Goal: Task Accomplishment & Management: Manage account settings

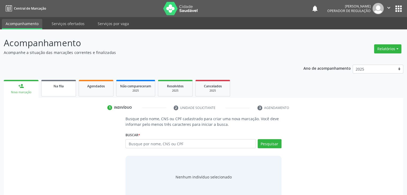
click at [57, 84] on span "Na fila" at bounding box center [58, 86] width 10 height 5
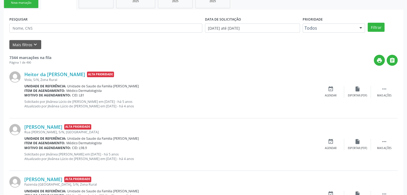
scroll to position [80, 0]
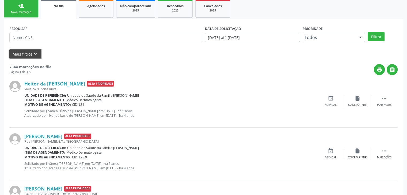
click at [25, 49] on button "Mais filtros keyboard_arrow_down" at bounding box center [25, 53] width 32 height 9
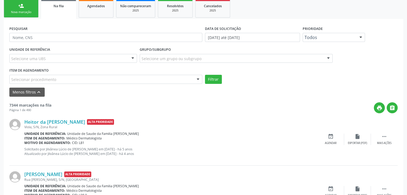
click at [157, 93] on div "Menos filtros keyboard_arrow_up" at bounding box center [203, 92] width 391 height 9
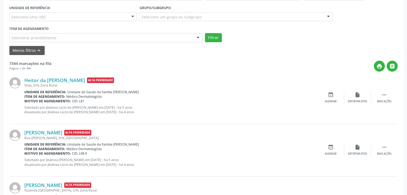
scroll to position [53, 0]
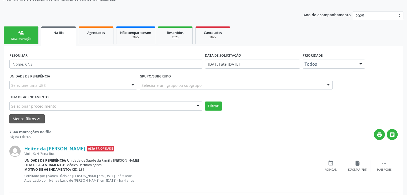
click at [87, 91] on div "UNIDADE DE REFERÊNCIA Selecione uma UBS Todas as UBS Unidade de Saude da Famili…" at bounding box center [73, 82] width 130 height 21
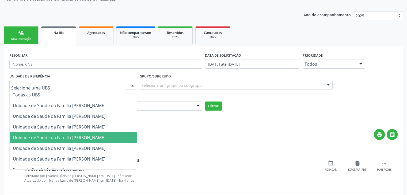
click at [85, 86] on div at bounding box center [73, 85] width 128 height 9
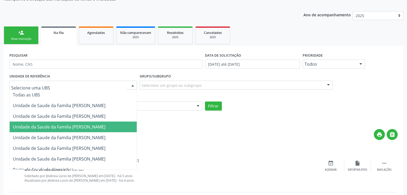
click at [91, 125] on span "Unidade da Saude da Familia [PERSON_NAME]" at bounding box center [59, 127] width 93 height 6
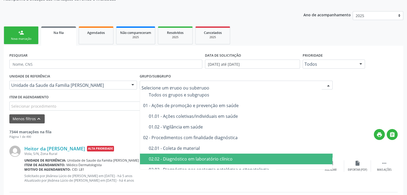
click at [193, 157] on div "02.02 - Diagnóstico em laboratório clínico" at bounding box center [239, 159] width 181 height 4
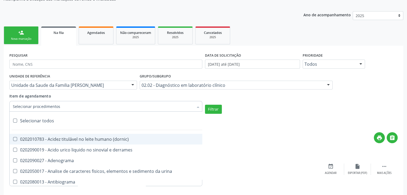
drag, startPoint x: 86, startPoint y: 101, endPoint x: 82, endPoint y: 107, distance: 7.2
click at [82, 107] on div at bounding box center [105, 106] width 193 height 11
click at [45, 118] on div "Selecionar todos" at bounding box center [155, 121] width 291 height 11
checkbox input "true"
checkbox \(dornic\) "true"
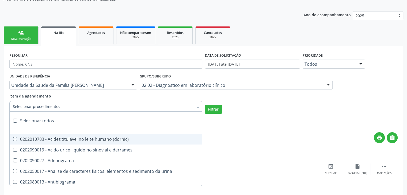
checkbox derrames "true"
checkbox Adenograma "true"
checkbox urina "true"
checkbox Antibiograma "true"
checkbox minima "true"
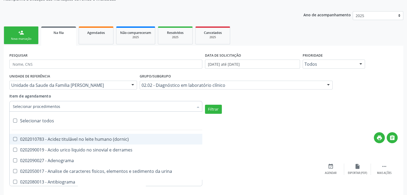
checkbox micobacterias "true"
checkbox blot "true"
checkbox mlpa "true"
checkbox \(hanseniase\) "true"
checkbox \(controle\) "true"
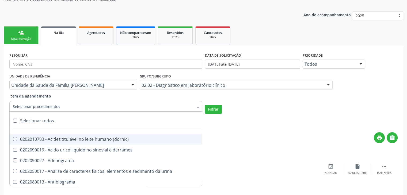
checkbox \(diagnóstica\) "true"
checkbox \(gram\) "true"
checkbox clamidia "true"
checkbox herpesvirus "true"
checkbox hematologica "true"
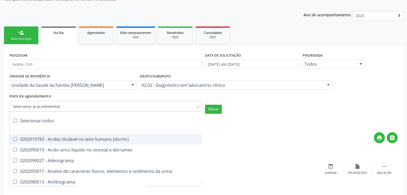
checkbox creatinina "true"
checkbox fosfato "true"
checkbox ureia "true"
checkbox osmolar "true"
checkbox addis "true"
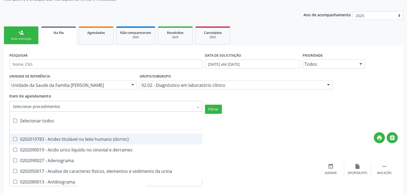
checkbox b "true"
checkbox cd4\/cd8 "true"
checkbox totais "true"
checkbox plaquetas "true"
checkbox reticulocitos "true"
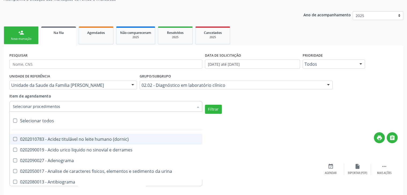
checkbox liquor "true"
checkbox identificacao "true"
checkbox \(pos-pasteurização\) "true"
checkbox herpesvirus "true"
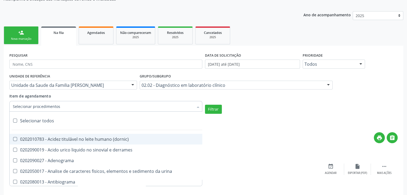
checkbox baar "true"
checkbox anaerobicas "true"
checkbox fungos "true"
checkbox \(qualitativo\) "true"
checkbox tardio\) "true"
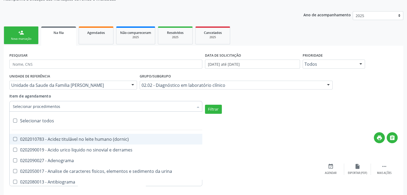
checkbox \(qualitativo\) "true"
checkbox \(confirmatorio\) "true"
checkbox molecular "true"
checkbox htlv-1 "true"
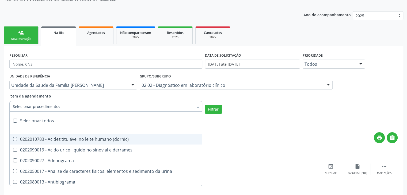
checkbox biotinidase "true"
checkbox congênita "true"
checkbox antiplaquetarios "true"
checkbox ferro "true"
checkbox bandas\) "true"
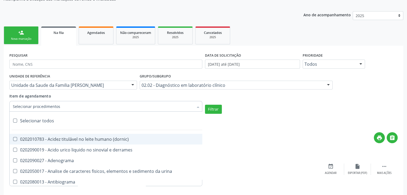
checkbox bandas\) "true"
checkbox \(ch50\) "true"
checkbox aminoacidos "true"
checkbox globular "true"
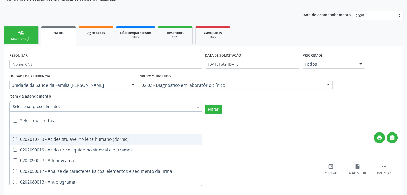
checkbox dosagens\) "true"
checkbox \(cada\) "true"
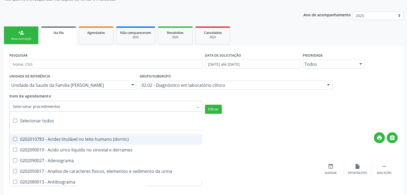
checkbox reumatoide "true"
checkbox amniotico "true"
checkbox livre "true"
checkbox osmolalidade "true"
checkbox osmolaridade "true"
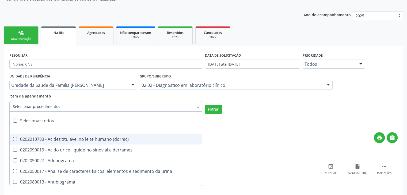
checkbox t3 "true"
checkbox sulfo-hemoglobina "true"
checkbox reverso "true"
checkbox coagulacao "true"
checkbox euglobulina "true"
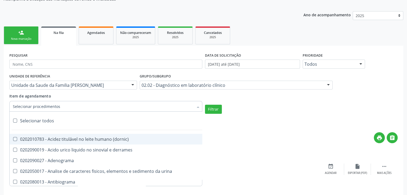
checkbox -duke "true"
checkbox ivy "true"
checkbox hemacias "true"
checkbox trombina "true"
checkbox ativada\) "true"
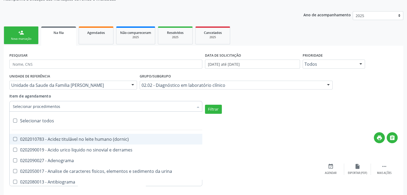
checkbox \(tap\) "true"
checkbox \(vhs\) "true"
checkbox abo "true"
checkbox reativa "true"
checkbox ordenhado "true"
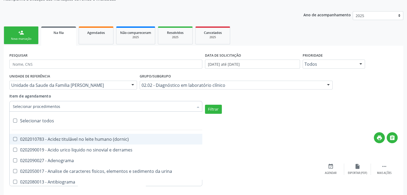
checkbox pezinho\) "true"
checkbox complemento "true"
checkbox pezinho\) "true"
checkbox 17-alfa-hidroxiprogesterona "true"
checkbox totais "true"
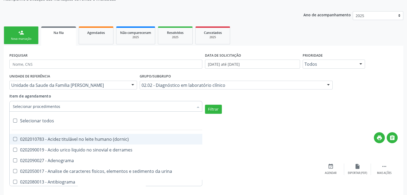
checkbox 17-hidroxicorticosteroides "true"
checkbox d "true"
checkbox 5-nucleotidase "true"
checkbox acetona "true"
checkbox \(serotonina\) "true"
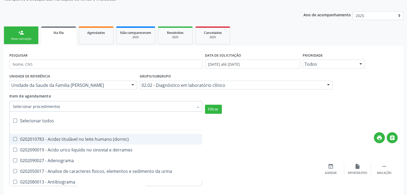
checkbox ascorbico "true"
checkbox delta-aminolevulinico "true"
checkbox hipurico "true"
checkbox mandelico "true"
checkbox metil-hipurico "true"
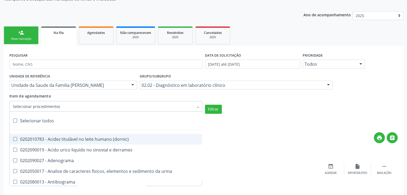
checkbox urico "true"
checkbox valproico "true"
checkbox vanilmandelico "true"
checkbox \(acth\) "true"
checkbox ala-desidratase "true"
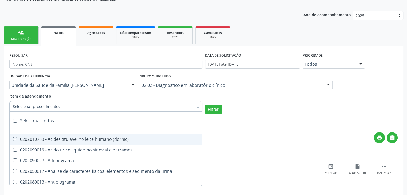
checkbox etilico "true"
checkbox aldolase "true"
checkbox aldosterona "true"
checkbox alfa-1-antitripsina "true"
checkbox acida "true"
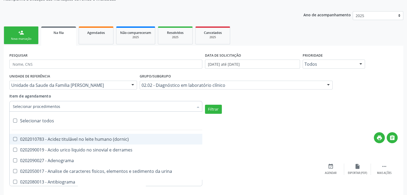
checkbox alfa-2-macroglobulina "true"
checkbox alfa-fetoproteina "true"
checkbox aluminio "true"
checkbox amilase "true"
checkbox aminoglicosideos "true"
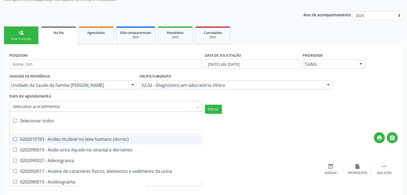
checkbox amonia "true"
checkbox ciclico "true"
checkbox androstenediona "true"
checkbox anfetaminas "true"
checkbox circulante "true"
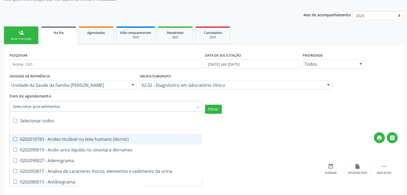
checkbox iga "true"
checkbox triciclicos "true"
checkbox \(psa\) "true"
checkbox iii "true"
checkbox barbituratos "true"
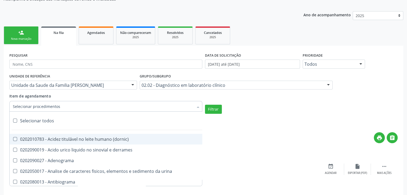
checkbox benzodiazepinicos "true"
checkbox beta-2-microglobulina "true"
checkbox fracoes "true"
checkbox cadmio "true"
checkbox calcio "true"
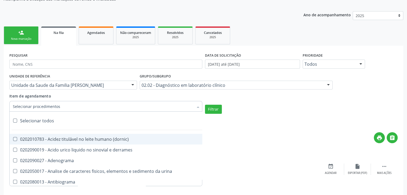
checkbox ionizavel "true"
checkbox calcitonina "true"
checkbox carbamazepina "true"
checkbox carboxi-hemoglobina "true"
checkbox caroteno "true"
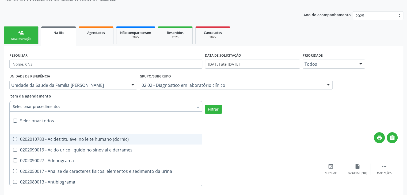
checkbox catecolaminas "true"
checkbox chumbo "true"
checkbox ciclosporina "true"
checkbox citrato "true"
checkbox cloreto "true"
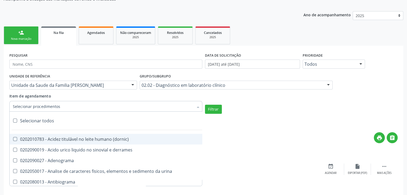
checkbox suor "true"
checkbox cobre "true"
checkbox hdl "true"
checkbox ldl "true"
checkbox colinesterase "true"
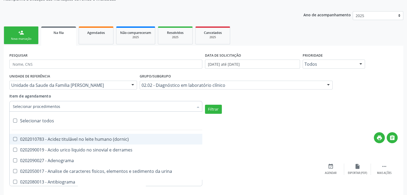
checkbox c3 "true"
checkbox c4 "true"
checkbox cortisol "true"
checkbox creatinina "true"
checkbox amniotico "true"
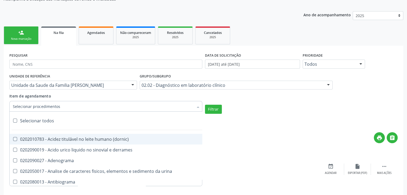
checkbox \(cpk\) "true"
checkbox crioaglutinina "true"
checkbox \(dhea\) "true"
checkbox alfa-hidroxibutirica "true"
checkbox glutamica "true"
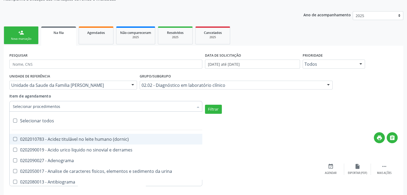
checkbox latica "true"
checkbox fracionadas\) "true"
checkbox digitoxina\) "true"
checkbox \(dht\) "true"
checkbox fecal "true"
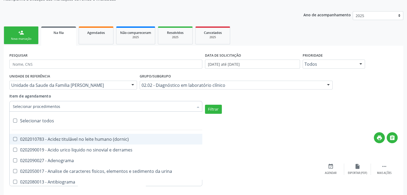
checkbox estradiol "true"
checkbox estriol "true"
checkbox estrona "true"
checkbox etossuximida "true"
checkbox ii "true"
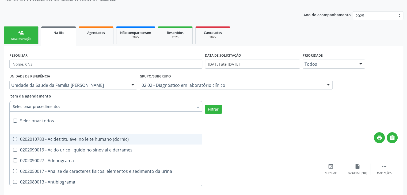
checkbox ix "true"
checkbox v "true"
checkbox vii "true"
checkbox viii "true"
checkbox \(inibidor\) "true"
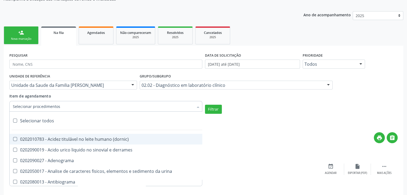
checkbox \(antigeno\) "true"
checkbox x "true"
checkbox xi "true"
checkbox xii "true"
checkbox xiii "true"
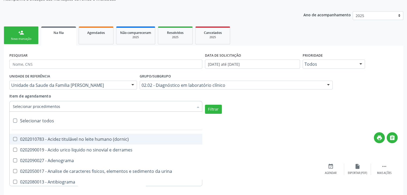
checkbox tardio\) "true"
checkbox t4 "true"
checkbox pezinho\) "true"
checkbox fenitoina "true"
checkbox fenol "true"
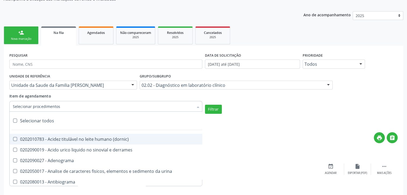
checkbox ferritina "true"
checkbox serico "true"
checkbox fibrinogenio "true"
checkbox folato "true"
checkbox formaldeido "true"
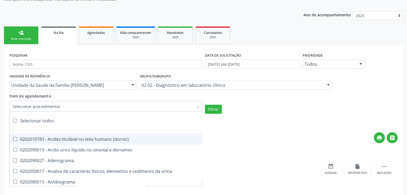
checkbox total "true"
checkbox alcalina "true"
checkbox esperma "true"
checkbox fosforo "true"
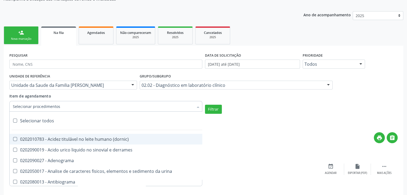
checkbox acida "true"
checkbox frutose "true"
checkbox esperma "true"
checkbox galactose "true"
checkbox gt\) "true"
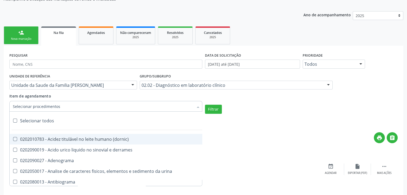
checkbox gastrina "true"
checkbox glicose "true"
checkbox derrames "true"
checkbox desidrogenase "true"
checkbox tiroxina "true"
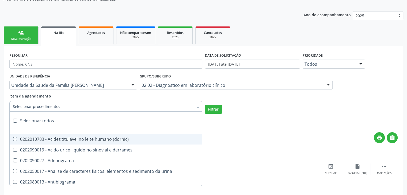
checkbox hcg\) "true"
checkbox fecal "true"
checkbox haptoglobina "true"
checkbox hemoglobina "true"
checkbox 37oc "true"
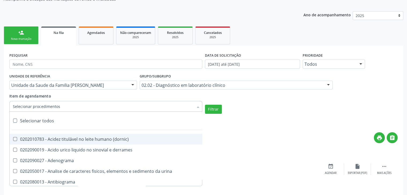
checkbox fetal "true"
checkbox glicosilada "true"
checkbox hemossiderina "true"
click at [220, 111] on button "Filtrar" at bounding box center [213, 109] width 17 height 9
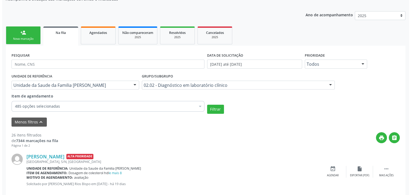
scroll to position [160, 0]
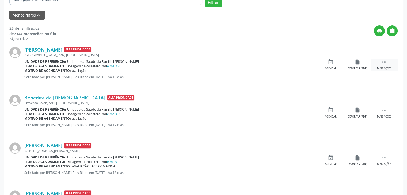
click at [376, 64] on div " Mais ações" at bounding box center [384, 64] width 27 height 11
click at [341, 67] on div "cancel Cancelar" at bounding box center [330, 64] width 27 height 11
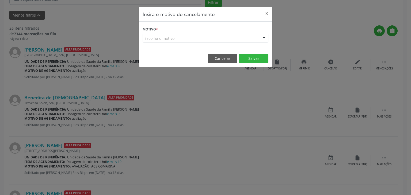
click at [225, 38] on div "Escolha o motivo" at bounding box center [206, 38] width 126 height 9
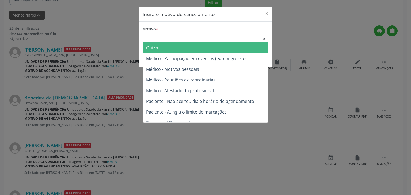
click at [179, 51] on span "Outro" at bounding box center [205, 48] width 125 height 11
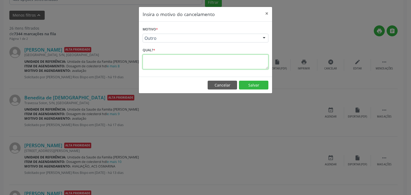
click at [170, 59] on textarea at bounding box center [206, 62] width 126 height 15
paste textarea "EXAME REALIZADO"
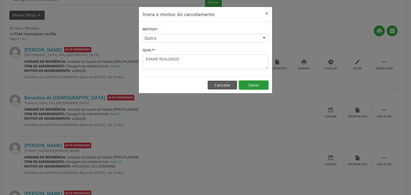
click at [262, 86] on button "Salvar" at bounding box center [253, 85] width 29 height 9
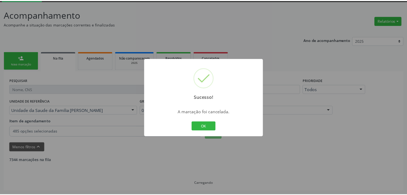
scroll to position [28, 0]
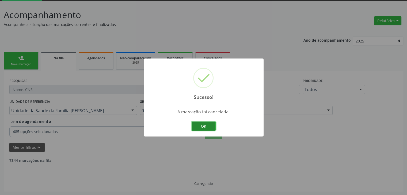
click at [202, 125] on button "OK" at bounding box center [203, 126] width 24 height 9
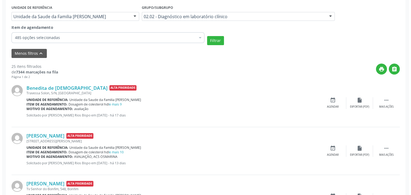
scroll to position [135, 0]
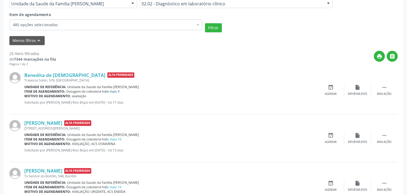
click at [113, 89] on link "e mais 9" at bounding box center [113, 91] width 13 height 5
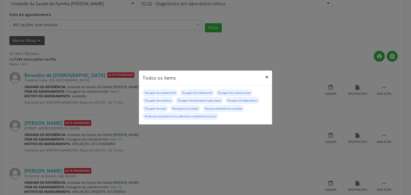
click at [267, 75] on button "×" at bounding box center [266, 77] width 11 height 13
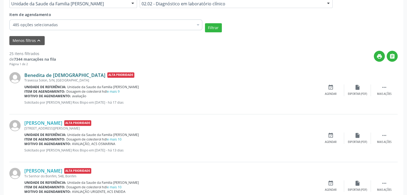
click at [37, 76] on link "Benedita de [DEMOGRAPHIC_DATA]" at bounding box center [64, 75] width 81 height 6
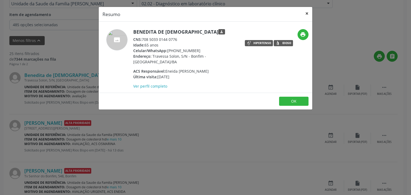
click at [307, 12] on button "×" at bounding box center [306, 13] width 11 height 13
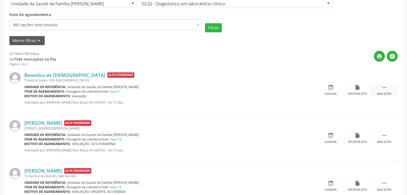
click at [386, 90] on icon "" at bounding box center [384, 87] width 6 height 6
click at [325, 91] on div "cancel Cancelar" at bounding box center [330, 89] width 27 height 11
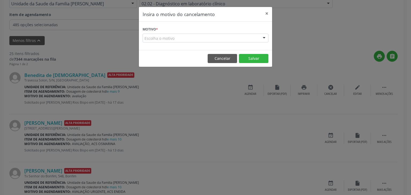
click at [171, 43] on div "Motivo * Escolha o motivo Outro Médico - Participação em eventos (ex: congresso…" at bounding box center [205, 36] width 133 height 28
click at [172, 38] on div "Escolha o motivo" at bounding box center [206, 38] width 126 height 9
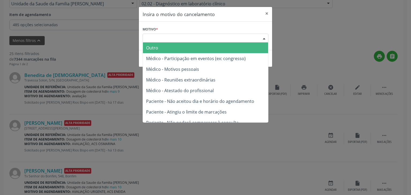
click at [174, 47] on span "Outro" at bounding box center [205, 48] width 125 height 11
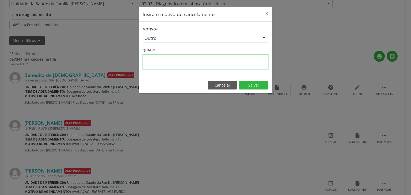
click at [166, 57] on textarea at bounding box center [206, 62] width 126 height 15
paste textarea "EXAME REALIZADO"
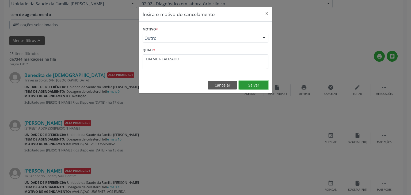
click at [256, 86] on button "Salvar" at bounding box center [253, 85] width 29 height 9
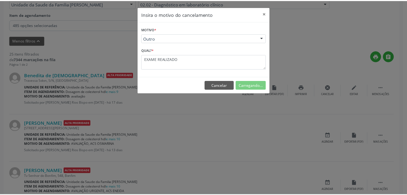
scroll to position [28, 0]
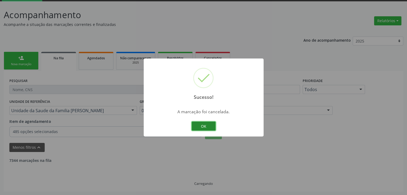
click at [205, 122] on button "OK" at bounding box center [203, 126] width 24 height 9
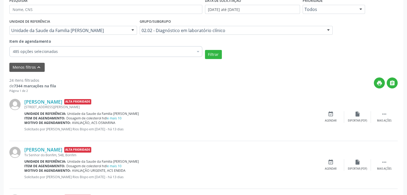
scroll to position [188, 0]
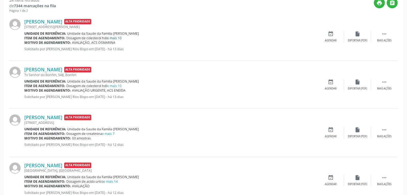
click at [120, 36] on link "e mais 10" at bounding box center [114, 38] width 14 height 5
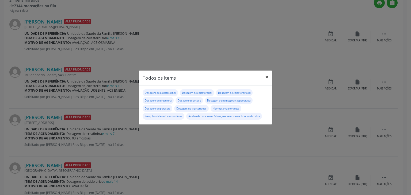
click at [263, 76] on button "×" at bounding box center [266, 77] width 11 height 13
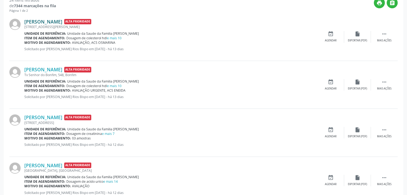
click at [49, 20] on link "[PERSON_NAME]" at bounding box center [43, 22] width 38 height 6
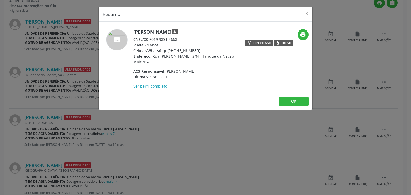
click at [255, 118] on div "Resumo × [PERSON_NAME] person CNS: 700 6019 9831 4668 Idade: 74 anos Celular/Wh…" at bounding box center [205, 97] width 411 height 195
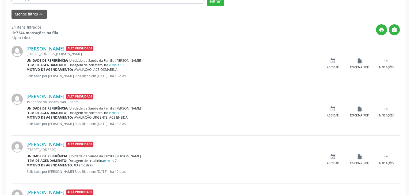
scroll to position [108, 0]
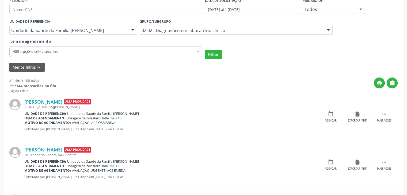
click at [110, 116] on link "e mais 10" at bounding box center [114, 118] width 14 height 5
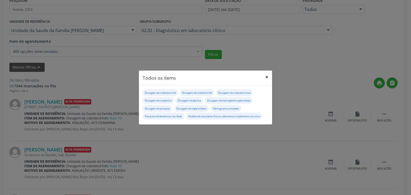
click at [266, 76] on button "×" at bounding box center [266, 77] width 11 height 13
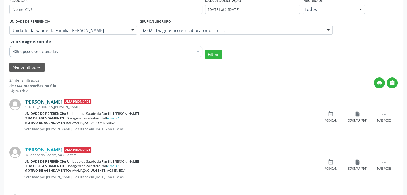
click at [44, 104] on link "[PERSON_NAME]" at bounding box center [43, 102] width 38 height 6
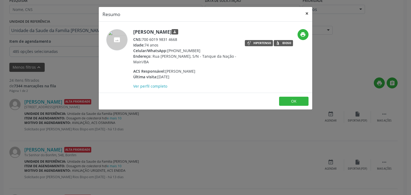
click at [308, 11] on button "×" at bounding box center [306, 13] width 11 height 13
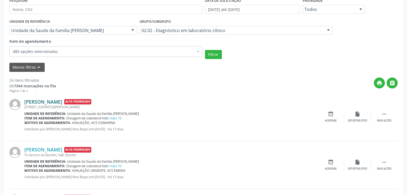
click at [48, 99] on link "[PERSON_NAME]" at bounding box center [43, 102] width 38 height 6
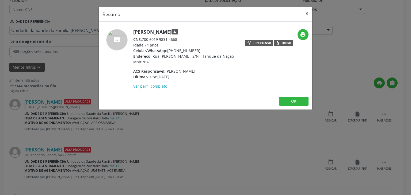
click at [303, 13] on button "×" at bounding box center [306, 13] width 11 height 13
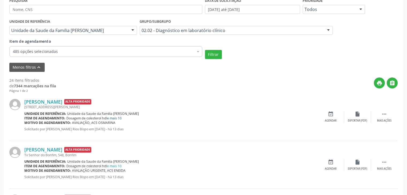
click at [117, 118] on link "e mais 10" at bounding box center [114, 118] width 14 height 5
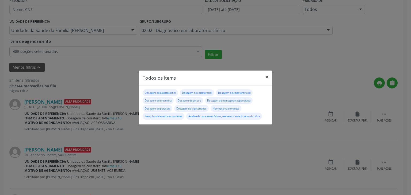
click at [265, 77] on button "×" at bounding box center [266, 77] width 11 height 13
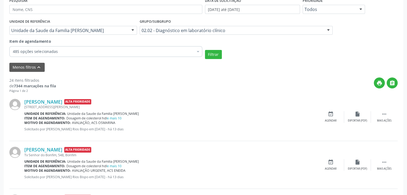
click at [34, 105] on div "[STREET_ADDRESS][PERSON_NAME]" at bounding box center [170, 107] width 293 height 5
click at [38, 103] on link "[PERSON_NAME]" at bounding box center [43, 102] width 38 height 6
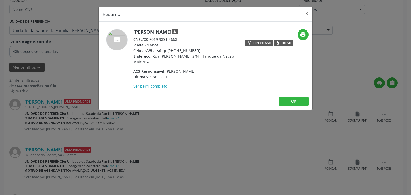
click at [306, 14] on button "×" at bounding box center [306, 13] width 11 height 13
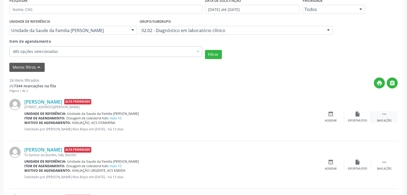
click at [390, 116] on div " Mais ações" at bounding box center [384, 116] width 27 height 11
click at [324, 116] on div "cancel Cancelar" at bounding box center [330, 116] width 27 height 11
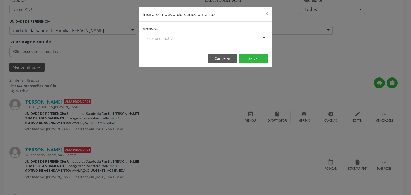
click at [218, 37] on div "Escolha o motivo" at bounding box center [206, 38] width 126 height 9
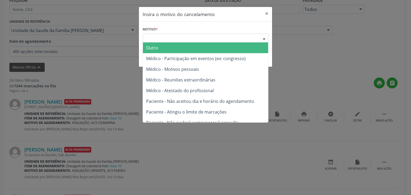
click at [167, 52] on span "Outro" at bounding box center [205, 48] width 125 height 11
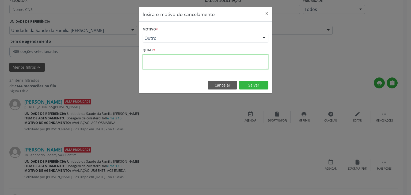
click at [161, 63] on textarea at bounding box center [206, 62] width 126 height 15
paste textarea "EXAME REALIZADO"
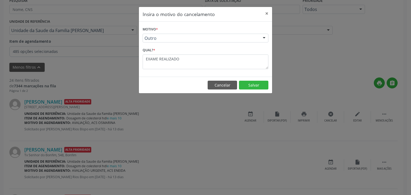
click at [249, 79] on footer "Cancelar Salvar" at bounding box center [205, 85] width 133 height 17
click at [252, 84] on button "Salvar" at bounding box center [253, 85] width 29 height 9
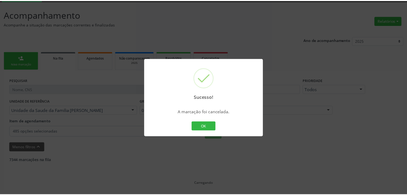
scroll to position [28, 0]
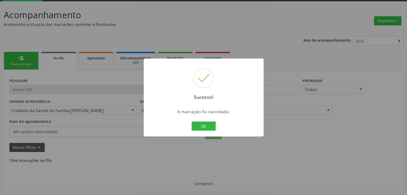
click at [195, 131] on div "OK Cancel" at bounding box center [203, 126] width 26 height 11
click at [194, 124] on button "OK" at bounding box center [203, 126] width 24 height 9
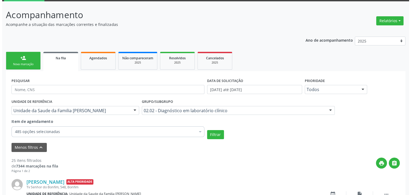
scroll to position [135, 0]
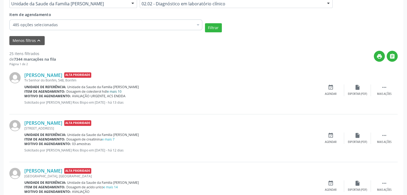
click at [120, 91] on link "e mais 10" at bounding box center [114, 91] width 14 height 5
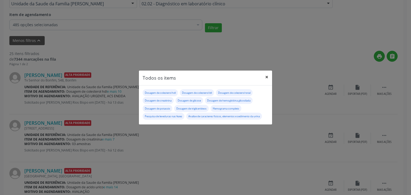
drag, startPoint x: 266, startPoint y: 76, endPoint x: 247, endPoint y: 76, distance: 19.5
click at [266, 76] on button "×" at bounding box center [266, 77] width 11 height 13
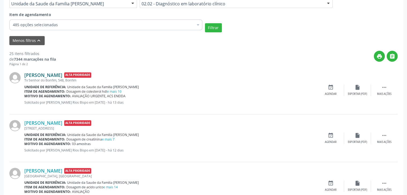
click at [58, 72] on link "[PERSON_NAME]" at bounding box center [43, 75] width 38 height 6
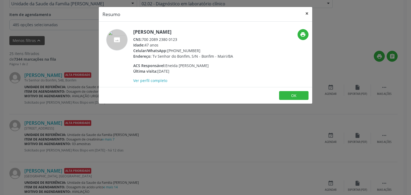
click at [310, 13] on button "×" at bounding box center [306, 13] width 11 height 13
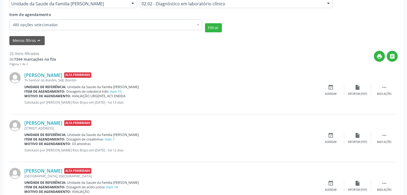
click at [372, 82] on div "[PERSON_NAME] Alta Prioridade Tv Senhor do Bonfim, 548, Bonfim Unidade de refer…" at bounding box center [203, 91] width 388 height 48
click at [379, 90] on div " Mais ações" at bounding box center [384, 89] width 27 height 11
click at [334, 91] on div "cancel Cancelar" at bounding box center [330, 89] width 27 height 11
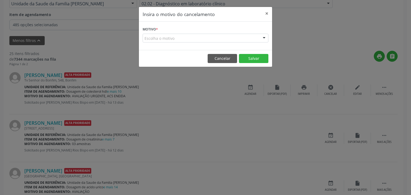
click at [171, 38] on div "Escolha o motivo" at bounding box center [206, 38] width 126 height 9
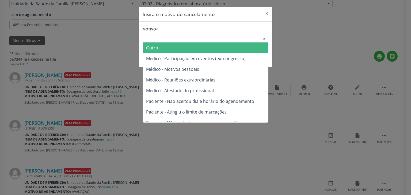
click at [172, 49] on span "Outro" at bounding box center [205, 48] width 125 height 11
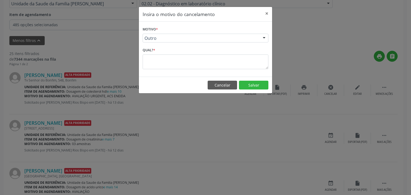
click at [172, 54] on div "Qual? *" at bounding box center [206, 57] width 126 height 23
click at [171, 60] on textarea at bounding box center [206, 62] width 126 height 15
paste textarea "EXAME REALIZADO"
click at [248, 87] on button "Salvar" at bounding box center [253, 85] width 29 height 9
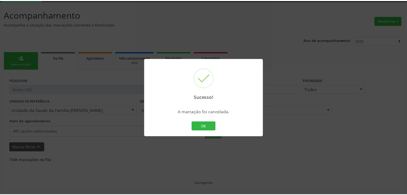
scroll to position [28, 0]
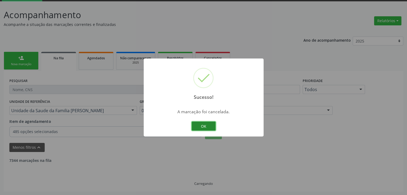
click at [211, 126] on button "OK" at bounding box center [203, 126] width 24 height 9
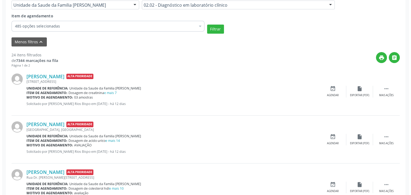
scroll to position [135, 0]
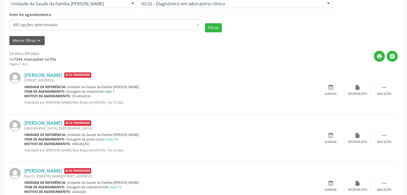
click at [108, 91] on link "e mais 7" at bounding box center [108, 91] width 13 height 5
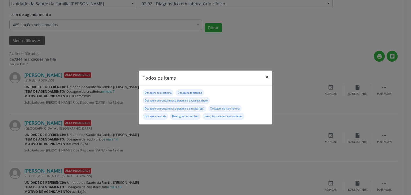
click at [267, 77] on button "×" at bounding box center [266, 77] width 11 height 13
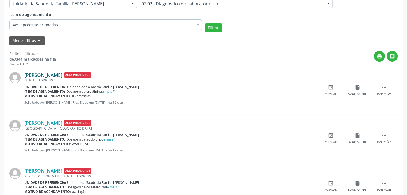
click at [50, 77] on link "[PERSON_NAME]" at bounding box center [43, 75] width 38 height 6
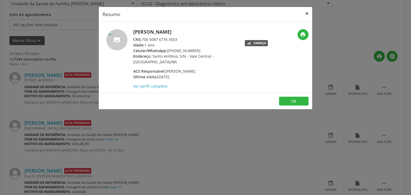
click at [305, 12] on button "×" at bounding box center [306, 13] width 11 height 13
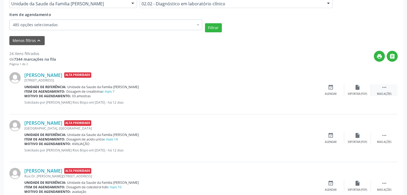
click at [379, 89] on div " Mais ações" at bounding box center [384, 89] width 27 height 11
click at [323, 95] on div "cancel Cancelar" at bounding box center [330, 89] width 27 height 11
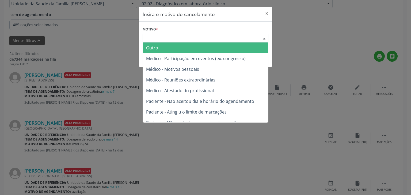
click at [176, 36] on div "Escolha o motivo" at bounding box center [206, 38] width 126 height 9
click at [176, 53] on span "Médico - Participação em eventos (ex: congresso)" at bounding box center [205, 58] width 125 height 11
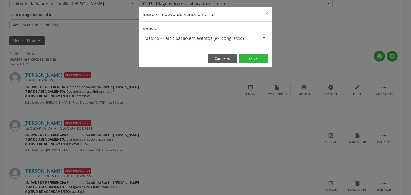
click at [175, 39] on span "Médico - Participação em eventos (ex: congresso)" at bounding box center [200, 38] width 113 height 5
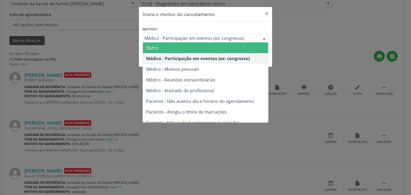
click at [174, 47] on span "Outro" at bounding box center [205, 48] width 125 height 11
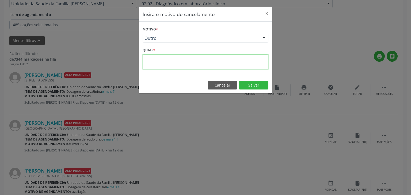
click at [180, 59] on textarea at bounding box center [206, 62] width 126 height 15
paste textarea "EXAME REALIZADO"
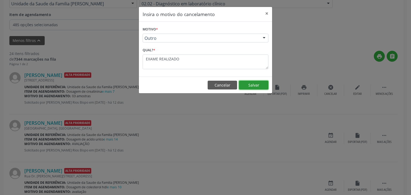
click at [251, 85] on button "Salvar" at bounding box center [253, 85] width 29 height 9
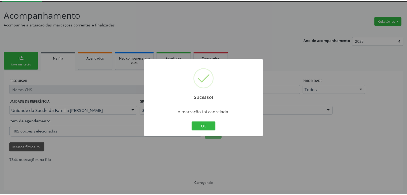
scroll to position [28, 0]
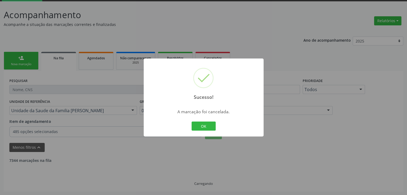
click at [211, 132] on div "Sucesso! × A marcação foi cancelada. OK Cancel" at bounding box center [204, 98] width 120 height 78
click at [211, 124] on button "OK" at bounding box center [203, 126] width 24 height 9
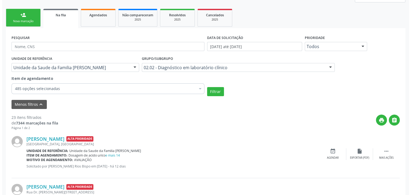
scroll to position [135, 0]
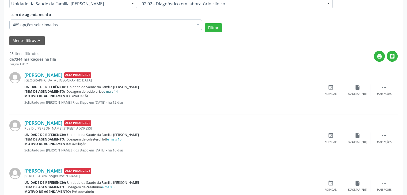
click at [110, 90] on link "e mais 14" at bounding box center [110, 91] width 14 height 5
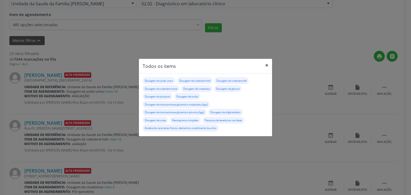
click at [269, 66] on button "×" at bounding box center [266, 65] width 11 height 13
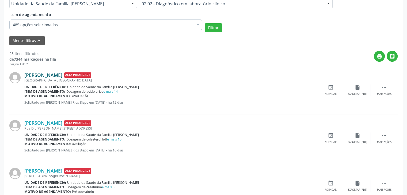
click at [36, 74] on link "[PERSON_NAME]" at bounding box center [43, 75] width 38 height 6
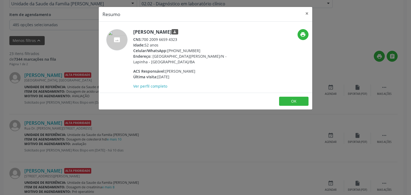
click at [301, 10] on header "Resumo ×" at bounding box center [205, 14] width 213 height 15
click at [307, 7] on button "×" at bounding box center [306, 13] width 11 height 13
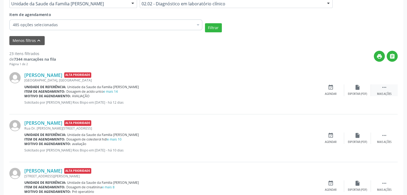
click at [382, 87] on icon "" at bounding box center [384, 87] width 6 height 6
click at [335, 91] on div "cancel Cancelar" at bounding box center [330, 89] width 27 height 11
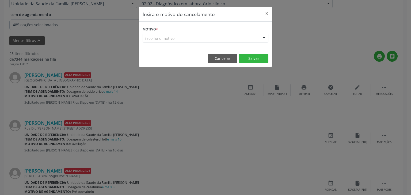
click at [180, 39] on div "Escolha o motivo" at bounding box center [206, 38] width 126 height 9
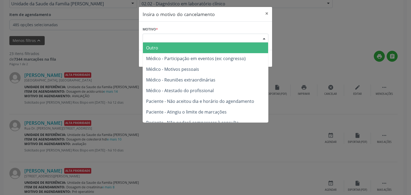
click at [175, 53] on span "Médico - Participação em eventos (ex: congresso)" at bounding box center [205, 58] width 125 height 11
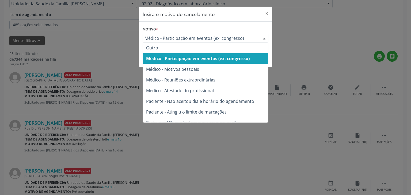
click at [179, 38] on span "Médico - Participação em eventos (ex: congresso)" at bounding box center [200, 38] width 113 height 5
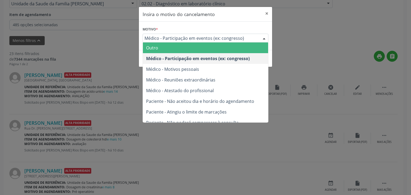
click at [180, 43] on span "Outro" at bounding box center [205, 48] width 125 height 11
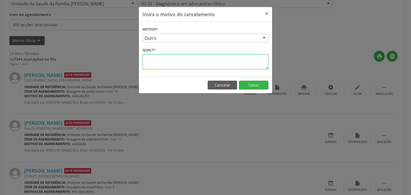
click at [178, 63] on textarea at bounding box center [206, 62] width 126 height 15
paste textarea "EXAME REALIZADO"
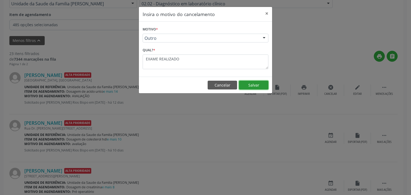
click at [250, 84] on button "Salvar" at bounding box center [253, 85] width 29 height 9
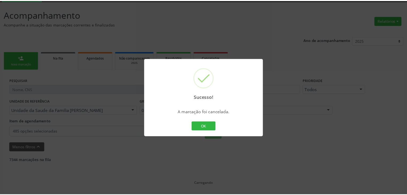
scroll to position [28, 0]
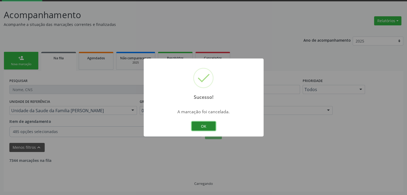
click at [207, 125] on button "OK" at bounding box center [203, 126] width 24 height 9
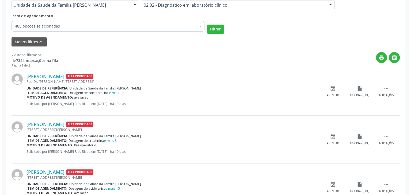
scroll to position [135, 0]
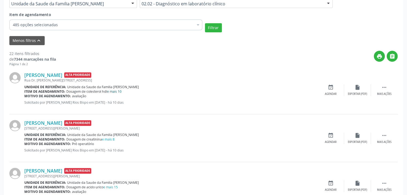
click at [121, 90] on link "e mais 10" at bounding box center [114, 91] width 14 height 5
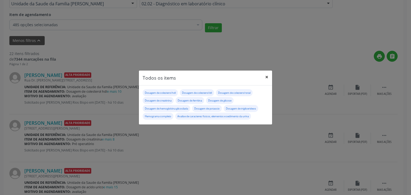
click at [264, 78] on button "×" at bounding box center [266, 77] width 11 height 13
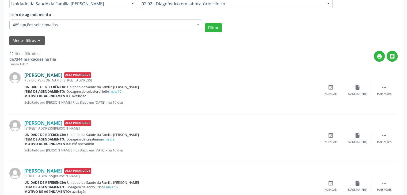
click at [34, 72] on link "[PERSON_NAME]" at bounding box center [43, 75] width 38 height 6
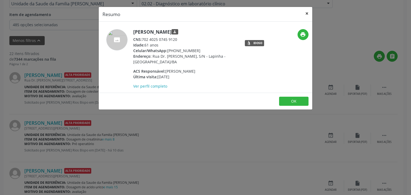
click at [308, 11] on button "×" at bounding box center [306, 13] width 11 height 13
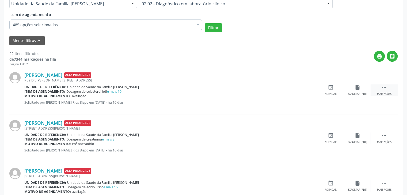
click at [384, 91] on div " Mais ações" at bounding box center [384, 89] width 27 height 11
click at [338, 91] on div "cancel Cancelar" at bounding box center [330, 89] width 27 height 11
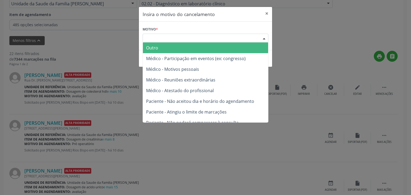
click at [194, 40] on div "Escolha o motivo" at bounding box center [206, 38] width 126 height 9
click at [175, 49] on span "Outro" at bounding box center [205, 48] width 125 height 11
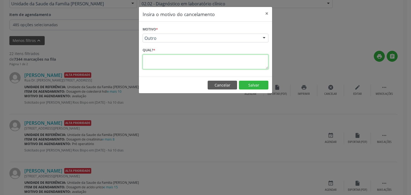
click at [171, 60] on textarea at bounding box center [206, 62] width 126 height 15
paste textarea "EXAME REALIZADO"
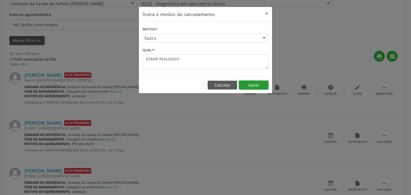
click at [256, 82] on button "Salvar" at bounding box center [253, 85] width 29 height 9
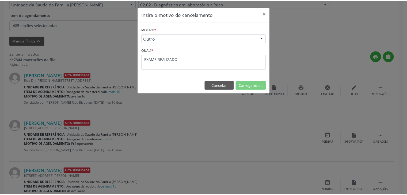
scroll to position [28, 0]
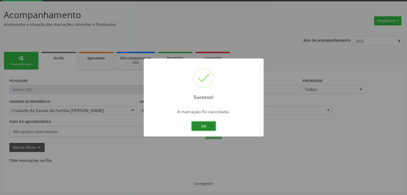
click at [204, 128] on button "OK" at bounding box center [203, 126] width 24 height 9
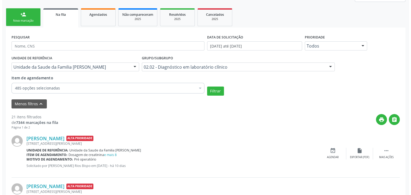
scroll to position [135, 0]
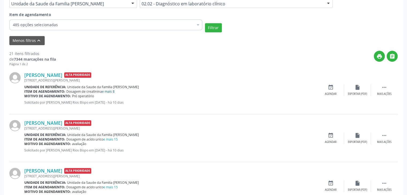
click at [113, 91] on link "e mais 8" at bounding box center [108, 91] width 13 height 5
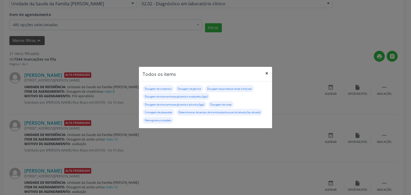
click at [268, 74] on button "×" at bounding box center [266, 73] width 11 height 13
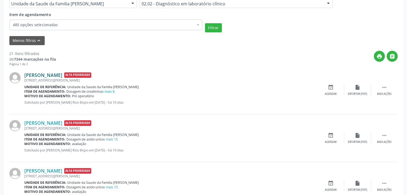
click at [50, 77] on link "[PERSON_NAME]" at bounding box center [43, 75] width 38 height 6
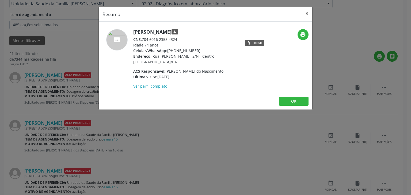
click at [304, 14] on button "×" at bounding box center [306, 13] width 11 height 13
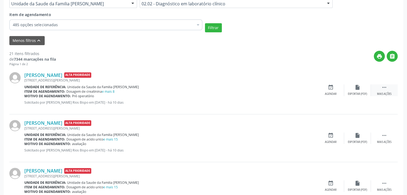
click at [393, 92] on div " Mais ações" at bounding box center [384, 89] width 27 height 11
click at [324, 94] on div "Cancelar" at bounding box center [330, 94] width 13 height 4
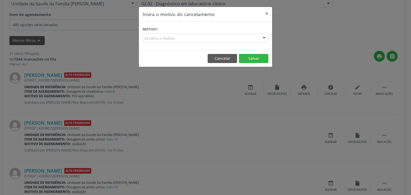
drag, startPoint x: 204, startPoint y: 42, endPoint x: 201, endPoint y: 43, distance: 3.4
click at [204, 42] on div "Escolha o motivo" at bounding box center [206, 38] width 126 height 9
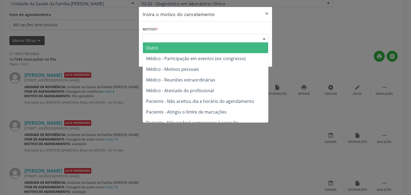
click at [189, 49] on span "Outro" at bounding box center [205, 48] width 125 height 11
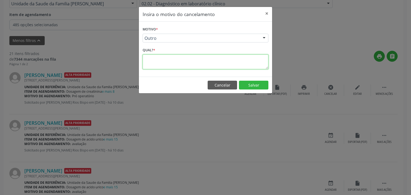
click at [176, 58] on textarea at bounding box center [206, 62] width 126 height 15
paste textarea "EXAME REALIZADO"
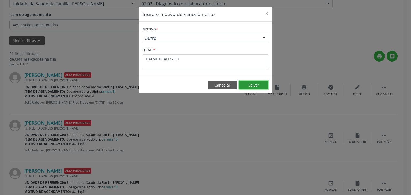
click at [256, 82] on button "Salvar" at bounding box center [253, 85] width 29 height 9
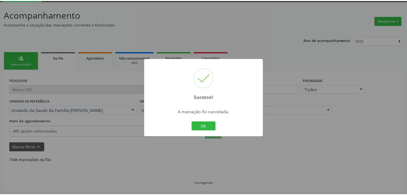
scroll to position [28, 0]
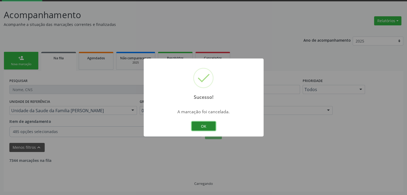
click at [210, 125] on button "OK" at bounding box center [203, 126] width 24 height 9
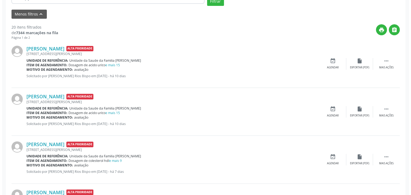
scroll to position [162, 0]
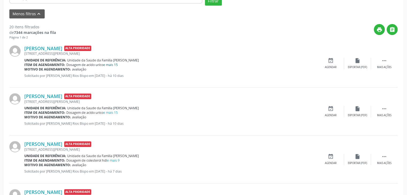
click at [116, 64] on link "e mais 15" at bounding box center [110, 65] width 14 height 5
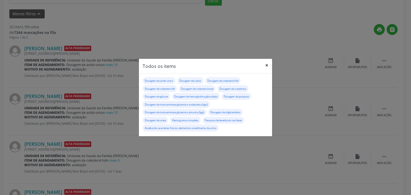
click at [267, 65] on button "×" at bounding box center [266, 65] width 11 height 13
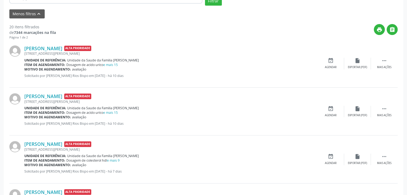
click at [31, 44] on div "[PERSON_NAME] Alta Prioridade [STREET_ADDRESS][PERSON_NAME] Unidade de referênc…" at bounding box center [203, 64] width 388 height 48
click at [49, 49] on link "[PERSON_NAME]" at bounding box center [43, 48] width 38 height 6
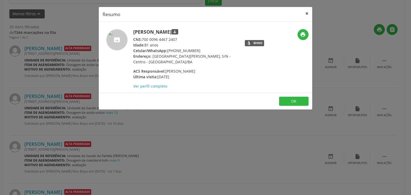
click at [306, 12] on button "×" at bounding box center [306, 13] width 11 height 13
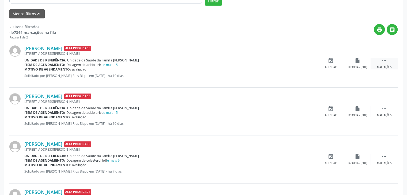
click at [383, 59] on icon "" at bounding box center [384, 61] width 6 height 6
click at [332, 58] on icon "cancel" at bounding box center [331, 61] width 6 height 6
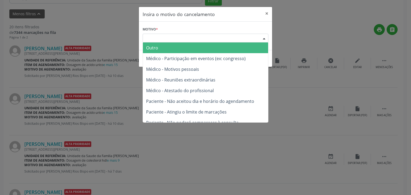
click at [188, 36] on div "Escolha o motivo" at bounding box center [206, 38] width 126 height 9
click at [160, 47] on span "Outro" at bounding box center [205, 48] width 125 height 11
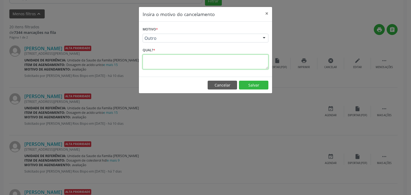
click at [161, 56] on textarea at bounding box center [206, 62] width 126 height 15
paste textarea "EXAME REALIZADO"
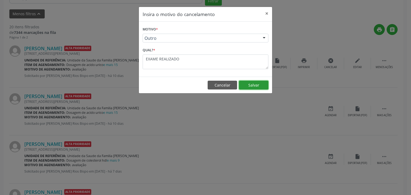
click at [256, 81] on button "Salvar" at bounding box center [253, 85] width 29 height 9
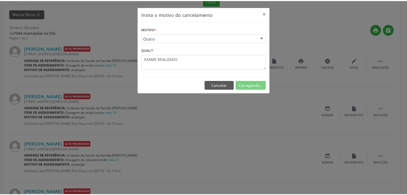
scroll to position [28, 0]
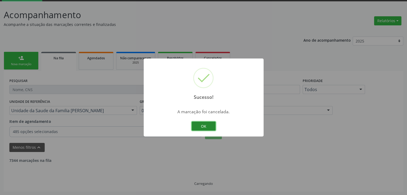
click at [200, 127] on button "OK" at bounding box center [203, 126] width 24 height 9
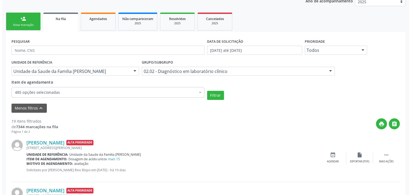
scroll to position [135, 0]
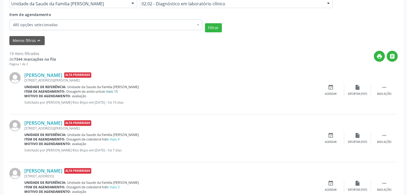
click at [112, 91] on link "e mais 15" at bounding box center [110, 91] width 14 height 5
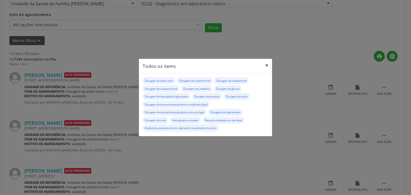
click at [263, 68] on button "×" at bounding box center [266, 65] width 11 height 13
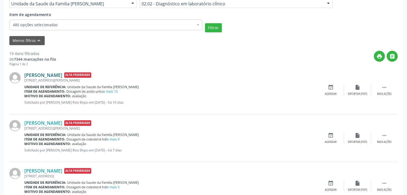
click at [51, 76] on link "[PERSON_NAME]" at bounding box center [43, 75] width 38 height 6
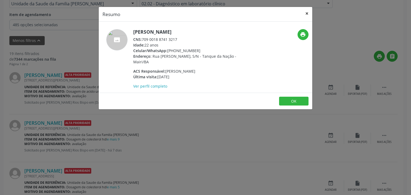
click at [304, 10] on button "×" at bounding box center [306, 13] width 11 height 13
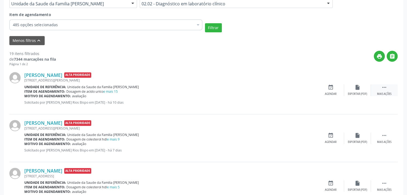
click at [384, 91] on div " Mais ações" at bounding box center [384, 89] width 27 height 11
click at [332, 88] on icon "cancel" at bounding box center [331, 87] width 6 height 6
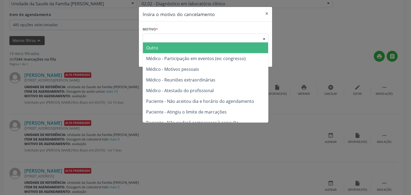
click at [190, 34] on div "Escolha o motivo" at bounding box center [206, 38] width 126 height 9
click at [163, 47] on span "Outro" at bounding box center [205, 48] width 125 height 11
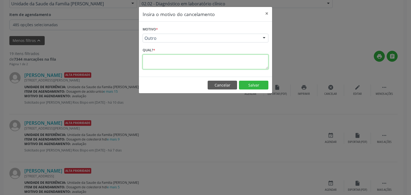
click at [164, 59] on textarea at bounding box center [206, 62] width 126 height 15
paste textarea "EXAME REALIZADO"
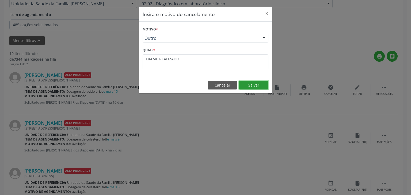
click at [259, 86] on button "Salvar" at bounding box center [253, 85] width 29 height 9
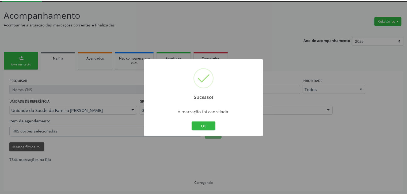
scroll to position [28, 0]
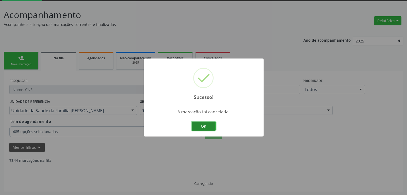
click at [210, 125] on button "OK" at bounding box center [203, 126] width 24 height 9
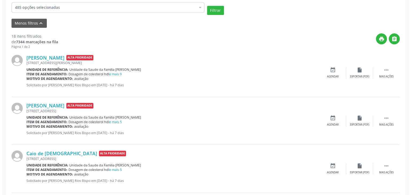
scroll to position [162, 0]
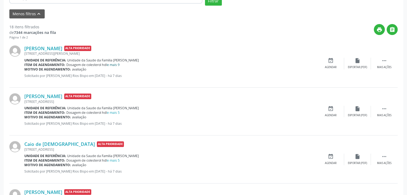
click at [114, 65] on link "e mais 9" at bounding box center [113, 65] width 13 height 5
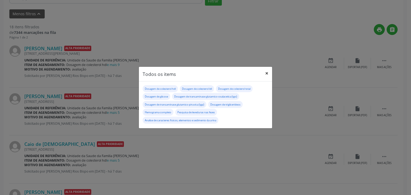
click at [266, 71] on button "×" at bounding box center [266, 73] width 11 height 13
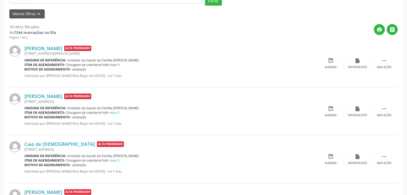
click at [117, 63] on link "e mais 9" at bounding box center [113, 65] width 13 height 5
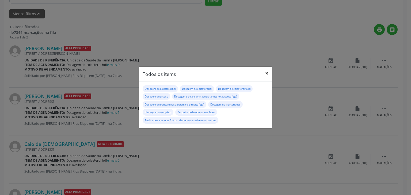
click at [268, 73] on button "×" at bounding box center [266, 73] width 11 height 13
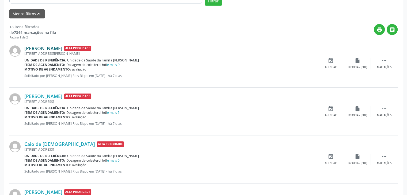
click at [59, 48] on link "[PERSON_NAME]" at bounding box center [43, 48] width 38 height 6
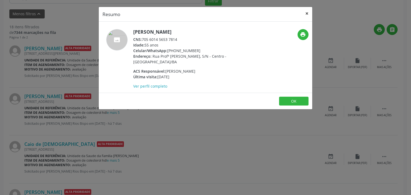
click at [305, 10] on button "×" at bounding box center [306, 13] width 11 height 13
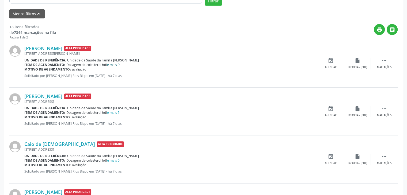
click at [118, 64] on link "e mais 9" at bounding box center [113, 65] width 13 height 5
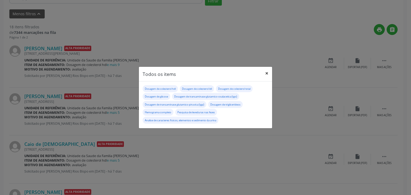
click at [269, 73] on button "×" at bounding box center [266, 73] width 11 height 13
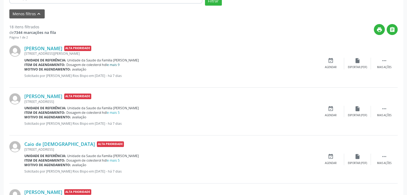
click at [110, 63] on link "e mais 9" at bounding box center [113, 65] width 13 height 5
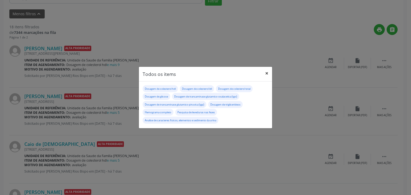
click at [266, 74] on button "×" at bounding box center [266, 73] width 11 height 13
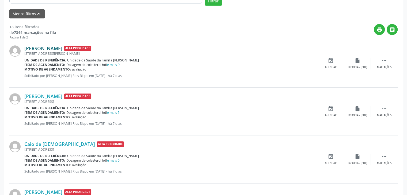
click at [41, 49] on link "[PERSON_NAME]" at bounding box center [43, 48] width 38 height 6
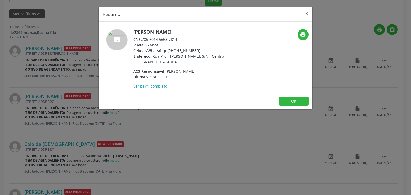
click at [309, 10] on button "×" at bounding box center [306, 13] width 11 height 13
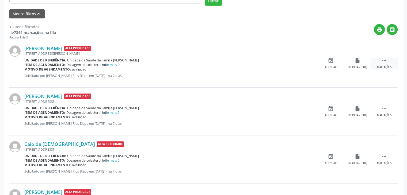
click at [387, 63] on div " Mais ações" at bounding box center [384, 63] width 27 height 11
click at [336, 63] on div "cancel Cancelar" at bounding box center [330, 63] width 27 height 11
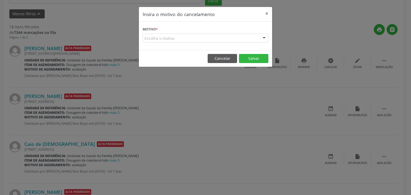
click at [189, 36] on div "Escolha o motivo" at bounding box center [206, 38] width 126 height 9
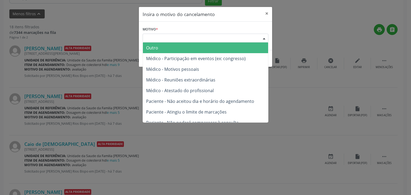
click at [179, 48] on span "Outro" at bounding box center [205, 48] width 125 height 11
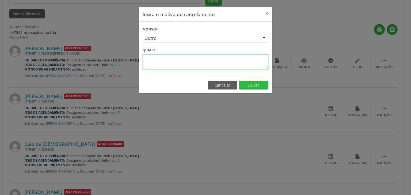
click at [174, 61] on textarea at bounding box center [206, 62] width 126 height 15
paste textarea "EXAME REALIZADO"
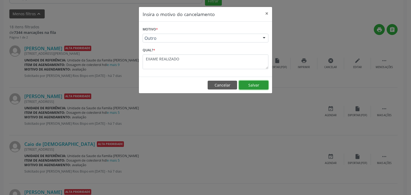
click at [245, 86] on button "Salvar" at bounding box center [253, 85] width 29 height 9
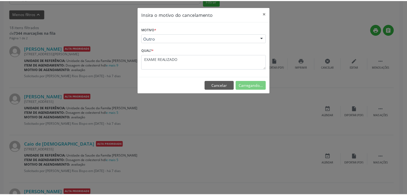
scroll to position [28, 0]
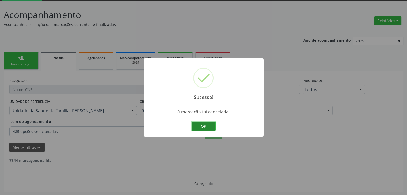
click at [209, 128] on button "OK" at bounding box center [203, 126] width 24 height 9
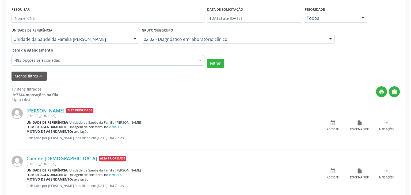
scroll to position [108, 0]
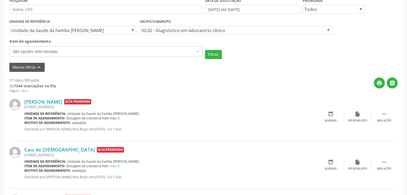
click at [117, 115] on span "Unidade da Saude da Familia [PERSON_NAME]" at bounding box center [103, 113] width 72 height 5
click at [117, 121] on div "Motivo de agendamento: avaliação" at bounding box center [170, 123] width 293 height 5
click at [117, 117] on link "e mais 5" at bounding box center [113, 118] width 13 height 5
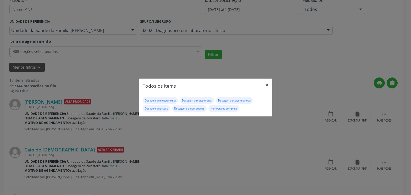
click at [264, 84] on button "×" at bounding box center [266, 85] width 11 height 13
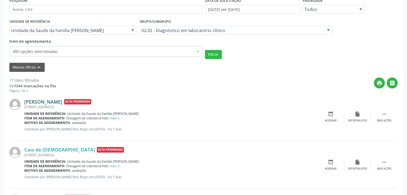
click at [34, 103] on link "[PERSON_NAME]" at bounding box center [43, 102] width 38 height 6
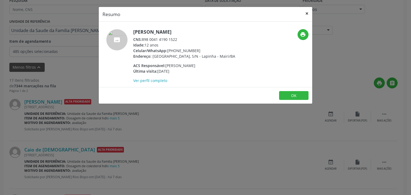
click at [306, 12] on button "×" at bounding box center [306, 13] width 11 height 13
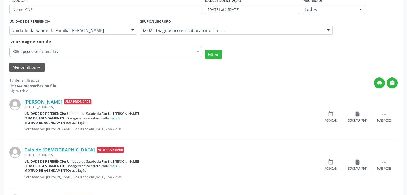
click at [390, 122] on div "[PERSON_NAME] Alta Prioridade [STREET_ADDRESS] Unidade de referência: Unidade d…" at bounding box center [203, 117] width 388 height 48
click at [377, 113] on div " Mais ações" at bounding box center [384, 116] width 27 height 11
click at [326, 117] on div "cancel Cancelar" at bounding box center [330, 116] width 27 height 11
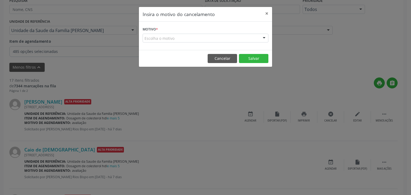
click at [190, 28] on form "Motivo * Escolha o motivo Outro Médico - Participação em eventos (ex: congresso…" at bounding box center [206, 33] width 126 height 17
click at [185, 37] on div "Escolha o motivo" at bounding box center [206, 38] width 126 height 9
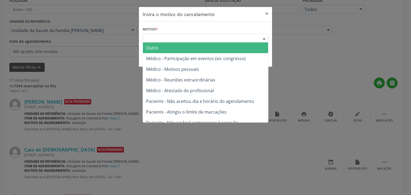
click at [176, 46] on span "Outro" at bounding box center [205, 48] width 125 height 11
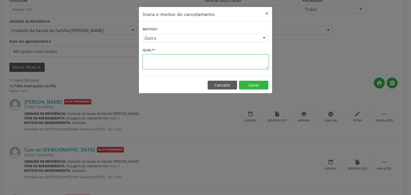
click at [176, 61] on textarea at bounding box center [206, 62] width 126 height 15
paste textarea "EXAME REALIZADO"
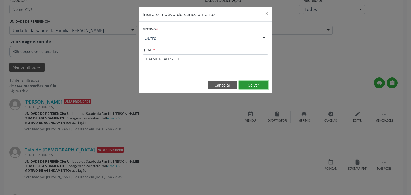
click at [246, 84] on button "Salvar" at bounding box center [253, 85] width 29 height 9
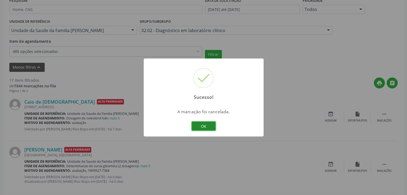
click at [211, 130] on button "OK" at bounding box center [203, 126] width 24 height 9
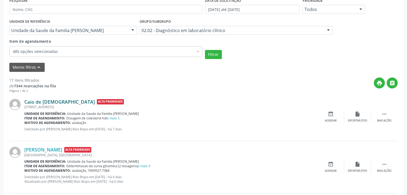
click at [41, 99] on link "Caio de [DEMOGRAPHIC_DATA]" at bounding box center [59, 102] width 71 height 6
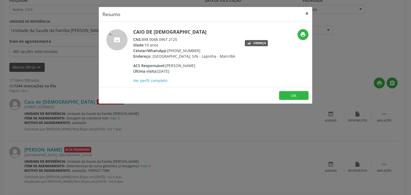
click at [308, 9] on button "×" at bounding box center [306, 13] width 11 height 13
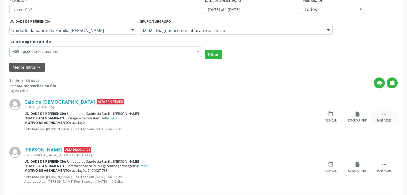
click at [386, 122] on div "Mais ações" at bounding box center [384, 121] width 14 height 4
click at [336, 119] on div "Cancelar" at bounding box center [330, 121] width 13 height 4
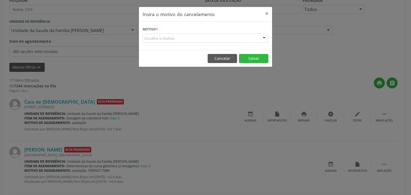
click at [190, 43] on div "Motivo * Escolha o motivo Outro Médico - Participação em eventos (ex: congresso…" at bounding box center [205, 36] width 133 height 28
click at [189, 40] on div "Escolha o motivo" at bounding box center [206, 38] width 126 height 9
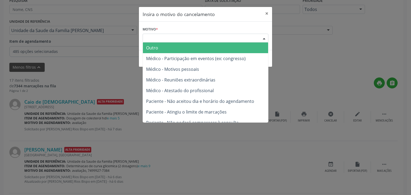
click at [177, 50] on span "Outro" at bounding box center [205, 48] width 125 height 11
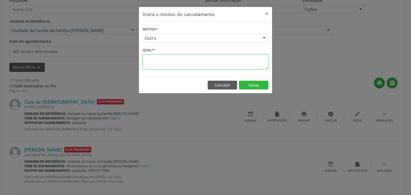
click at [174, 63] on textarea at bounding box center [206, 62] width 126 height 15
paste textarea "EXAME REALIZADO"
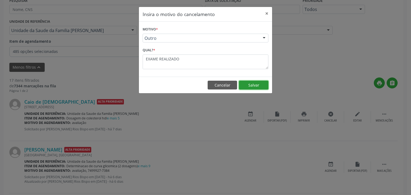
click at [263, 84] on button "Salvar" at bounding box center [253, 85] width 29 height 9
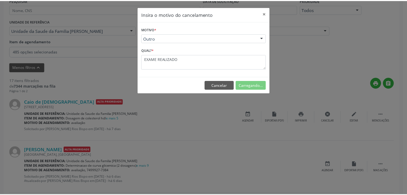
scroll to position [28, 0]
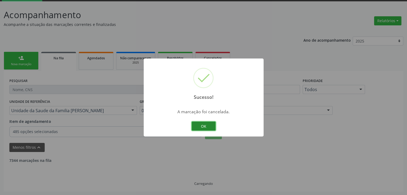
click at [200, 126] on button "OK" at bounding box center [203, 126] width 24 height 9
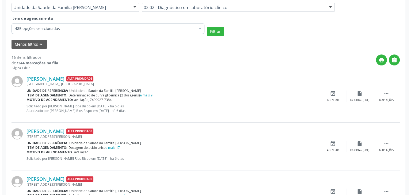
scroll to position [135, 0]
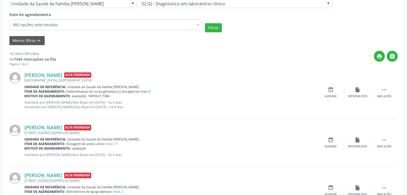
click at [147, 91] on link "e mais 9" at bounding box center [144, 91] width 13 height 5
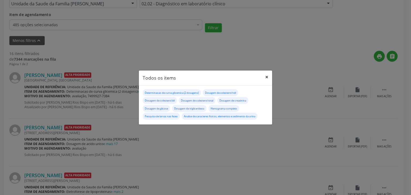
click at [266, 73] on button "×" at bounding box center [266, 77] width 11 height 13
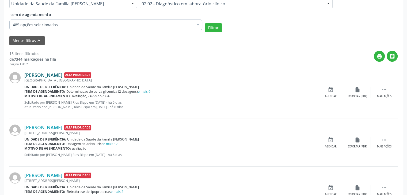
click at [46, 73] on link "[PERSON_NAME]" at bounding box center [43, 75] width 38 height 6
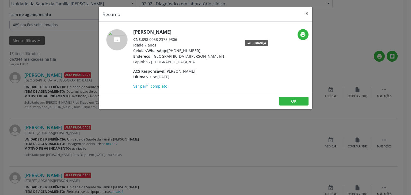
click at [307, 10] on button "×" at bounding box center [306, 13] width 11 height 13
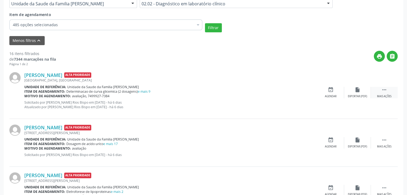
click at [377, 92] on div " Mais ações" at bounding box center [384, 92] width 27 height 11
click at [340, 91] on div "cancel Cancelar" at bounding box center [330, 92] width 27 height 11
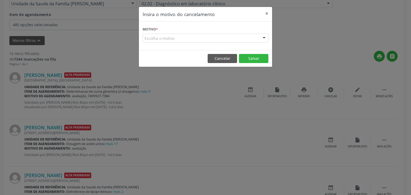
click at [208, 41] on div "Escolha o motivo" at bounding box center [206, 38] width 126 height 9
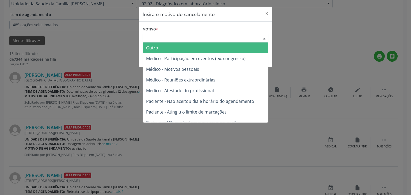
click at [191, 46] on span "Outro" at bounding box center [205, 48] width 125 height 11
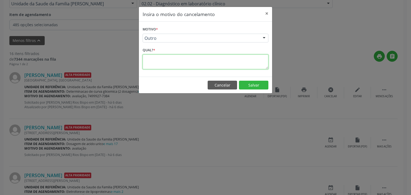
click at [165, 64] on textarea at bounding box center [206, 62] width 126 height 15
paste textarea "EXAME REALIZADO"
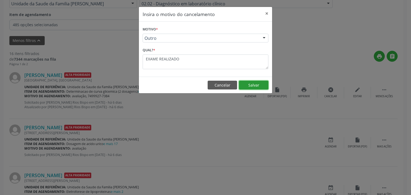
click at [244, 85] on button "Salvar" at bounding box center [253, 85] width 29 height 9
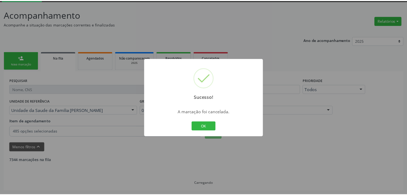
scroll to position [28, 0]
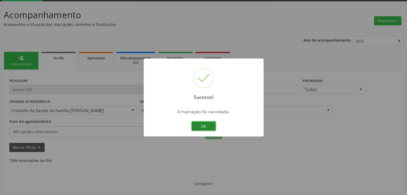
click at [197, 124] on button "OK" at bounding box center [203, 126] width 24 height 9
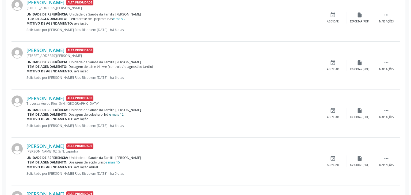
scroll to position [269, 0]
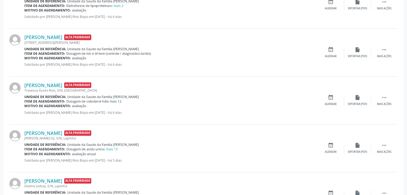
click at [113, 102] on link "e mais 12" at bounding box center [114, 101] width 14 height 5
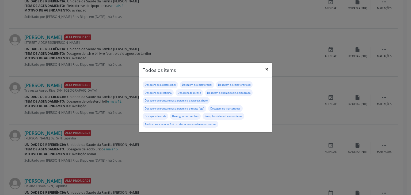
click at [266, 68] on button "×" at bounding box center [266, 69] width 11 height 13
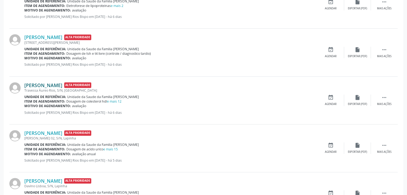
click at [54, 85] on link "[PERSON_NAME]" at bounding box center [43, 85] width 38 height 6
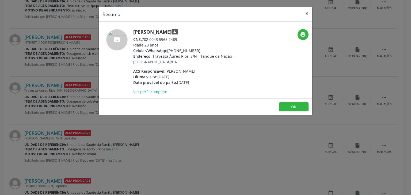
click at [309, 14] on button "×" at bounding box center [306, 13] width 11 height 13
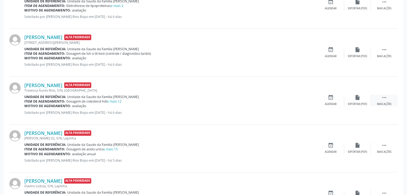
click at [373, 100] on div " Mais ações" at bounding box center [384, 100] width 27 height 11
click at [334, 101] on div "cancel Cancelar" at bounding box center [330, 100] width 27 height 11
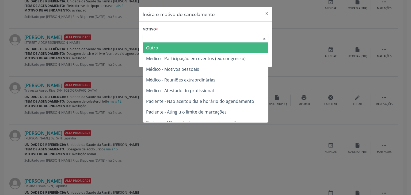
click at [193, 38] on div "Escolha o motivo" at bounding box center [206, 38] width 126 height 9
click at [175, 46] on span "Outro" at bounding box center [205, 48] width 125 height 11
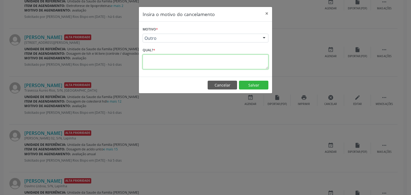
click at [200, 64] on textarea at bounding box center [206, 62] width 126 height 15
paste textarea "EXAME REALIZADO"
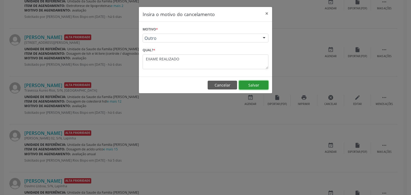
click at [255, 83] on button "Salvar" at bounding box center [253, 85] width 29 height 9
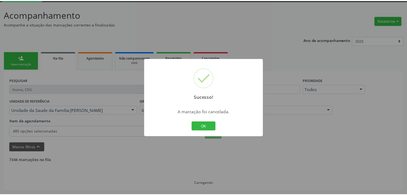
scroll to position [28, 0]
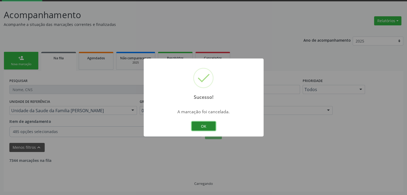
click at [202, 125] on button "OK" at bounding box center [203, 126] width 24 height 9
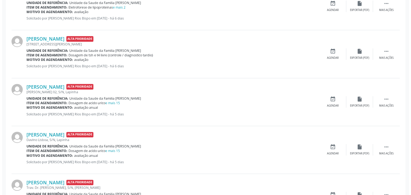
scroll to position [269, 0]
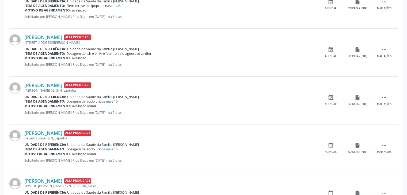
click at [113, 102] on link "e mais 15" at bounding box center [110, 101] width 14 height 5
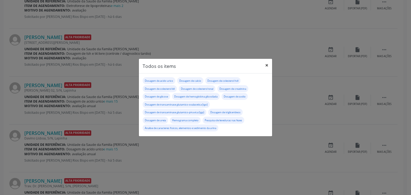
click at [266, 66] on button "×" at bounding box center [266, 65] width 11 height 13
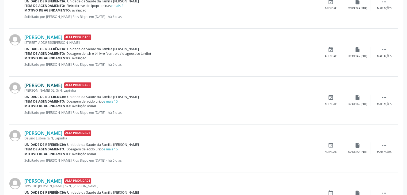
click at [36, 86] on link "[PERSON_NAME]" at bounding box center [43, 85] width 38 height 6
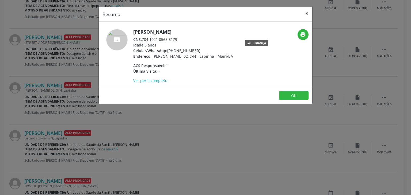
click at [306, 9] on button "×" at bounding box center [306, 13] width 11 height 13
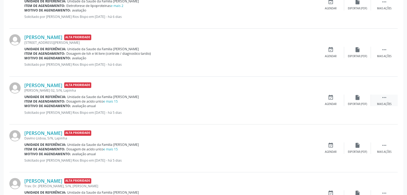
click at [383, 101] on div " Mais ações" at bounding box center [384, 100] width 27 height 11
click at [325, 97] on div "cancel Cancelar" at bounding box center [330, 100] width 27 height 11
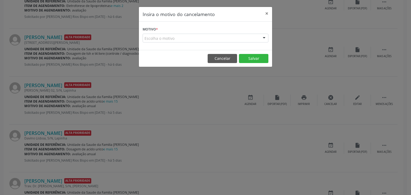
click at [209, 32] on form "Motivo * Escolha o motivo Outro Médico - Participação em eventos (ex: congresso…" at bounding box center [206, 33] width 126 height 17
click at [182, 37] on div "Escolha o motivo" at bounding box center [206, 38] width 126 height 9
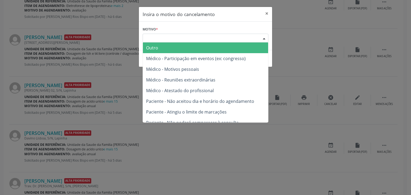
click at [159, 43] on span "Outro" at bounding box center [205, 48] width 125 height 11
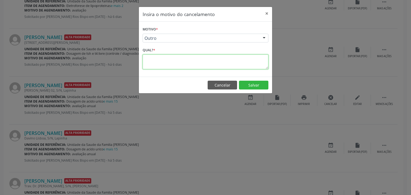
click at [159, 58] on textarea at bounding box center [206, 62] width 126 height 15
paste textarea "EXAME REALIZADO"
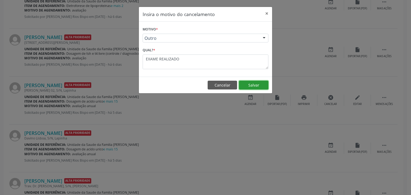
click at [260, 87] on button "Salvar" at bounding box center [253, 85] width 29 height 9
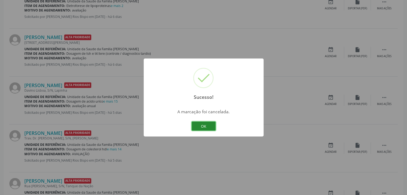
click at [200, 128] on button "OK" at bounding box center [203, 126] width 24 height 9
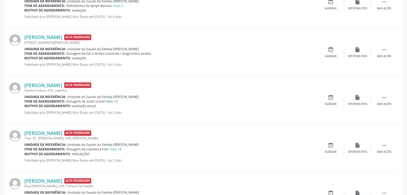
click at [116, 99] on link "e mais 15" at bounding box center [110, 101] width 14 height 5
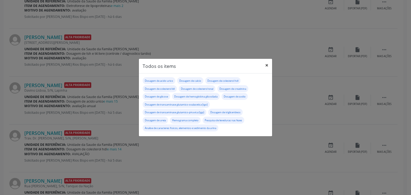
drag, startPoint x: 268, startPoint y: 63, endPoint x: 142, endPoint y: 92, distance: 128.7
click at [267, 62] on button "×" at bounding box center [266, 65] width 11 height 13
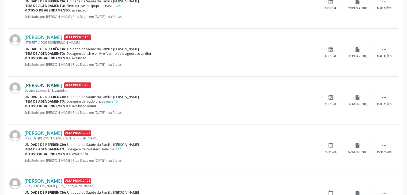
click at [44, 86] on link "[PERSON_NAME]" at bounding box center [43, 85] width 38 height 6
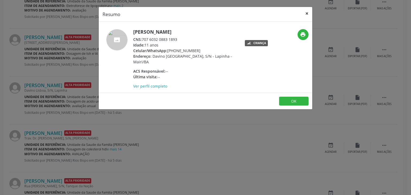
click at [305, 14] on button "×" at bounding box center [306, 13] width 11 height 13
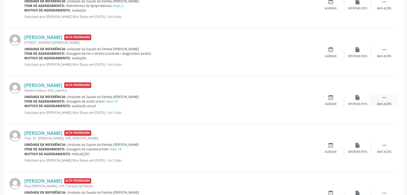
click at [381, 100] on div " Mais ações" at bounding box center [384, 100] width 27 height 11
click at [333, 97] on icon "cancel" at bounding box center [331, 98] width 6 height 6
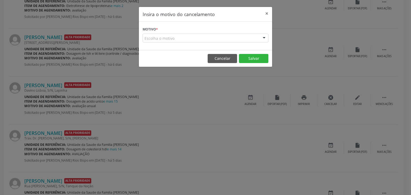
click at [195, 39] on div "Escolha o motivo" at bounding box center [206, 38] width 126 height 9
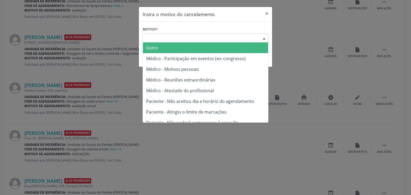
click at [158, 51] on span "Outro" at bounding box center [205, 48] width 125 height 11
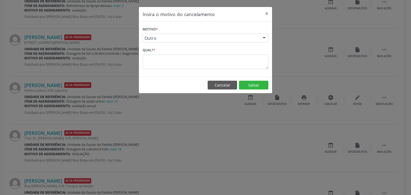
click at [158, 51] on span "Outro" at bounding box center [205, 48] width 125 height 11
click at [158, 57] on textarea at bounding box center [206, 62] width 126 height 15
paste textarea "EXAME REALIZADO"
click at [257, 83] on button "Salvar" at bounding box center [253, 85] width 29 height 9
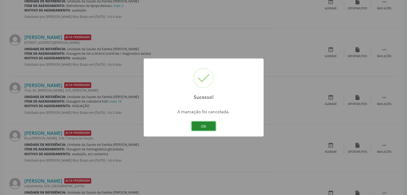
click at [198, 124] on button "OK" at bounding box center [203, 126] width 24 height 9
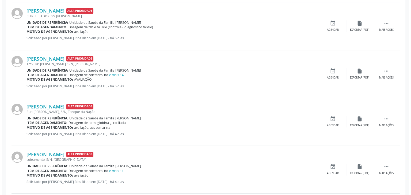
scroll to position [295, 0]
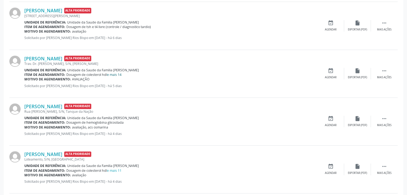
click at [113, 74] on link "e mais 14" at bounding box center [114, 74] width 14 height 5
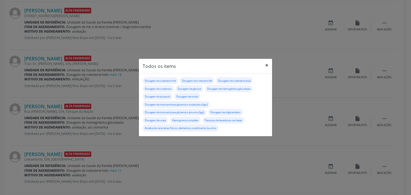
click at [270, 64] on button "×" at bounding box center [266, 65] width 11 height 13
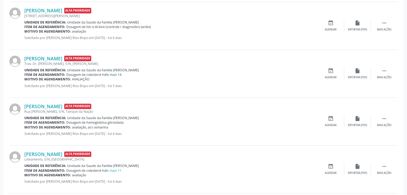
click at [114, 73] on link "e mais 14" at bounding box center [114, 74] width 14 height 5
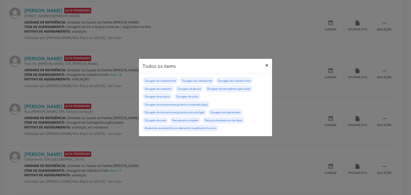
click at [264, 69] on button "×" at bounding box center [266, 65] width 11 height 13
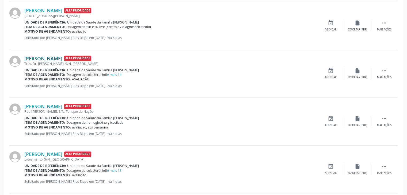
click at [31, 59] on link "[PERSON_NAME]" at bounding box center [43, 59] width 38 height 6
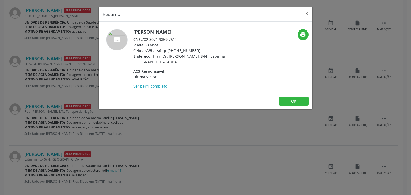
click at [305, 16] on button "×" at bounding box center [306, 13] width 11 height 13
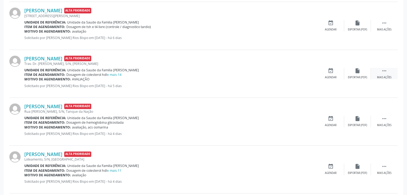
click at [381, 68] on icon "" at bounding box center [384, 71] width 6 height 6
click at [332, 70] on icon "cancel" at bounding box center [331, 71] width 6 height 6
click at [331, 74] on div "cancel Cancelar" at bounding box center [330, 73] width 27 height 11
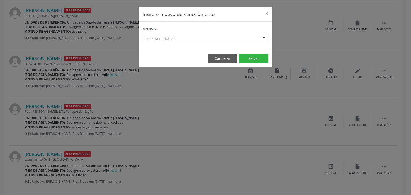
click at [199, 39] on div "Escolha o motivo" at bounding box center [206, 38] width 126 height 9
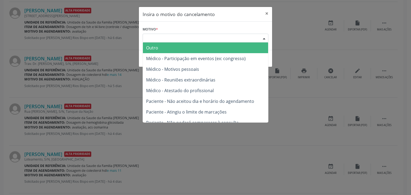
click at [164, 49] on span "Outro" at bounding box center [205, 48] width 125 height 11
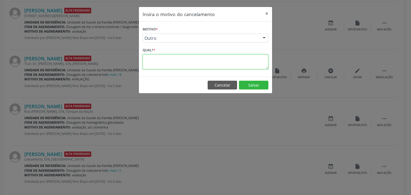
click at [164, 60] on textarea at bounding box center [206, 62] width 126 height 15
paste textarea "EXAME REALIZADO"
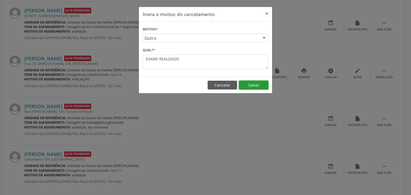
click at [258, 82] on button "Salvar" at bounding box center [253, 85] width 29 height 9
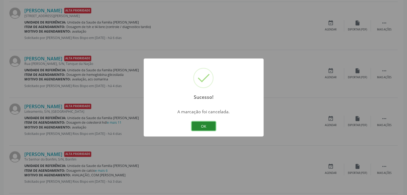
click at [205, 128] on button "OK" at bounding box center [203, 126] width 24 height 9
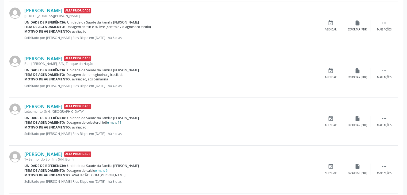
click at [117, 120] on link "e mais 11" at bounding box center [114, 122] width 14 height 5
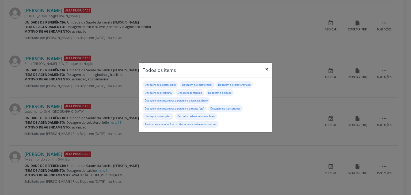
click at [264, 68] on button "×" at bounding box center [266, 69] width 11 height 13
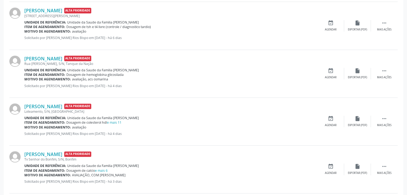
click at [44, 102] on div "[PERSON_NAME] Alta Prioridade Loteamento, S/N, [GEOGRAPHIC_DATA] Unidade de ref…" at bounding box center [203, 122] width 388 height 48
click at [43, 103] on link "[PERSON_NAME]" at bounding box center [43, 106] width 38 height 6
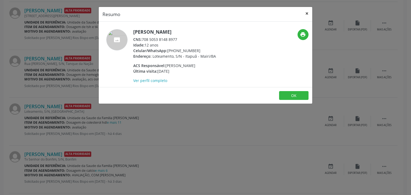
click at [306, 13] on button "×" at bounding box center [306, 13] width 11 height 13
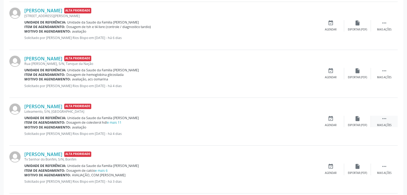
click at [378, 122] on div " Mais ações" at bounding box center [384, 121] width 27 height 11
click at [338, 120] on div "cancel Cancelar" at bounding box center [330, 121] width 27 height 11
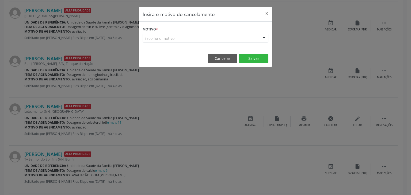
click at [188, 40] on div "Escolha o motivo" at bounding box center [206, 38] width 126 height 9
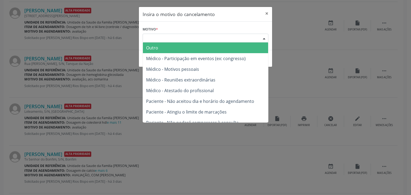
click at [170, 48] on span "Outro" at bounding box center [205, 48] width 125 height 11
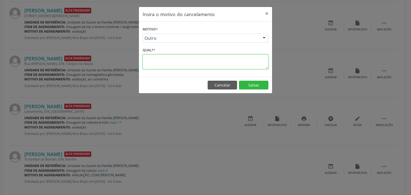
click at [164, 66] on textarea at bounding box center [206, 62] width 126 height 15
paste textarea "EXAME REALIZADO"
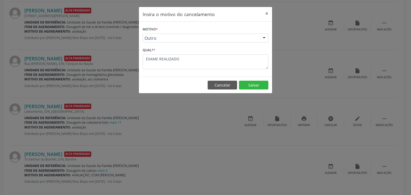
click at [257, 89] on footer "Cancelar Salvar" at bounding box center [205, 85] width 133 height 17
click at [257, 85] on button "Salvar" at bounding box center [253, 85] width 29 height 9
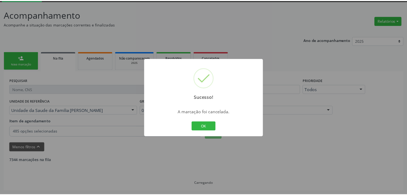
scroll to position [28, 0]
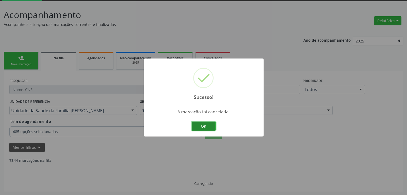
click at [203, 124] on button "OK" at bounding box center [203, 126] width 24 height 9
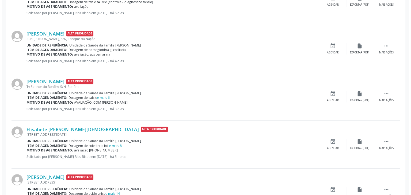
scroll to position [322, 0]
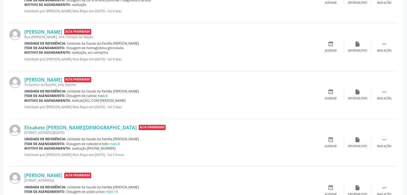
click at [99, 94] on link "e mais 6" at bounding box center [101, 96] width 13 height 5
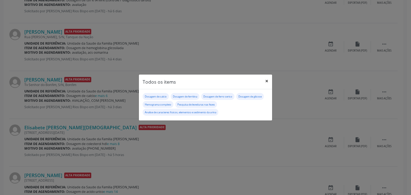
click at [268, 80] on button "×" at bounding box center [266, 81] width 11 height 13
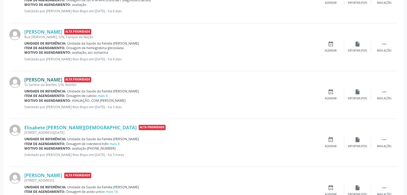
click at [50, 79] on link "[PERSON_NAME]" at bounding box center [43, 80] width 38 height 6
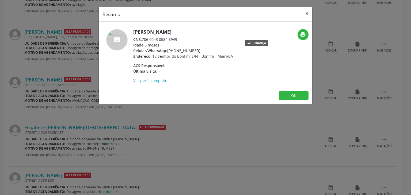
click at [305, 14] on button "×" at bounding box center [306, 13] width 11 height 13
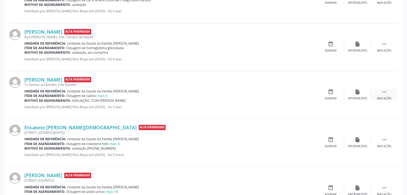
click at [391, 89] on div " Mais ações" at bounding box center [384, 94] width 27 height 11
click at [328, 97] on div "Cancelar" at bounding box center [330, 99] width 13 height 4
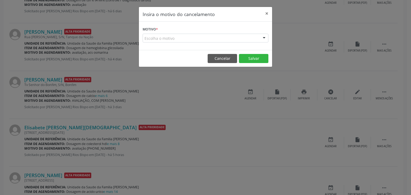
click at [203, 39] on div "Escolha o motivo" at bounding box center [206, 38] width 126 height 9
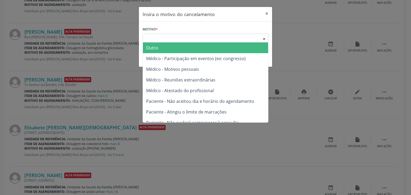
click at [173, 49] on span "Outro" at bounding box center [205, 48] width 125 height 11
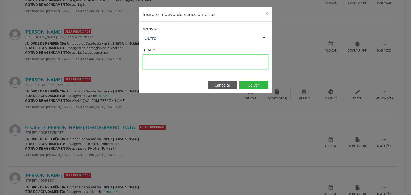
click at [169, 62] on textarea at bounding box center [206, 62] width 126 height 15
paste textarea "EXAME REALIZADO"
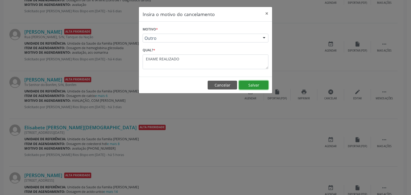
click at [251, 85] on button "Salvar" at bounding box center [253, 85] width 29 height 9
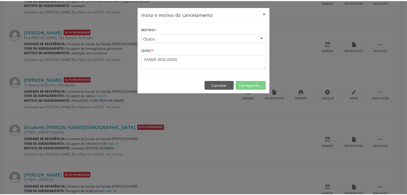
scroll to position [28, 0]
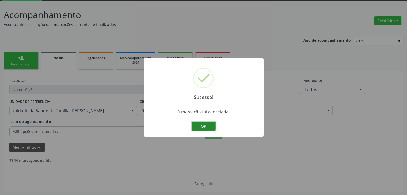
click at [205, 127] on button "OK" at bounding box center [203, 126] width 24 height 9
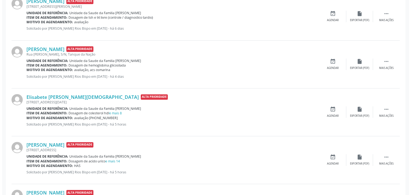
scroll to position [295, 0]
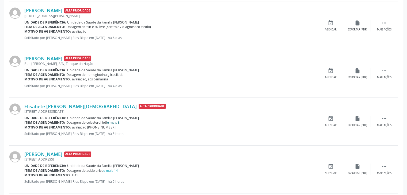
click at [115, 121] on link "e mais 8" at bounding box center [113, 122] width 13 height 5
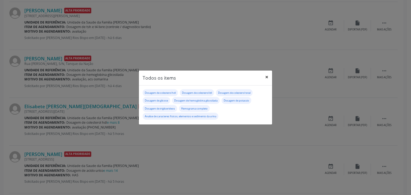
click at [265, 78] on button "×" at bounding box center [266, 77] width 11 height 13
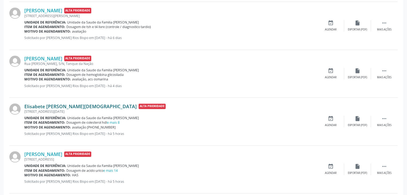
click at [47, 108] on link "Elisabete [PERSON_NAME][DEMOGRAPHIC_DATA]" at bounding box center [80, 106] width 112 height 6
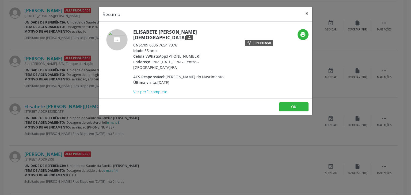
click at [307, 11] on button "×" at bounding box center [306, 13] width 11 height 13
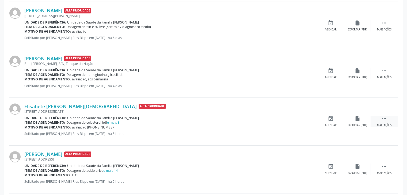
click at [376, 120] on div " Mais ações" at bounding box center [384, 121] width 27 height 11
click at [338, 124] on div "cancel Cancelar" at bounding box center [330, 121] width 27 height 11
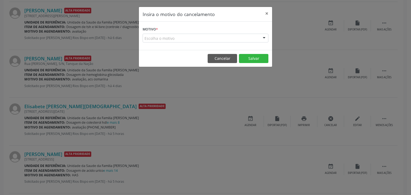
click at [180, 36] on div "Escolha o motivo" at bounding box center [206, 38] width 126 height 9
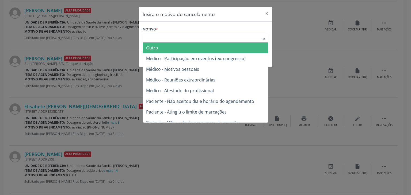
click at [164, 44] on span "Outro" at bounding box center [205, 48] width 125 height 11
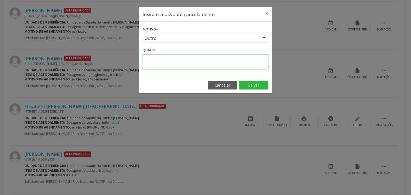
click at [161, 60] on textarea at bounding box center [206, 62] width 126 height 15
paste textarea "EXAME REALIZADO"
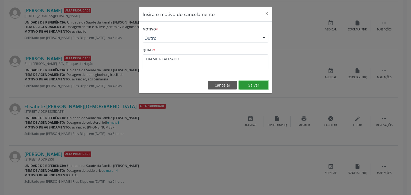
click at [253, 86] on button "Salvar" at bounding box center [253, 85] width 29 height 9
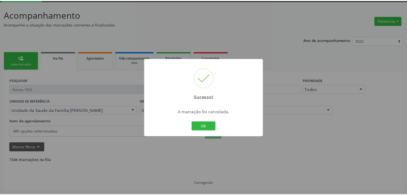
scroll to position [28, 0]
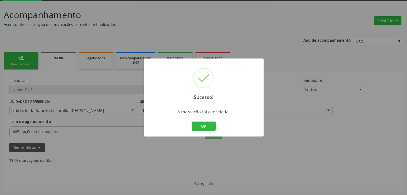
click at [202, 131] on div "OK Cancel" at bounding box center [203, 126] width 26 height 11
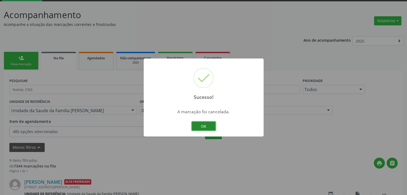
click at [202, 122] on button "OK" at bounding box center [203, 126] width 24 height 9
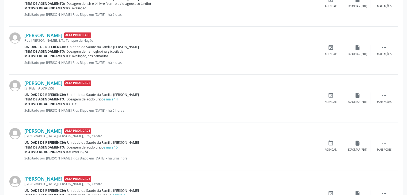
scroll to position [322, 0]
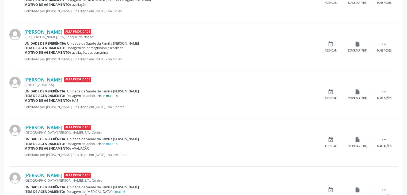
click at [113, 95] on link "e mais 14" at bounding box center [110, 96] width 14 height 5
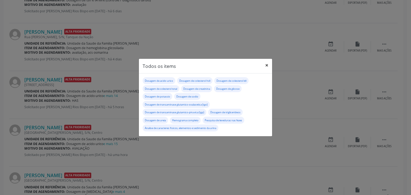
click at [267, 66] on button "×" at bounding box center [266, 65] width 11 height 13
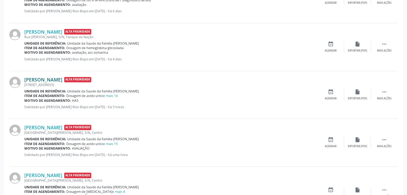
click at [62, 81] on link "[PERSON_NAME]" at bounding box center [43, 80] width 38 height 6
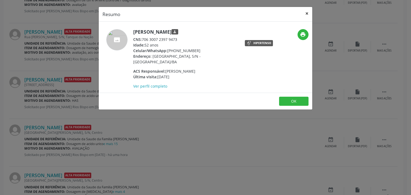
click at [305, 15] on button "×" at bounding box center [306, 13] width 11 height 13
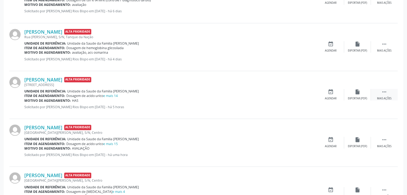
click at [385, 95] on div " Mais ações" at bounding box center [384, 94] width 27 height 11
click at [351, 94] on div "edit Editar" at bounding box center [357, 94] width 27 height 11
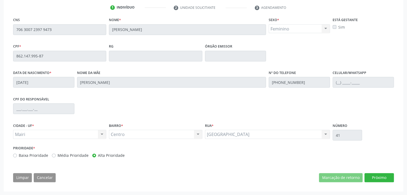
scroll to position [84, 0]
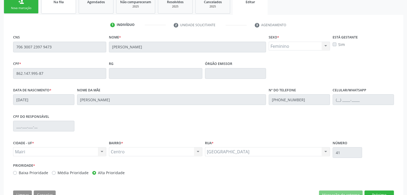
click at [53, 14] on link "Na fila" at bounding box center [58, 5] width 35 height 18
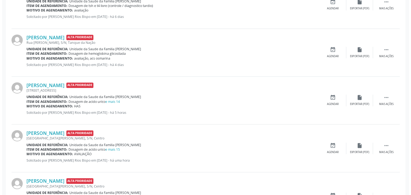
scroll to position [294, 0]
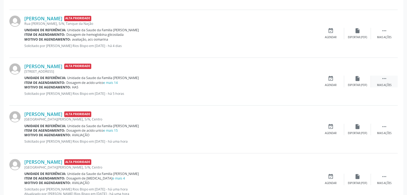
click at [381, 82] on div " Mais ações" at bounding box center [384, 81] width 27 height 11
click at [332, 86] on div "Cancelar" at bounding box center [330, 85] width 13 height 4
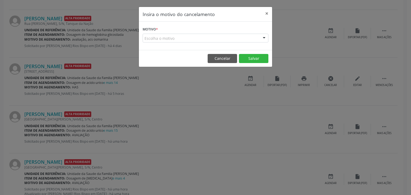
click at [180, 40] on div "Escolha o motivo" at bounding box center [206, 38] width 126 height 9
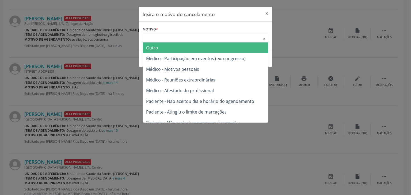
click at [168, 47] on span "Outro" at bounding box center [205, 48] width 125 height 11
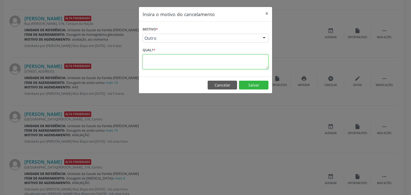
click at [172, 61] on textarea at bounding box center [206, 62] width 126 height 15
paste textarea "EXAME REALIZADO"
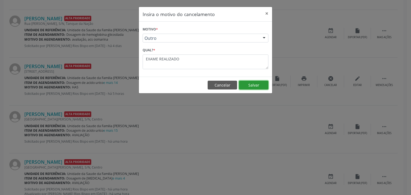
click at [247, 84] on button "Salvar" at bounding box center [253, 85] width 29 height 9
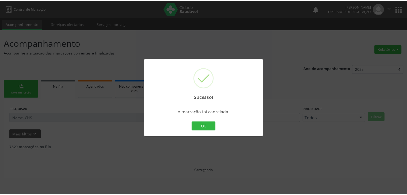
scroll to position [0, 0]
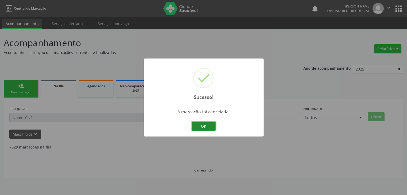
click at [201, 127] on button "OK" at bounding box center [203, 126] width 24 height 9
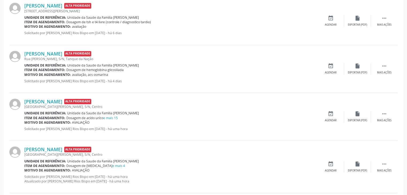
scroll to position [267, 0]
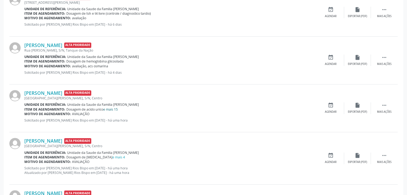
click at [113, 109] on link "e mais 15" at bounding box center [110, 109] width 14 height 5
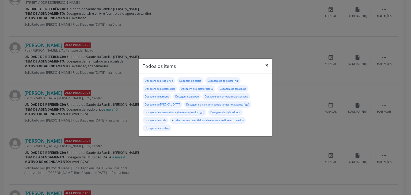
click at [267, 63] on button "×" at bounding box center [266, 65] width 11 height 13
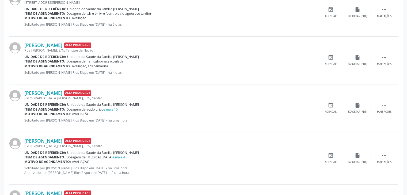
scroll to position [361, 0]
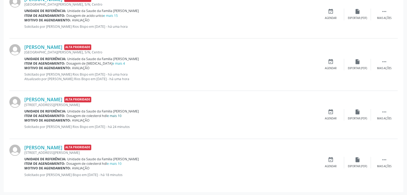
click at [118, 114] on link "e mais 10" at bounding box center [114, 116] width 14 height 5
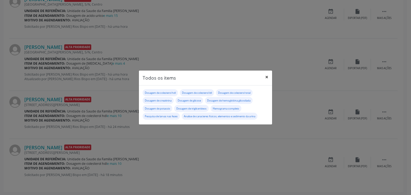
click at [265, 77] on button "×" at bounding box center [266, 77] width 11 height 13
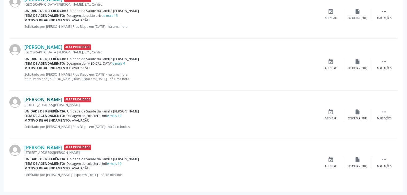
click at [45, 100] on link "[PERSON_NAME]" at bounding box center [43, 100] width 38 height 6
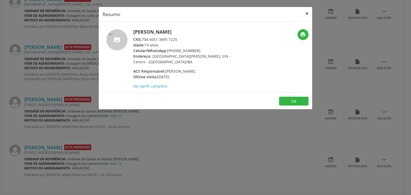
click at [306, 16] on button "×" at bounding box center [306, 13] width 11 height 13
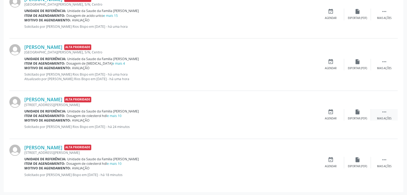
click at [372, 116] on div " Mais ações" at bounding box center [384, 114] width 27 height 11
click at [349, 114] on div "edit Editar" at bounding box center [357, 114] width 27 height 11
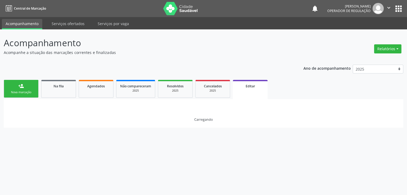
scroll to position [0, 0]
click at [51, 91] on link "Na fila" at bounding box center [58, 89] width 35 height 18
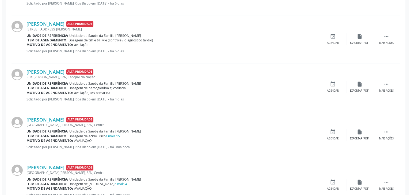
scroll to position [348, 0]
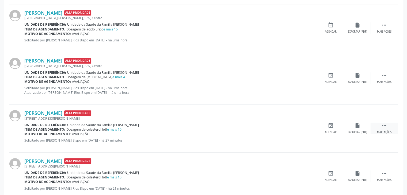
click at [384, 123] on icon "" at bounding box center [384, 126] width 6 height 6
click at [326, 130] on div "Cancelar" at bounding box center [330, 132] width 13 height 4
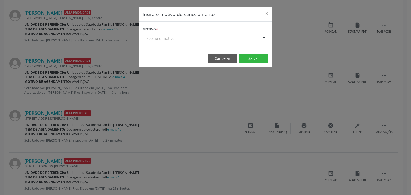
click at [200, 37] on div "Escolha o motivo" at bounding box center [206, 38] width 126 height 9
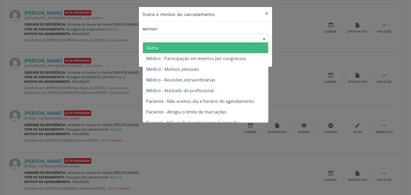
click at [187, 48] on span "Outro" at bounding box center [205, 48] width 125 height 11
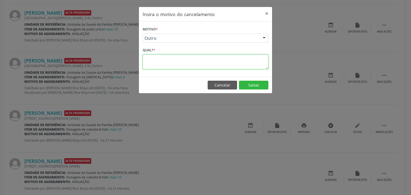
click at [183, 55] on textarea at bounding box center [206, 62] width 126 height 15
paste textarea "EXAME REALIZADO"
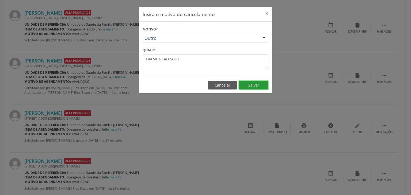
click at [257, 83] on button "Salvar" at bounding box center [253, 85] width 29 height 9
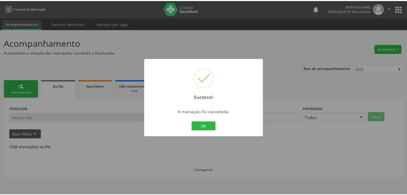
scroll to position [0, 0]
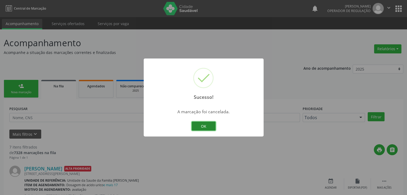
click at [202, 125] on button "OK" at bounding box center [203, 126] width 24 height 9
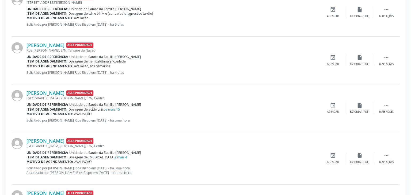
scroll to position [313, 0]
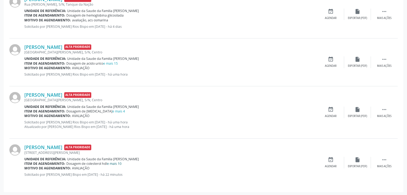
click at [116, 163] on link "e mais 10" at bounding box center [114, 163] width 14 height 5
click at [114, 164] on link "e mais 10" at bounding box center [114, 163] width 14 height 5
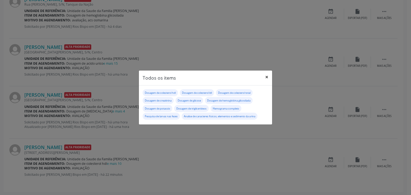
click at [265, 77] on button "×" at bounding box center [266, 77] width 11 height 13
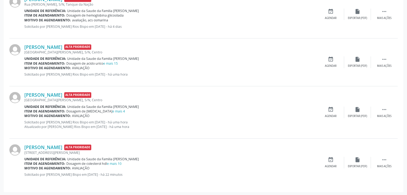
click at [35, 143] on div "[PERSON_NAME] Alta Prioridade [STREET_ADDRESS][PERSON_NAME] Unidade de referênc…" at bounding box center [203, 163] width 388 height 48
click at [39, 145] on link "[PERSON_NAME]" at bounding box center [43, 147] width 38 height 6
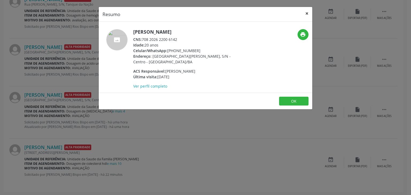
click at [306, 13] on button "×" at bounding box center [306, 13] width 11 height 13
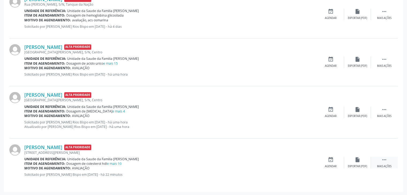
click at [382, 163] on div " Mais ações" at bounding box center [384, 162] width 27 height 11
click at [341, 159] on div "cancel Cancelar" at bounding box center [330, 162] width 27 height 11
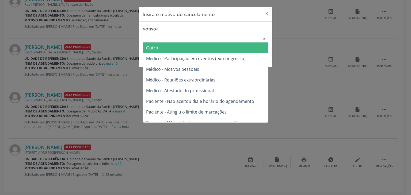
click at [191, 35] on div "Escolha o motivo" at bounding box center [206, 38] width 126 height 9
click at [173, 47] on span "Outro" at bounding box center [205, 48] width 125 height 11
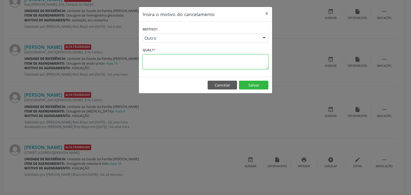
click at [174, 58] on textarea at bounding box center [206, 62] width 126 height 15
paste textarea "EXAME REALIZADO"
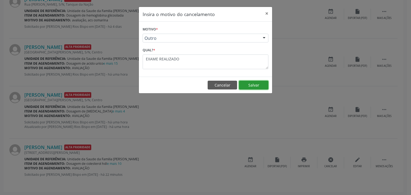
click at [242, 82] on button "Salvar" at bounding box center [253, 85] width 29 height 9
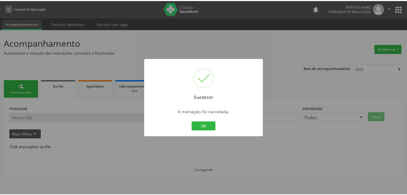
scroll to position [0, 0]
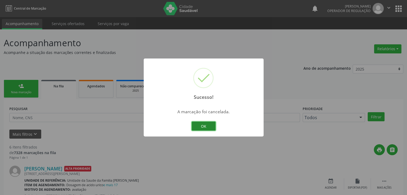
click at [203, 123] on button "OK" at bounding box center [203, 126] width 24 height 9
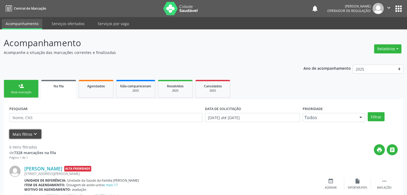
click at [25, 131] on button "Mais filtros keyboard_arrow_down" at bounding box center [25, 134] width 32 height 9
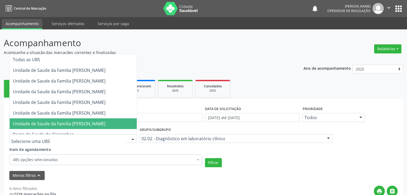
click at [76, 124] on span "Unidade de Saude da Familia [PERSON_NAME]" at bounding box center [59, 124] width 93 height 6
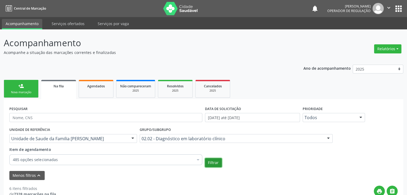
click at [209, 162] on button "Filtrar" at bounding box center [213, 162] width 17 height 9
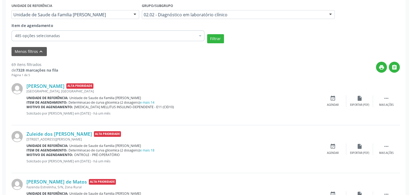
scroll to position [134, 0]
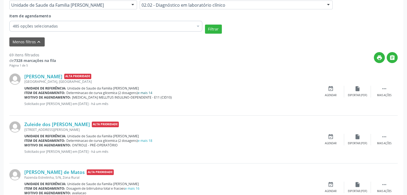
click at [146, 92] on link "e mais 14" at bounding box center [145, 93] width 14 height 5
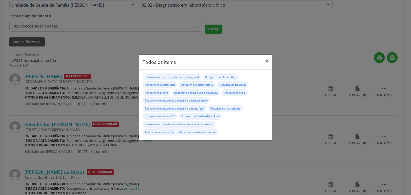
click at [266, 61] on button "×" at bounding box center [266, 61] width 11 height 13
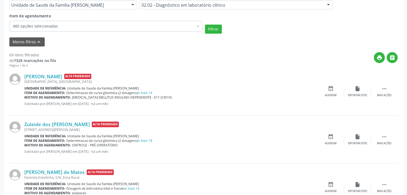
click at [141, 95] on span "[MEDICAL_DATA] MELLITUS INSULINO-DEPENDENTE - E11 (CID10)" at bounding box center [122, 97] width 100 height 5
click at [142, 93] on link "e mais 14" at bounding box center [145, 93] width 14 height 5
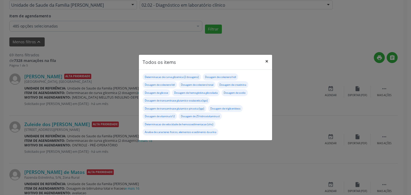
click at [266, 62] on button "×" at bounding box center [266, 61] width 11 height 13
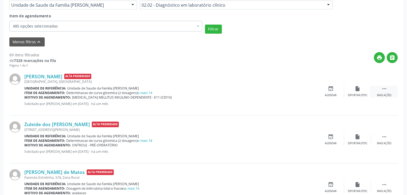
click at [388, 94] on div "Mais ações" at bounding box center [384, 96] width 14 height 4
click at [338, 93] on div "cancel Cancelar" at bounding box center [330, 91] width 27 height 11
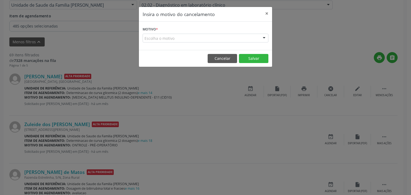
drag, startPoint x: 205, startPoint y: 38, endPoint x: 197, endPoint y: 43, distance: 9.5
click at [205, 38] on div "Escolha o motivo" at bounding box center [206, 38] width 126 height 9
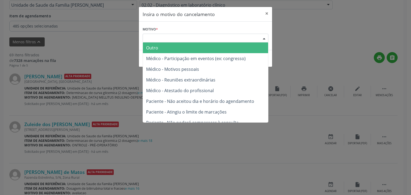
click at [164, 50] on span "Outro" at bounding box center [205, 48] width 125 height 11
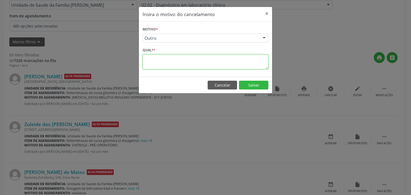
click at [190, 63] on textarea at bounding box center [206, 62] width 126 height 15
paste textarea "EXAME REALIZADO"
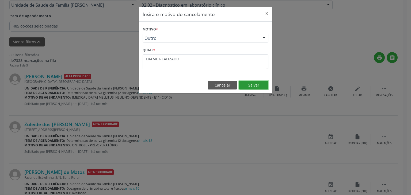
click at [255, 85] on button "Salvar" at bounding box center [253, 85] width 29 height 9
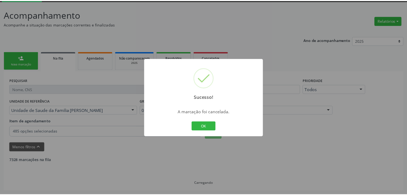
scroll to position [28, 0]
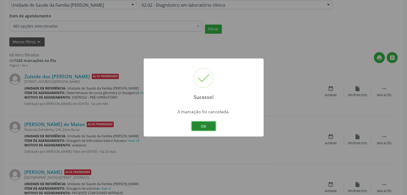
click at [212, 130] on button "OK" at bounding box center [203, 126] width 24 height 9
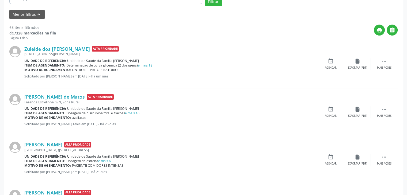
scroll to position [160, 0]
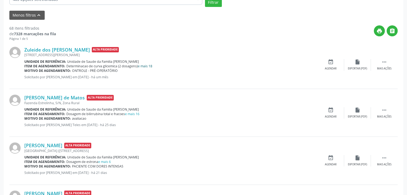
click at [140, 66] on link "e mais 18" at bounding box center [145, 66] width 14 height 5
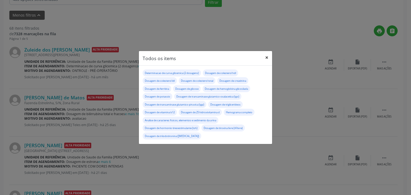
click at [268, 58] on button "×" at bounding box center [266, 57] width 11 height 13
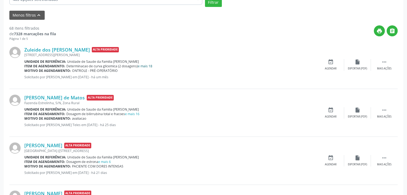
click at [144, 64] on link "e mais 18" at bounding box center [145, 66] width 14 height 5
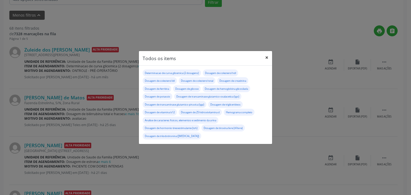
click at [265, 55] on button "×" at bounding box center [266, 57] width 11 height 13
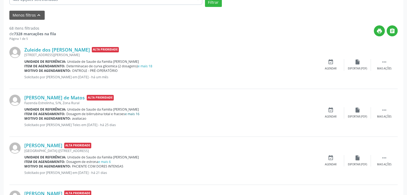
click at [135, 112] on link "e mais 16" at bounding box center [132, 114] width 14 height 5
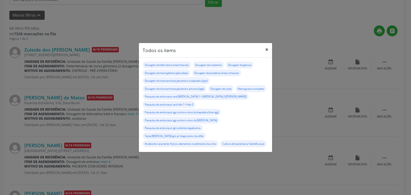
click at [268, 48] on button "×" at bounding box center [266, 49] width 11 height 13
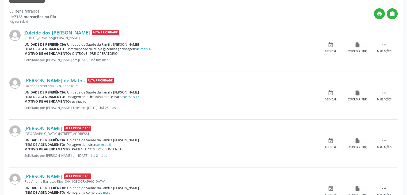
scroll to position [187, 0]
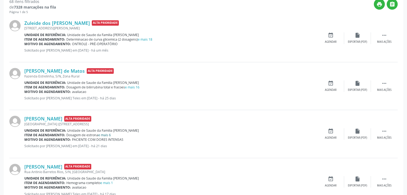
click at [108, 133] on link "e mais 6" at bounding box center [104, 135] width 13 height 5
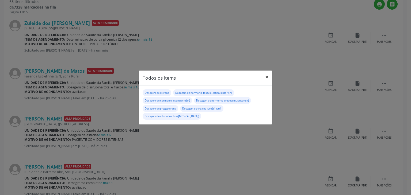
click at [268, 77] on button "×" at bounding box center [266, 77] width 11 height 13
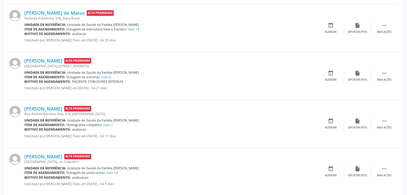
scroll to position [267, 0]
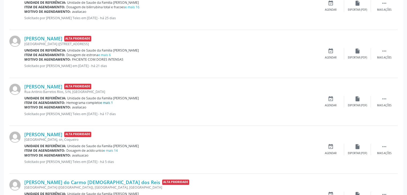
click at [105, 103] on link "e mais 1" at bounding box center [106, 103] width 13 height 5
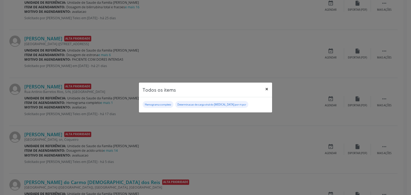
click at [268, 85] on button "×" at bounding box center [266, 89] width 11 height 13
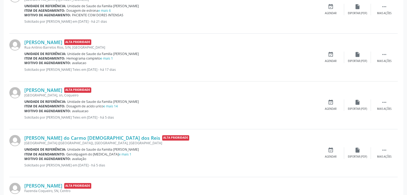
scroll to position [321, 0]
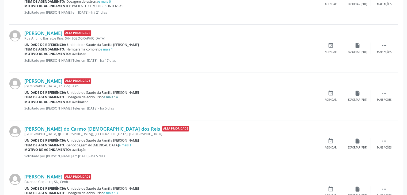
click at [113, 95] on link "e mais 14" at bounding box center [110, 97] width 14 height 5
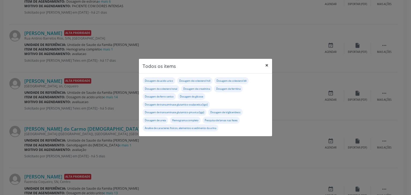
click at [264, 65] on button "×" at bounding box center [266, 65] width 11 height 13
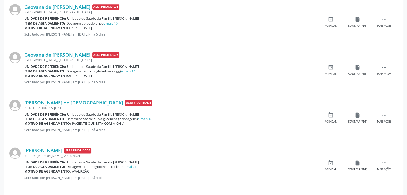
scroll to position [748, 0]
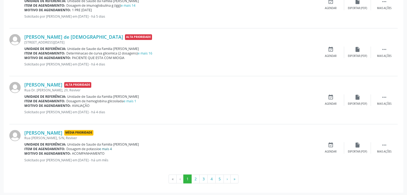
click at [105, 147] on link "e mais 4" at bounding box center [105, 149] width 13 height 5
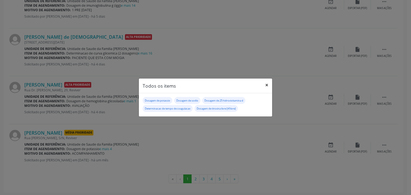
click at [268, 83] on button "×" at bounding box center [266, 85] width 11 height 13
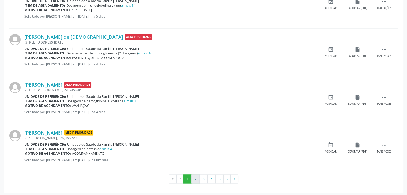
click at [195, 178] on button "2" at bounding box center [195, 179] width 8 height 9
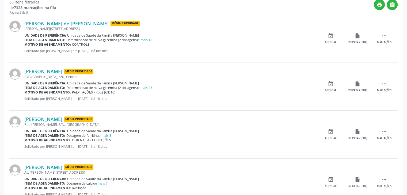
scroll to position [80, 0]
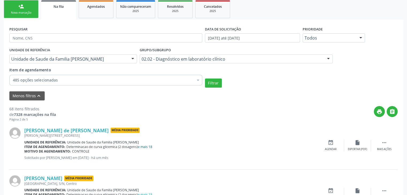
click at [148, 147] on link "e mais 18" at bounding box center [145, 147] width 14 height 5
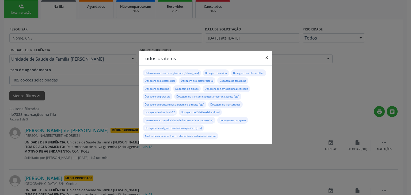
click at [265, 54] on button "×" at bounding box center [266, 57] width 11 height 13
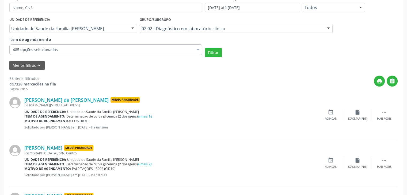
scroll to position [133, 0]
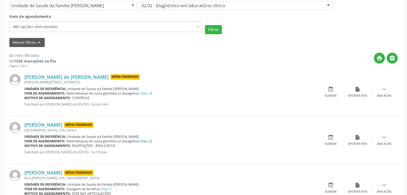
click at [144, 140] on link "e mais 23" at bounding box center [145, 141] width 14 height 5
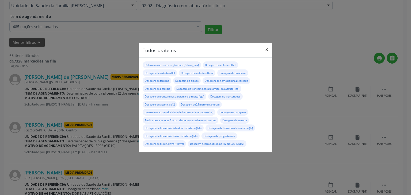
click at [269, 45] on button "×" at bounding box center [266, 49] width 11 height 13
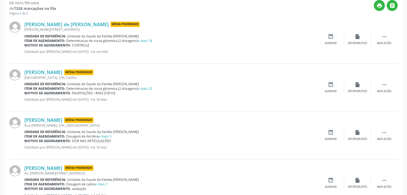
scroll to position [187, 0]
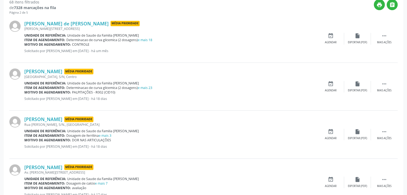
click at [108, 137] on div "Dosagem de ferritina e mais 3" at bounding box center [88, 135] width 45 height 5
click at [106, 133] on link "e mais 3" at bounding box center [105, 135] width 13 height 5
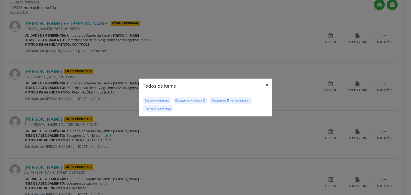
click at [268, 84] on button "×" at bounding box center [266, 85] width 11 height 13
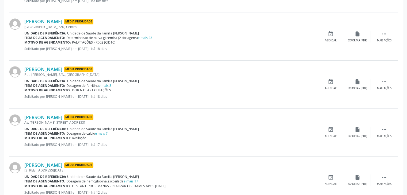
scroll to position [240, 0]
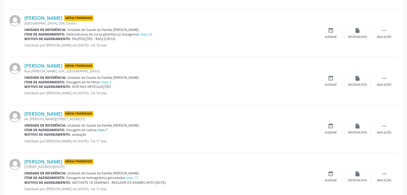
click at [102, 130] on link "e mais 7" at bounding box center [101, 130] width 13 height 5
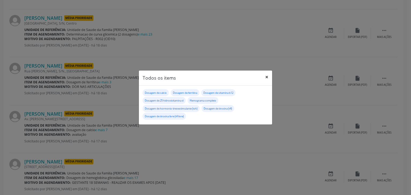
click at [272, 77] on button "×" at bounding box center [266, 77] width 11 height 13
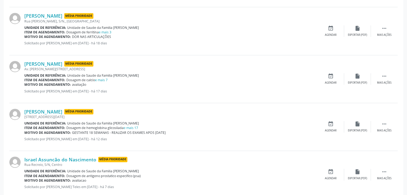
scroll to position [294, 0]
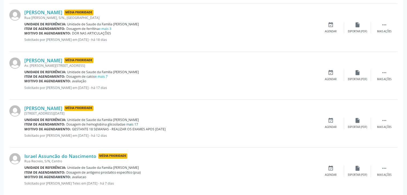
click at [134, 124] on link "e mais 17" at bounding box center [131, 124] width 14 height 5
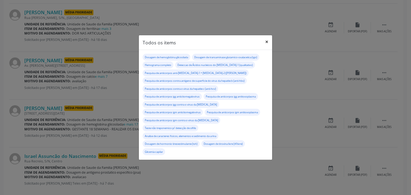
click at [269, 45] on button "×" at bounding box center [266, 41] width 11 height 13
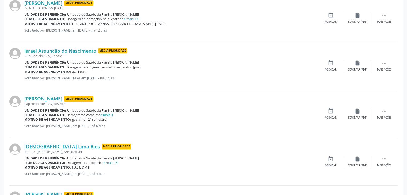
scroll to position [401, 0]
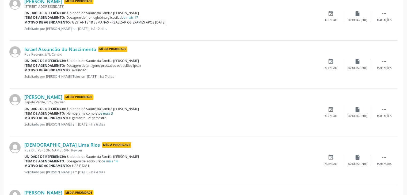
click at [108, 112] on link "e mais 3" at bounding box center [106, 113] width 13 height 5
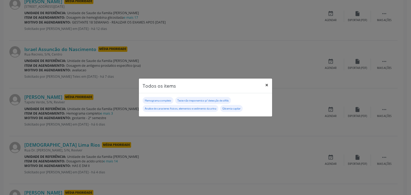
click at [264, 84] on button "×" at bounding box center [266, 85] width 11 height 13
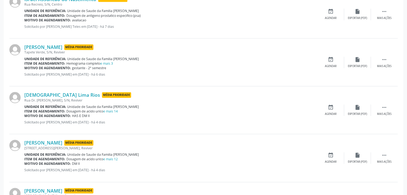
scroll to position [454, 0]
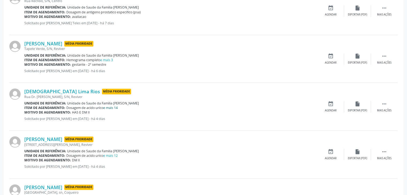
click at [106, 106] on link "e mais 14" at bounding box center [110, 108] width 14 height 5
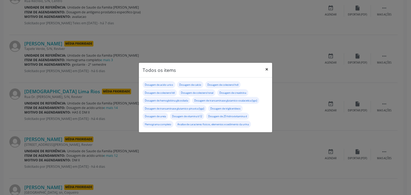
click at [267, 67] on button "×" at bounding box center [266, 69] width 11 height 13
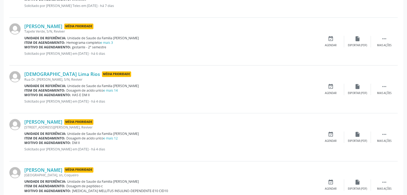
scroll to position [481, 0]
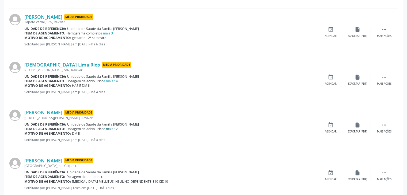
click at [110, 129] on link "e mais 12" at bounding box center [110, 129] width 14 height 5
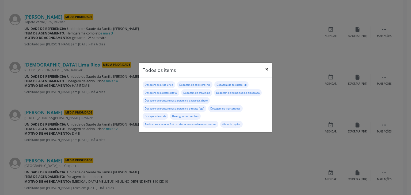
click at [268, 66] on button "×" at bounding box center [266, 69] width 11 height 13
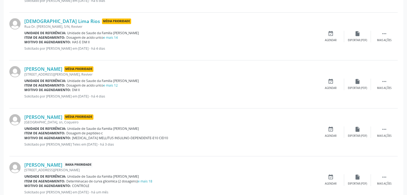
scroll to position [588, 0]
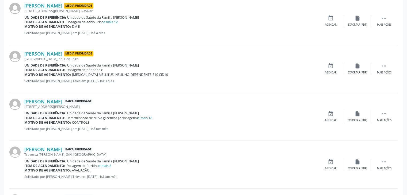
click at [146, 118] on link "e mais 18" at bounding box center [145, 118] width 14 height 5
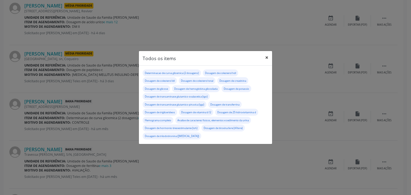
click at [265, 53] on button "×" at bounding box center [266, 57] width 11 height 13
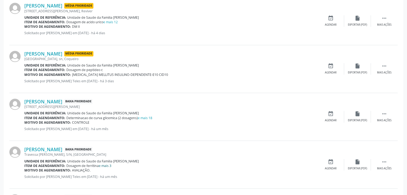
click at [109, 164] on link "e mais 3" at bounding box center [105, 166] width 13 height 5
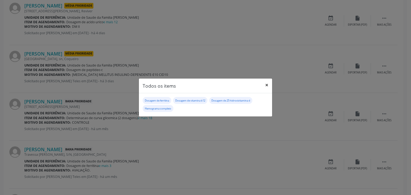
click at [264, 83] on button "×" at bounding box center [266, 85] width 11 height 13
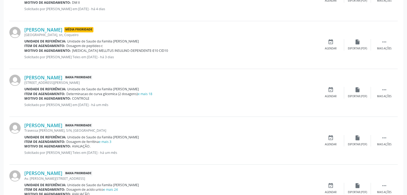
scroll to position [668, 0]
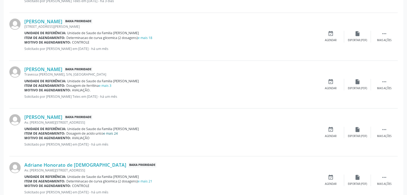
click at [111, 131] on link "e mais 24" at bounding box center [110, 133] width 14 height 5
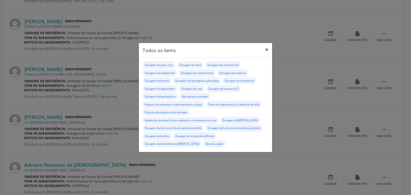
click at [270, 50] on button "×" at bounding box center [266, 49] width 11 height 13
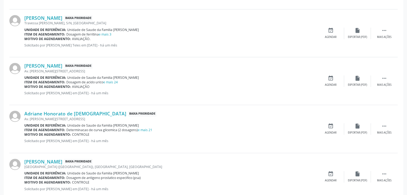
scroll to position [721, 0]
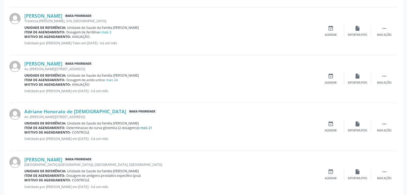
click at [149, 127] on link "e mais 21" at bounding box center [145, 128] width 14 height 5
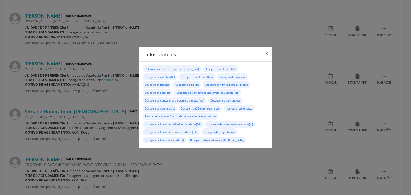
click at [266, 50] on button "×" at bounding box center [266, 53] width 11 height 13
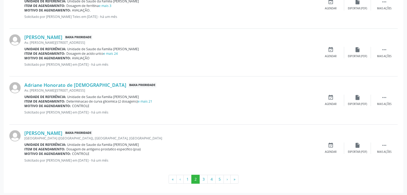
scroll to position [748, 0]
click at [202, 175] on button "3" at bounding box center [203, 179] width 8 height 9
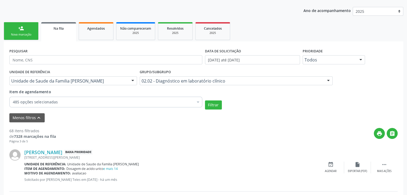
scroll to position [138, 0]
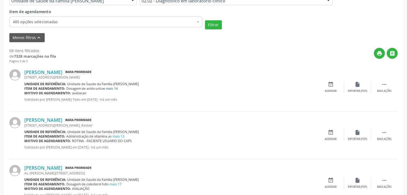
click at [112, 89] on link "e mais 14" at bounding box center [110, 88] width 14 height 5
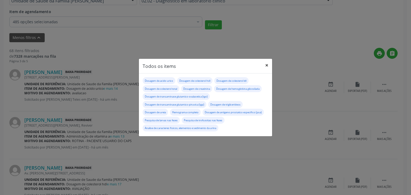
click at [270, 64] on button "×" at bounding box center [266, 65] width 11 height 13
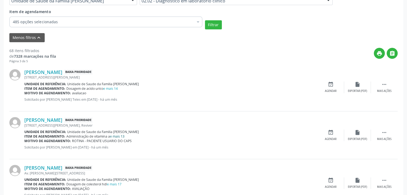
click at [117, 136] on link "e mais 13" at bounding box center [117, 136] width 14 height 5
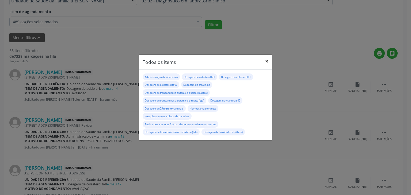
click at [266, 60] on button "×" at bounding box center [266, 61] width 11 height 13
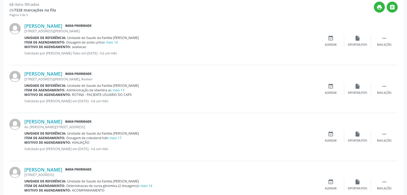
scroll to position [191, 0]
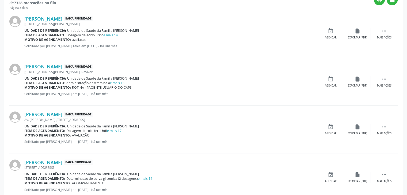
click at [122, 128] on span "Unidade de Saude da Familia [PERSON_NAME]" at bounding box center [103, 126] width 72 height 5
click at [120, 129] on link "e mais 17" at bounding box center [114, 131] width 14 height 5
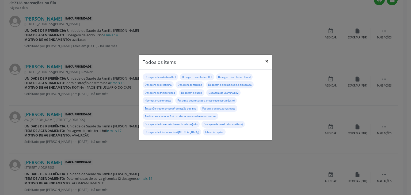
click at [267, 60] on button "×" at bounding box center [266, 61] width 11 height 13
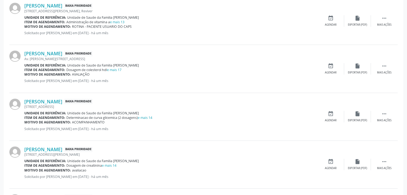
scroll to position [272, 0]
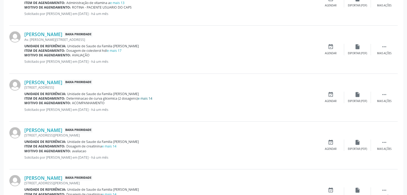
click at [144, 99] on link "e mais 14" at bounding box center [145, 98] width 14 height 5
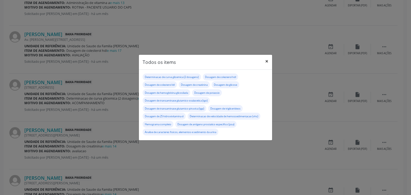
click at [264, 61] on button "×" at bounding box center [266, 61] width 11 height 13
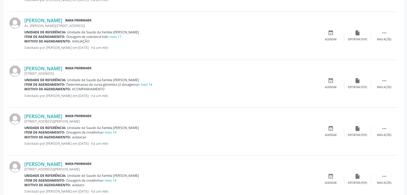
scroll to position [298, 0]
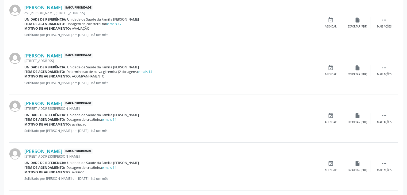
click at [111, 122] on div "Motivo de agendamento: [GEOGRAPHIC_DATA]" at bounding box center [170, 124] width 293 height 5
click at [111, 118] on link "e mais 14" at bounding box center [109, 119] width 14 height 5
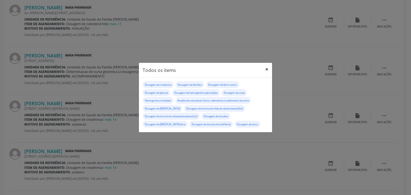
click at [265, 72] on button "×" at bounding box center [266, 69] width 11 height 13
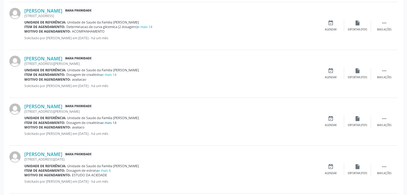
scroll to position [352, 0]
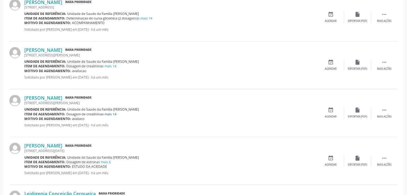
click at [114, 114] on link "e mais 14" at bounding box center [109, 114] width 14 height 5
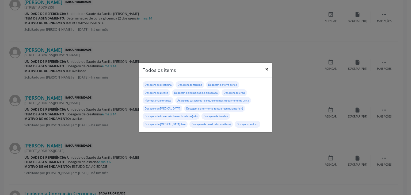
click at [268, 66] on button "×" at bounding box center [266, 69] width 11 height 13
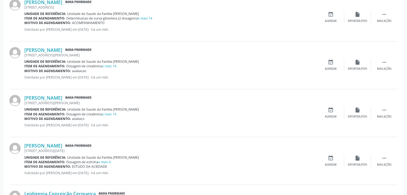
scroll to position [405, 0]
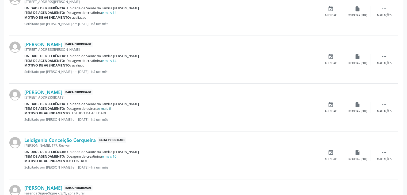
click at [108, 108] on link "e mais 6" at bounding box center [104, 108] width 13 height 5
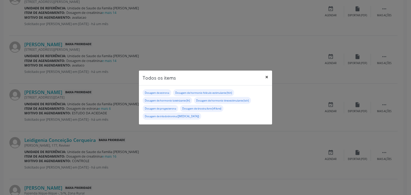
click at [269, 77] on button "×" at bounding box center [266, 77] width 11 height 13
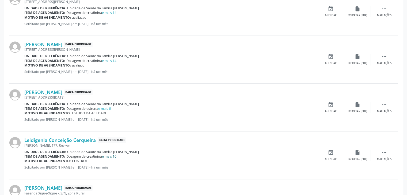
click at [105, 155] on link "e mais 16" at bounding box center [109, 156] width 14 height 5
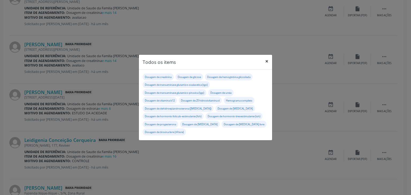
click at [271, 57] on button "×" at bounding box center [266, 61] width 11 height 13
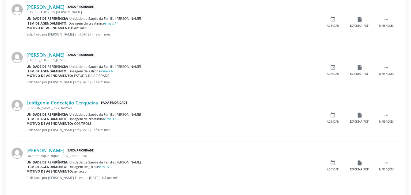
scroll to position [486, 0]
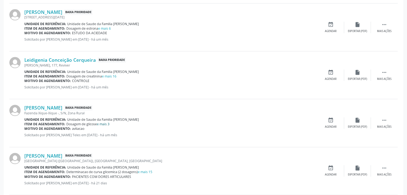
click at [101, 122] on link "e mais 3" at bounding box center [103, 124] width 13 height 5
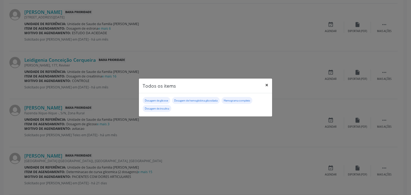
click at [264, 87] on button "×" at bounding box center [266, 85] width 11 height 13
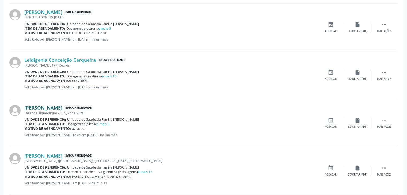
click at [61, 109] on link "[PERSON_NAME]" at bounding box center [43, 108] width 38 height 6
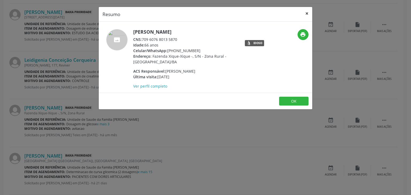
click at [307, 12] on button "×" at bounding box center [306, 13] width 11 height 13
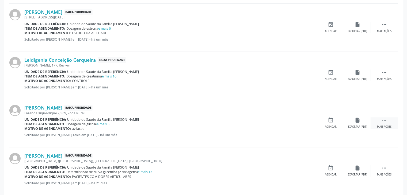
click at [378, 121] on div " Mais ações" at bounding box center [384, 122] width 27 height 11
click at [337, 121] on div "cancel Cancelar" at bounding box center [330, 122] width 27 height 11
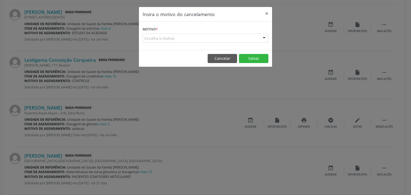
click at [189, 35] on div "Escolha o motivo" at bounding box center [206, 38] width 126 height 9
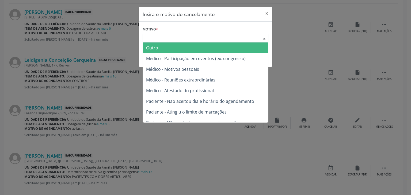
click at [175, 48] on span "Outro" at bounding box center [205, 48] width 125 height 11
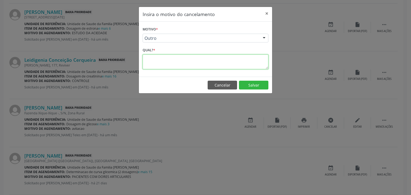
click at [172, 60] on textarea at bounding box center [206, 62] width 126 height 15
paste textarea "EXAME REALIZADO"
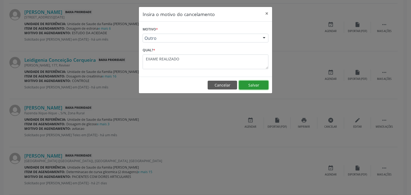
click at [250, 85] on button "Salvar" at bounding box center [253, 85] width 29 height 9
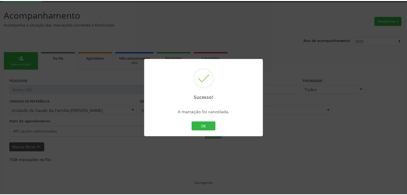
scroll to position [28, 0]
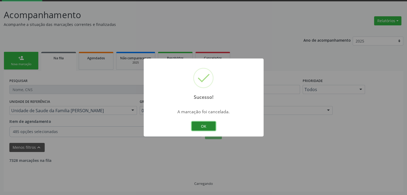
click at [198, 124] on button "OK" at bounding box center [203, 126] width 24 height 9
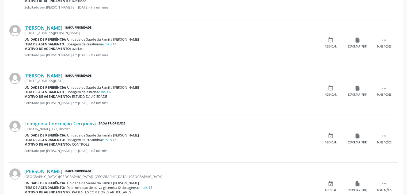
scroll to position [429, 0]
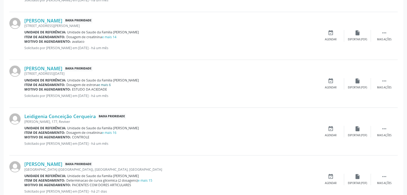
click at [110, 83] on link "e mais 6" at bounding box center [104, 85] width 13 height 5
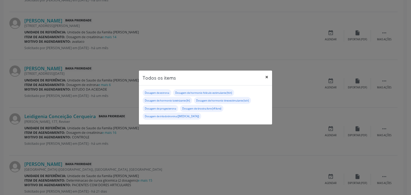
click at [270, 79] on button "×" at bounding box center [266, 77] width 11 height 13
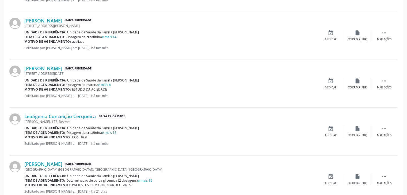
click at [112, 133] on link "e mais 16" at bounding box center [109, 132] width 14 height 5
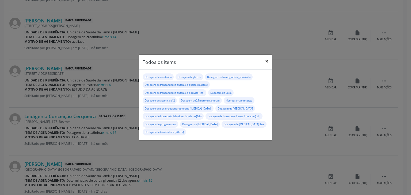
click at [264, 65] on button "×" at bounding box center [266, 61] width 11 height 13
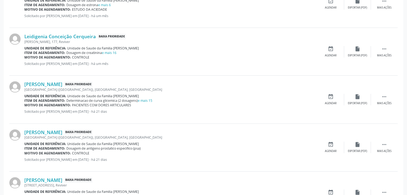
scroll to position [509, 0]
click at [150, 97] on div "Unidade de referência: Unidade de Saude da Familia [PERSON_NAME]" at bounding box center [170, 96] width 293 height 5
click at [150, 98] on link "e mais 15" at bounding box center [145, 100] width 14 height 5
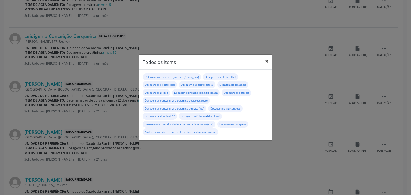
click at [266, 62] on button "×" at bounding box center [266, 61] width 11 height 13
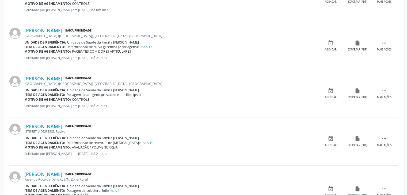
scroll to position [616, 0]
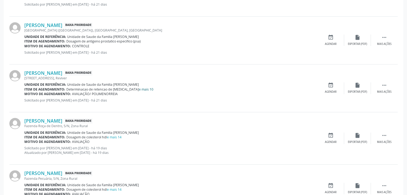
click at [139, 89] on link "e mais 10" at bounding box center [146, 89] width 14 height 5
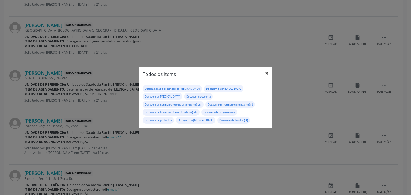
click at [270, 75] on button "×" at bounding box center [266, 73] width 11 height 13
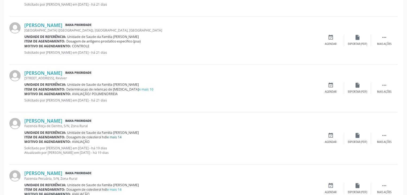
click at [112, 135] on link "e mais 14" at bounding box center [114, 137] width 14 height 5
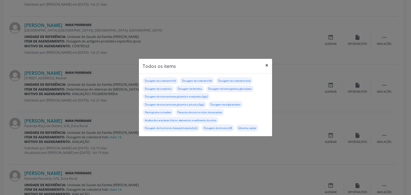
click at [265, 64] on button "×" at bounding box center [266, 65] width 11 height 13
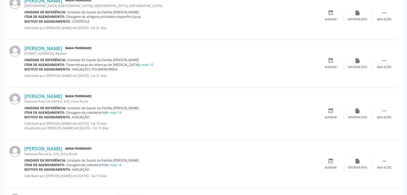
scroll to position [670, 0]
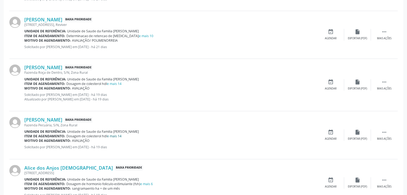
click at [115, 134] on link "e mais 14" at bounding box center [114, 136] width 14 height 5
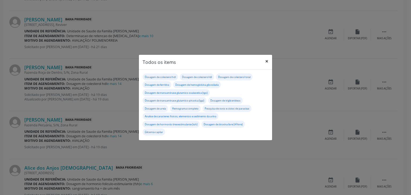
click at [271, 57] on button "×" at bounding box center [266, 61] width 11 height 13
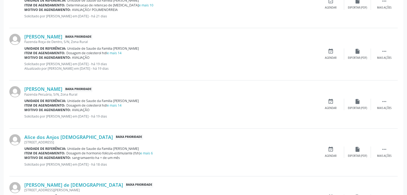
scroll to position [723, 0]
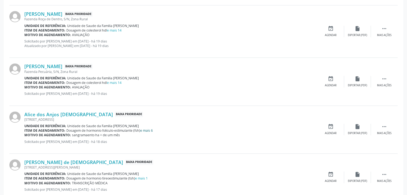
click at [144, 130] on link "e mais 6" at bounding box center [146, 130] width 13 height 5
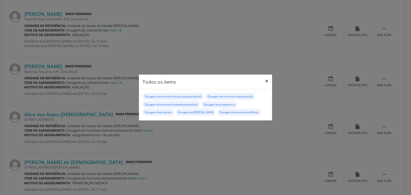
click at [263, 84] on button "×" at bounding box center [266, 81] width 11 height 13
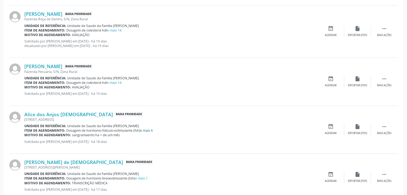
click at [148, 128] on link "e mais 6" at bounding box center [146, 130] width 13 height 5
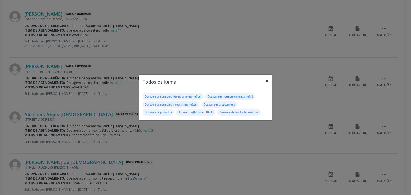
click at [268, 78] on button "×" at bounding box center [266, 81] width 11 height 13
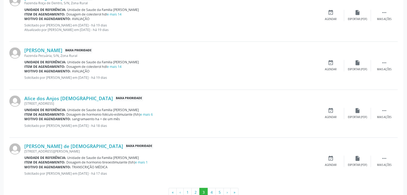
scroll to position [753, 0]
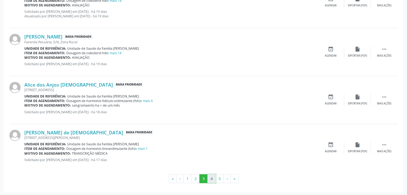
click at [209, 179] on button "4" at bounding box center [211, 178] width 8 height 9
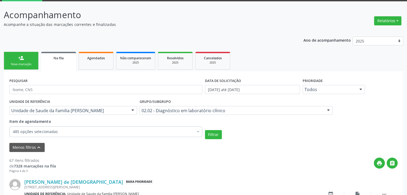
scroll to position [748, 0]
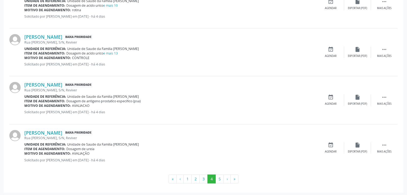
click at [168, 177] on ul "« ‹ 1 2 3 4 5 › »" at bounding box center [203, 179] width 388 height 9
click at [172, 179] on button "«" at bounding box center [172, 179] width 8 height 9
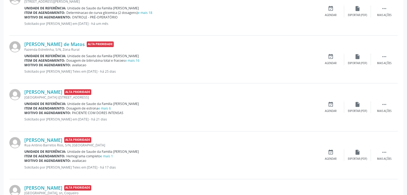
scroll to position [134, 0]
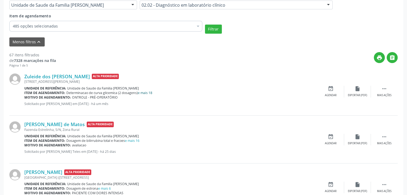
click at [150, 93] on link "e mais 18" at bounding box center [145, 93] width 14 height 5
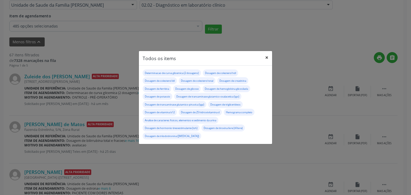
click at [266, 57] on button "×" at bounding box center [266, 57] width 11 height 13
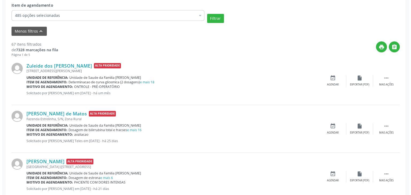
scroll to position [106, 0]
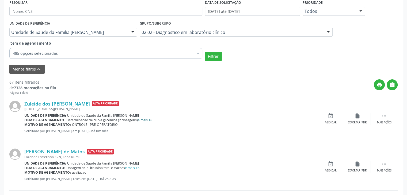
click at [147, 120] on link "e mais 18" at bounding box center [145, 120] width 14 height 5
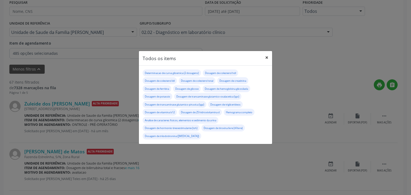
click at [266, 57] on button "×" at bounding box center [266, 57] width 11 height 13
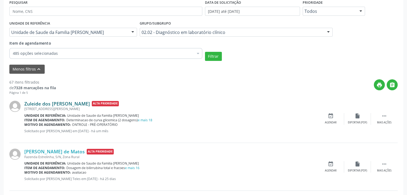
click at [66, 102] on link "Zuleide dos [PERSON_NAME]" at bounding box center [57, 104] width 66 height 6
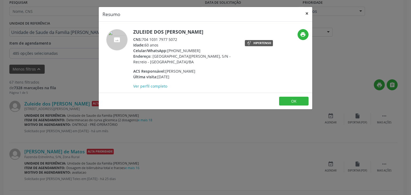
drag, startPoint x: 307, startPoint y: 11, endPoint x: 333, endPoint y: 49, distance: 45.3
click at [307, 11] on button "×" at bounding box center [306, 13] width 11 height 13
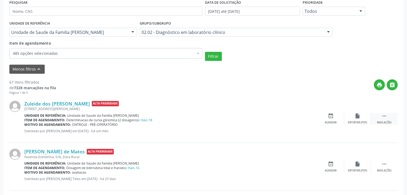
click at [383, 124] on div "Mais ações" at bounding box center [384, 123] width 14 height 4
click at [319, 121] on div "cancel Cancelar" at bounding box center [330, 118] width 27 height 11
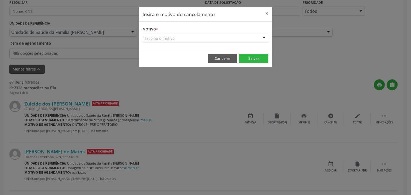
click at [193, 34] on div "Escolha o motivo" at bounding box center [206, 38] width 126 height 9
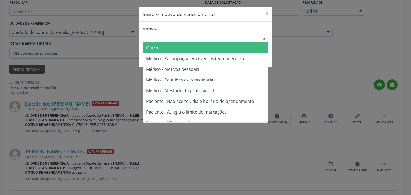
click at [176, 44] on span "Outro" at bounding box center [205, 48] width 125 height 11
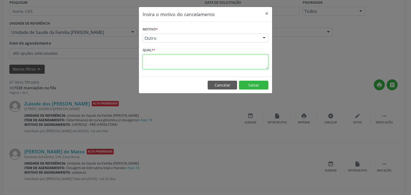
click at [174, 63] on textarea at bounding box center [206, 62] width 126 height 15
paste textarea "EXAME REALIZADO"
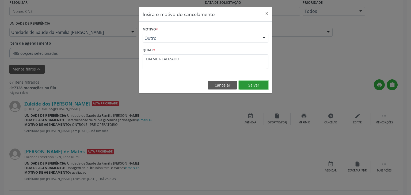
click at [249, 82] on button "Salvar" at bounding box center [253, 85] width 29 height 9
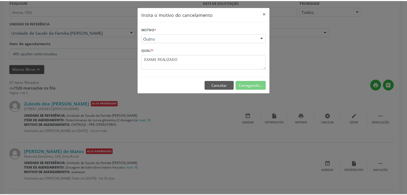
scroll to position [28, 0]
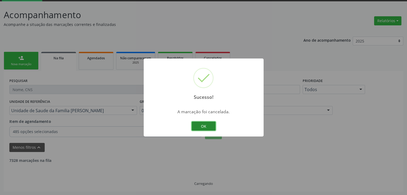
click at [213, 124] on button "OK" at bounding box center [203, 126] width 24 height 9
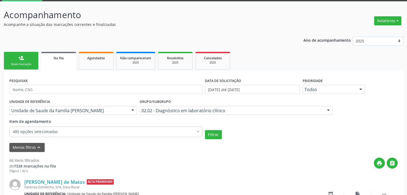
scroll to position [162, 0]
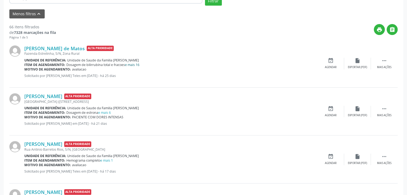
click at [134, 63] on link "e mais 16" at bounding box center [132, 65] width 14 height 5
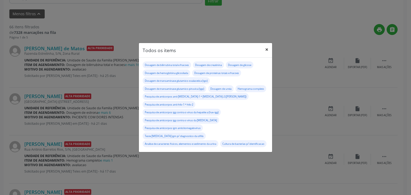
click at [266, 49] on button "×" at bounding box center [266, 49] width 11 height 13
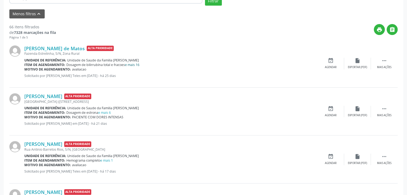
click at [132, 64] on link "e mais 16" at bounding box center [132, 65] width 14 height 5
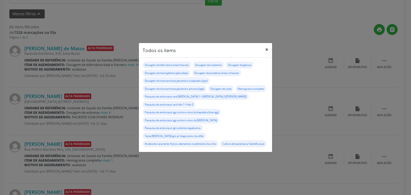
click at [267, 48] on button "×" at bounding box center [266, 49] width 11 height 13
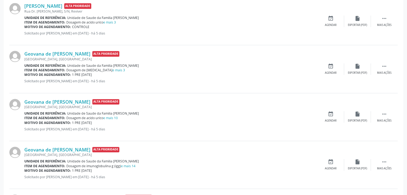
scroll to position [563, 0]
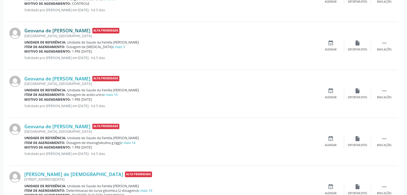
click at [48, 28] on link "Geovana de [PERSON_NAME]" at bounding box center [57, 31] width 66 height 6
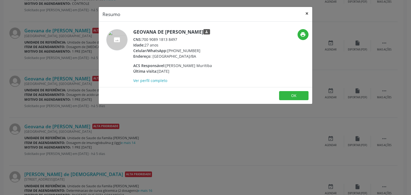
click at [306, 14] on button "×" at bounding box center [306, 13] width 11 height 13
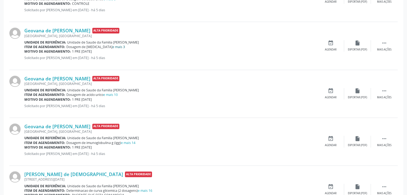
click at [112, 46] on link "e mais 3" at bounding box center [118, 47] width 13 height 5
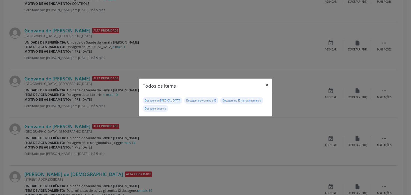
click at [269, 85] on button "×" at bounding box center [266, 85] width 11 height 13
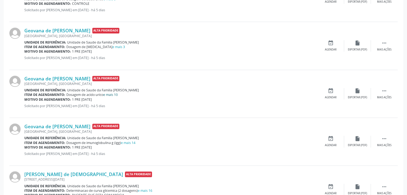
click at [113, 95] on link "e mais 10" at bounding box center [110, 95] width 14 height 5
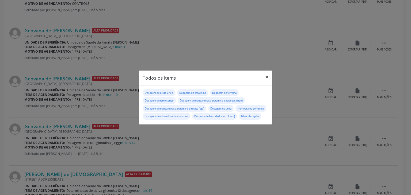
click at [263, 75] on button "×" at bounding box center [266, 77] width 11 height 13
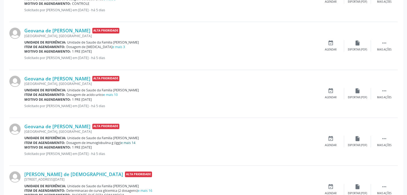
click at [129, 143] on link "e mais 14" at bounding box center [128, 143] width 14 height 5
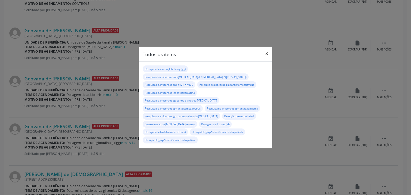
click at [270, 60] on button "×" at bounding box center [266, 53] width 11 height 13
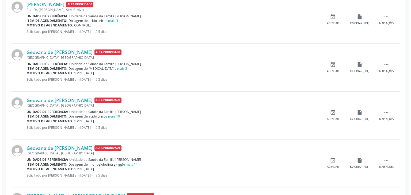
scroll to position [509, 0]
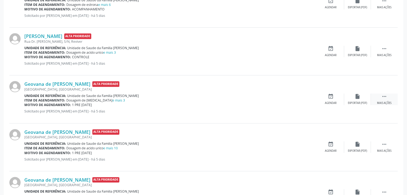
click at [382, 102] on div "Mais ações" at bounding box center [384, 103] width 14 height 4
click at [333, 102] on div "Cancelar" at bounding box center [330, 103] width 13 height 4
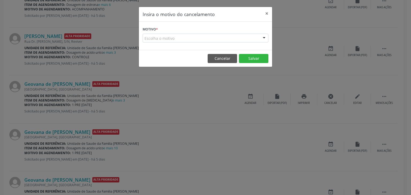
click at [189, 38] on div "Escolha o motivo" at bounding box center [206, 38] width 126 height 9
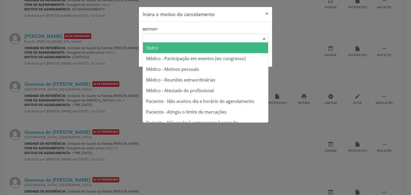
click at [170, 49] on span "Outro" at bounding box center [205, 48] width 125 height 11
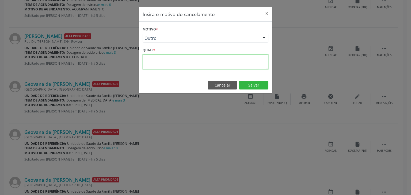
click at [177, 63] on textarea at bounding box center [206, 62] width 126 height 15
paste textarea "EXAME REALIZADO"
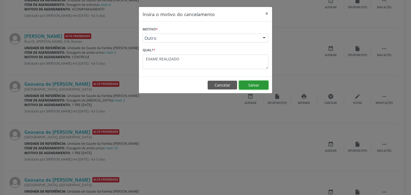
click at [253, 83] on button "Salvar" at bounding box center [253, 85] width 29 height 9
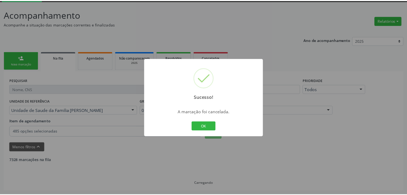
scroll to position [28, 0]
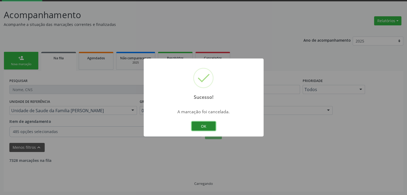
click at [199, 128] on button "OK" at bounding box center [203, 126] width 24 height 9
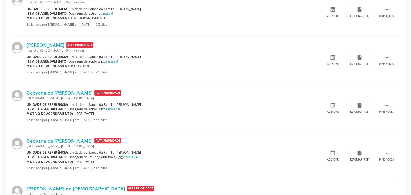
scroll to position [509, 0]
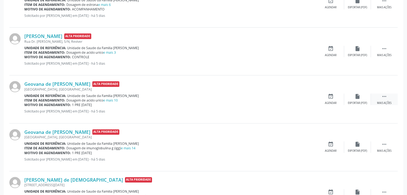
click at [394, 97] on div " Mais ações" at bounding box center [384, 99] width 27 height 11
click at [332, 104] on div "Cancelar" at bounding box center [330, 103] width 13 height 4
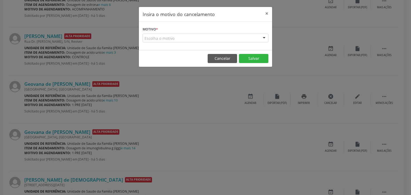
click at [171, 36] on div "Escolha o motivo" at bounding box center [206, 38] width 126 height 9
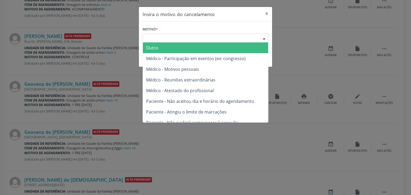
click at [163, 44] on span "Outro" at bounding box center [205, 48] width 125 height 11
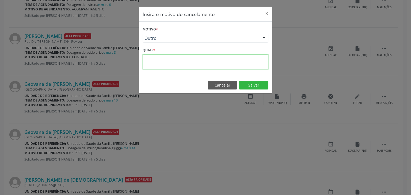
click at [157, 58] on textarea at bounding box center [206, 62] width 126 height 15
paste textarea "EXAME REALIZADO"
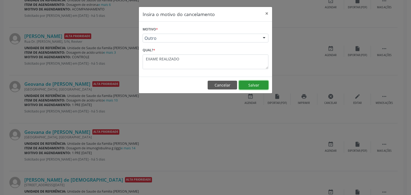
click at [249, 82] on button "Salvar" at bounding box center [253, 85] width 29 height 9
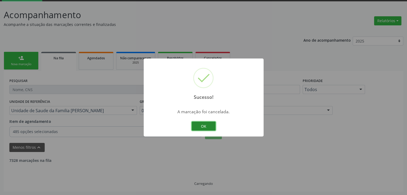
click at [206, 124] on button "OK" at bounding box center [203, 126] width 24 height 9
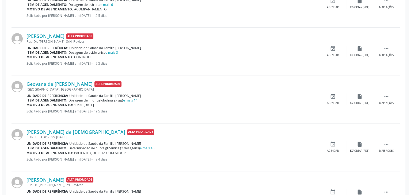
scroll to position [536, 0]
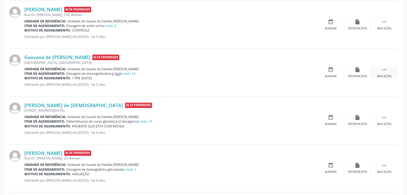
click at [388, 71] on div " Mais ações" at bounding box center [384, 72] width 27 height 11
click at [332, 75] on div "Cancelar" at bounding box center [330, 77] width 13 height 4
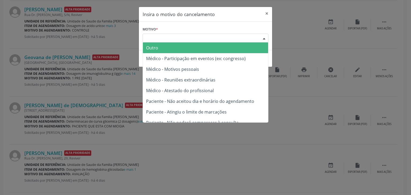
click at [151, 38] on div "Escolha o motivo" at bounding box center [206, 38] width 126 height 9
click at [154, 49] on span "Outro" at bounding box center [152, 48] width 12 height 6
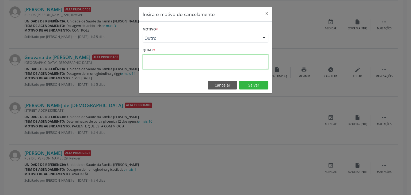
click at [164, 62] on textarea at bounding box center [206, 62] width 126 height 15
paste textarea "EXAME REALIZADO"
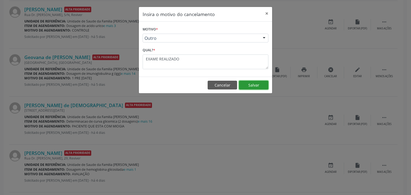
click at [245, 84] on button "Salvar" at bounding box center [253, 85] width 29 height 9
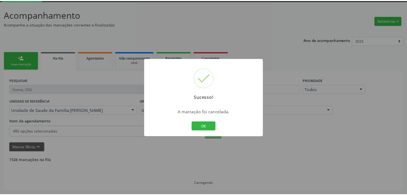
scroll to position [28, 0]
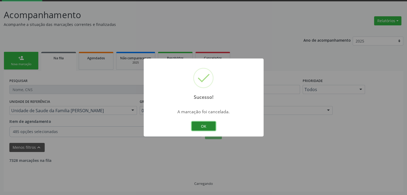
click at [211, 125] on button "OK" at bounding box center [203, 126] width 24 height 9
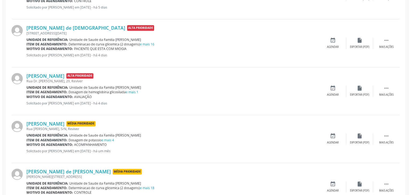
scroll to position [614, 0]
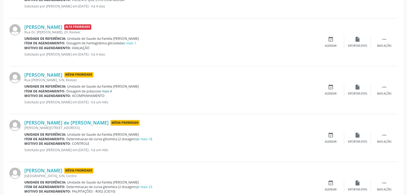
click at [110, 89] on link "e mais 4" at bounding box center [105, 91] width 13 height 5
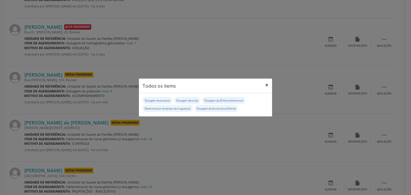
click at [267, 87] on button "×" at bounding box center [266, 85] width 11 height 13
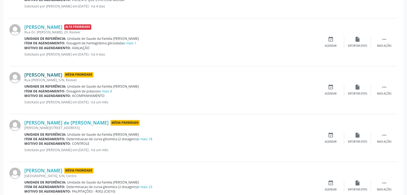
click at [38, 73] on link "[PERSON_NAME]" at bounding box center [43, 75] width 38 height 6
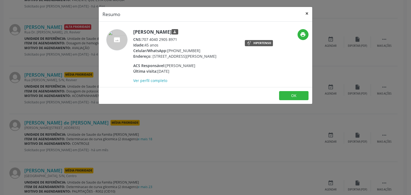
click at [306, 9] on button "×" at bounding box center [306, 13] width 11 height 13
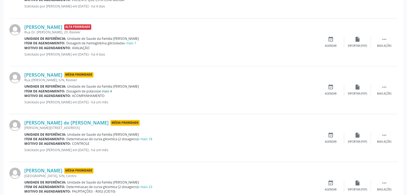
click at [108, 89] on link "e mais 4" at bounding box center [105, 91] width 13 height 5
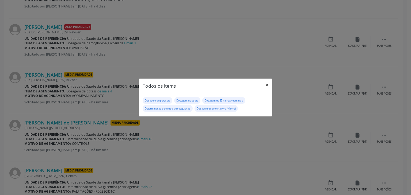
click at [264, 87] on button "×" at bounding box center [266, 85] width 11 height 13
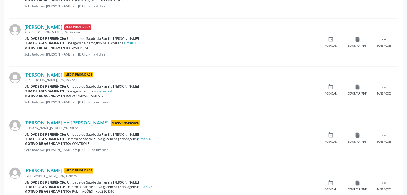
click at [376, 97] on div "[PERSON_NAME] Média Prioridade [GEOGRAPHIC_DATA][PERSON_NAME], S/N, Reviver Uni…" at bounding box center [203, 90] width 388 height 48
click at [388, 81] on div "[PERSON_NAME] Média Prioridade [GEOGRAPHIC_DATA][PERSON_NAME], S/N, Reviver Uni…" at bounding box center [203, 90] width 388 height 48
click at [382, 86] on icon "" at bounding box center [384, 87] width 6 height 6
click at [325, 88] on div "cancel Cancelar" at bounding box center [330, 89] width 27 height 11
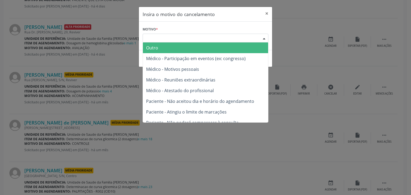
click at [201, 37] on div "Escolha o motivo" at bounding box center [206, 38] width 126 height 9
click at [178, 43] on span "Outro" at bounding box center [205, 48] width 125 height 11
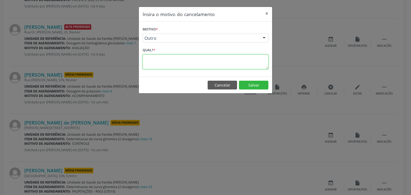
click at [176, 55] on textarea at bounding box center [206, 62] width 126 height 15
paste textarea "EXAME REALIZADO"
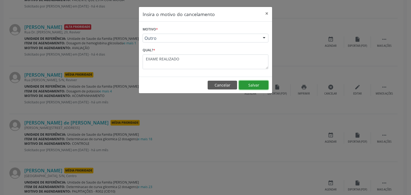
click at [250, 86] on button "Salvar" at bounding box center [253, 85] width 29 height 9
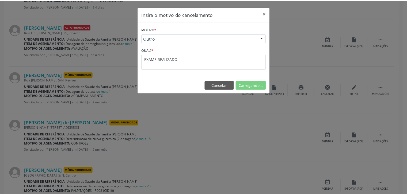
scroll to position [28, 0]
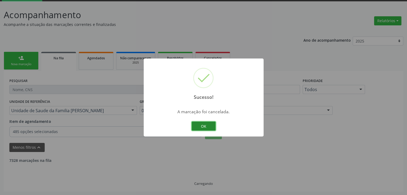
click at [207, 125] on button "OK" at bounding box center [203, 126] width 24 height 9
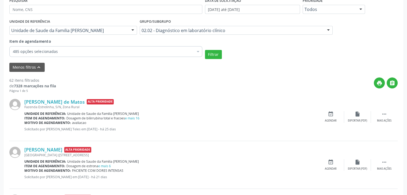
scroll to position [162, 0]
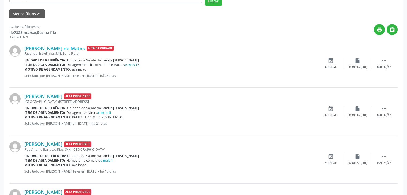
click at [133, 64] on link "e mais 16" at bounding box center [132, 65] width 14 height 5
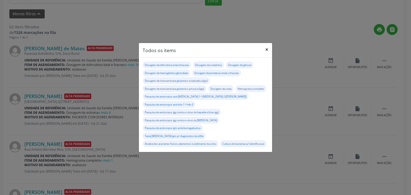
click at [266, 49] on button "×" at bounding box center [266, 49] width 11 height 13
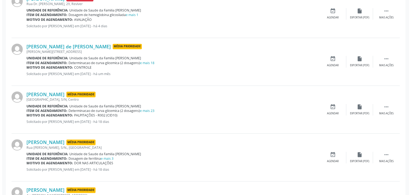
scroll to position [590, 0]
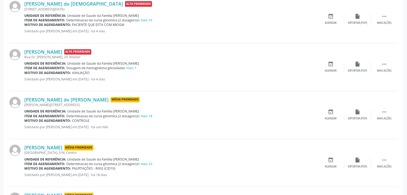
click at [153, 112] on div "Unidade de referência: Unidade de Saude da Familia [PERSON_NAME]" at bounding box center [170, 111] width 293 height 5
click at [149, 115] on link "e mais 18" at bounding box center [145, 116] width 14 height 5
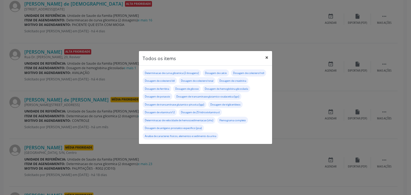
click at [267, 51] on button "×" at bounding box center [266, 57] width 11 height 13
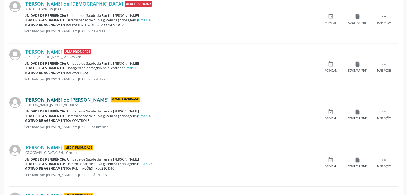
click at [56, 100] on link "[PERSON_NAME] de [PERSON_NAME]" at bounding box center [66, 100] width 84 height 6
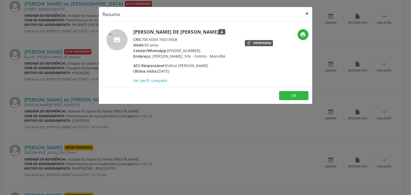
click at [309, 12] on button "×" at bounding box center [306, 13] width 11 height 13
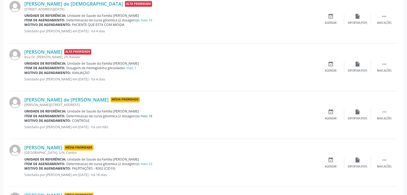
click at [148, 115] on link "e mais 18" at bounding box center [145, 116] width 14 height 5
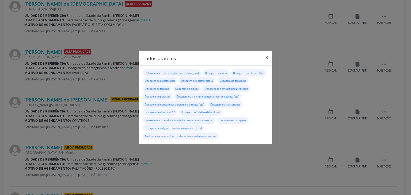
click at [268, 51] on button "×" at bounding box center [266, 57] width 11 height 13
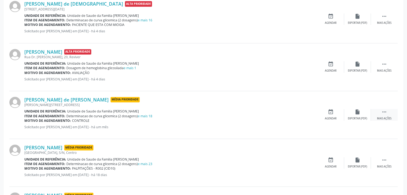
click at [386, 117] on div "Mais ações" at bounding box center [384, 119] width 14 height 4
click at [324, 115] on div "cancel Cancelar" at bounding box center [330, 114] width 27 height 11
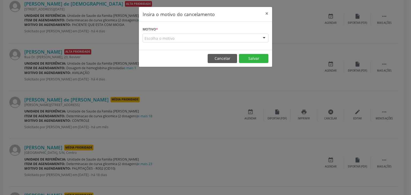
click at [219, 39] on div "Escolha o motivo" at bounding box center [206, 38] width 126 height 9
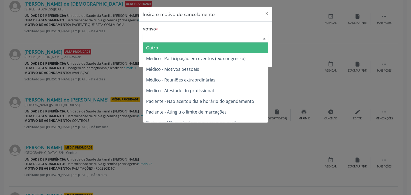
click at [177, 49] on span "Outro" at bounding box center [205, 48] width 125 height 11
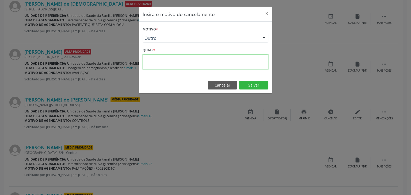
click at [156, 61] on textarea at bounding box center [206, 62] width 126 height 15
paste textarea "EXAME REALIZADO"
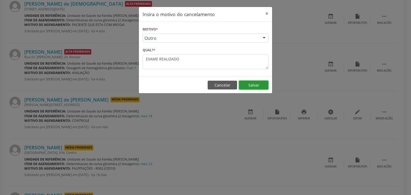
click at [263, 82] on button "Salvar" at bounding box center [253, 85] width 29 height 9
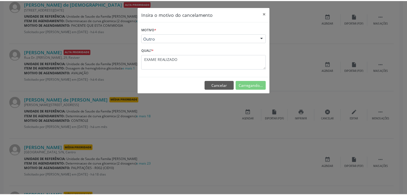
scroll to position [28, 0]
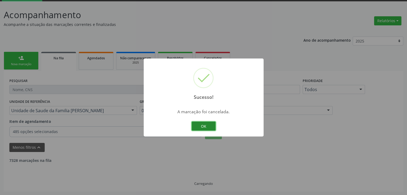
click at [201, 128] on button "OK" at bounding box center [203, 126] width 24 height 9
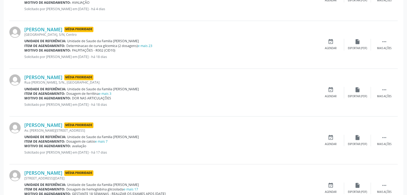
scroll to position [748, 0]
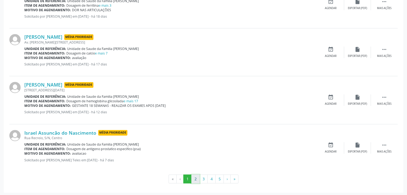
click at [195, 179] on button "2" at bounding box center [195, 179] width 8 height 9
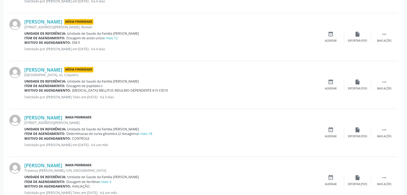
scroll to position [294, 0]
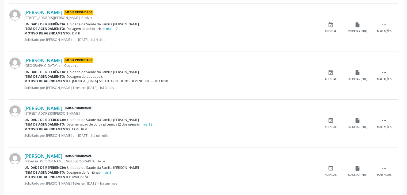
click at [152, 124] on div "Item de agendamento: Determinacao de curva glicemica (2 dosagens) e mais 18" at bounding box center [170, 124] width 293 height 5
click at [150, 124] on link "e mais 18" at bounding box center [145, 124] width 14 height 5
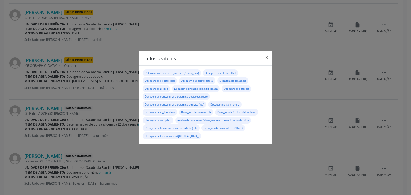
click at [264, 58] on button "×" at bounding box center [266, 57] width 11 height 13
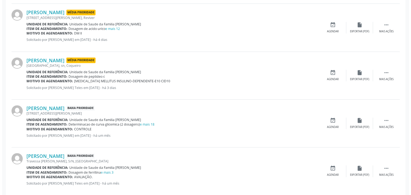
scroll to position [320, 0]
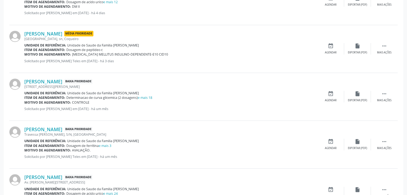
click at [152, 97] on div "Item de agendamento: Determinacao de curva glicemica (2 dosagens) e mais 18" at bounding box center [170, 97] width 293 height 5
click at [149, 97] on link "e mais 18" at bounding box center [145, 97] width 14 height 5
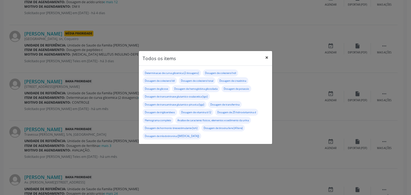
click at [266, 57] on button "×" at bounding box center [266, 57] width 11 height 13
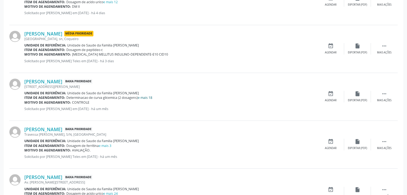
click at [144, 99] on link "e mais 18" at bounding box center [145, 97] width 14 height 5
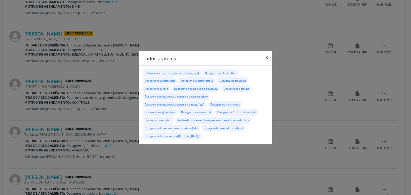
click at [268, 56] on button "×" at bounding box center [266, 57] width 11 height 13
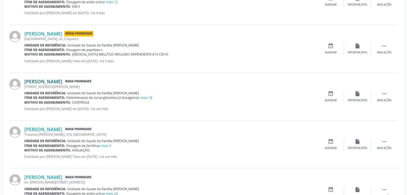
click at [33, 82] on link "[PERSON_NAME]" at bounding box center [43, 82] width 38 height 6
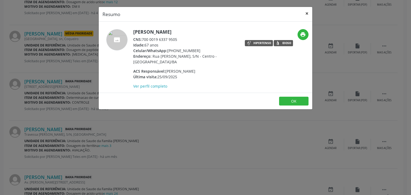
click at [309, 16] on button "×" at bounding box center [306, 13] width 11 height 13
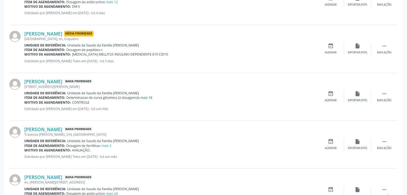
click at [141, 97] on link "e mais 18" at bounding box center [145, 97] width 14 height 5
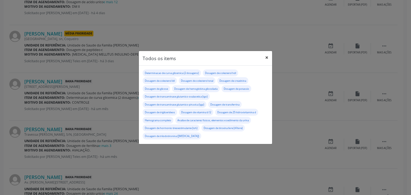
click at [267, 60] on button "×" at bounding box center [266, 57] width 11 height 13
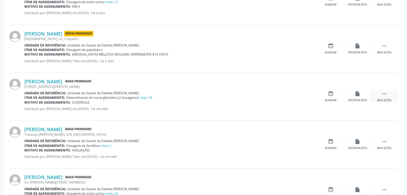
click at [385, 97] on div " Mais ações" at bounding box center [384, 96] width 27 height 11
click at [334, 99] on div "Cancelar" at bounding box center [330, 101] width 13 height 4
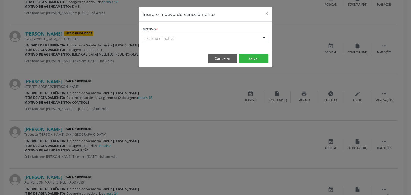
click at [170, 37] on div "Escolha o motivo" at bounding box center [206, 38] width 126 height 9
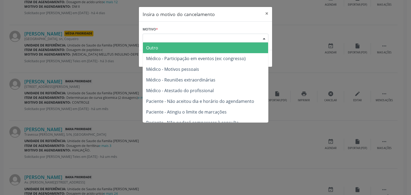
click at [165, 45] on span "Outro" at bounding box center [205, 48] width 125 height 11
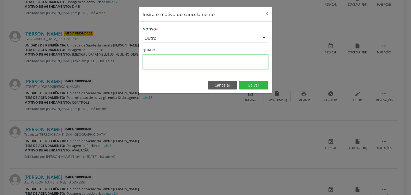
click at [171, 63] on textarea at bounding box center [206, 62] width 126 height 15
paste textarea "EXAME REALIZADO"
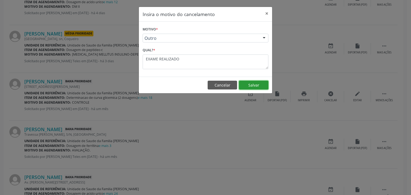
click at [250, 84] on button "Salvar" at bounding box center [253, 85] width 29 height 9
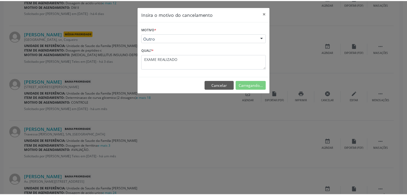
scroll to position [28, 0]
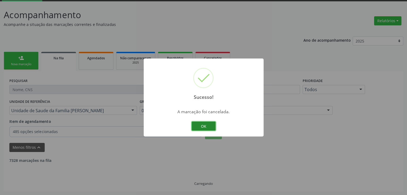
click at [207, 124] on button "OK" at bounding box center [203, 126] width 24 height 9
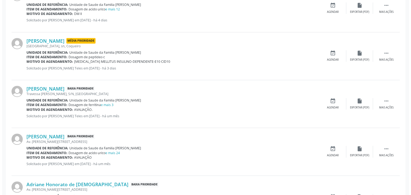
scroll to position [322, 0]
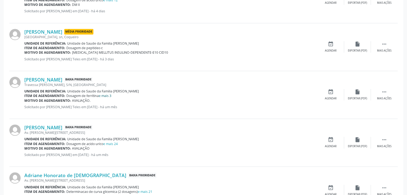
click at [106, 95] on link "e mais 3" at bounding box center [105, 96] width 13 height 5
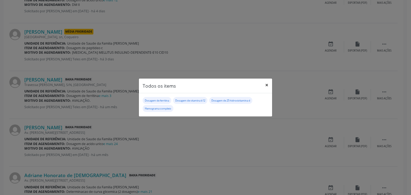
click at [269, 86] on button "×" at bounding box center [266, 85] width 11 height 13
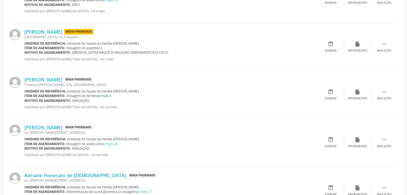
click at [107, 94] on link "e mais 3" at bounding box center [105, 96] width 13 height 5
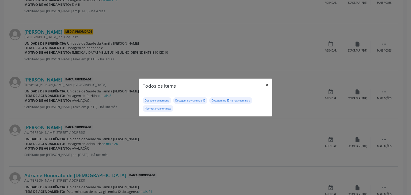
click at [267, 87] on button "×" at bounding box center [266, 85] width 11 height 13
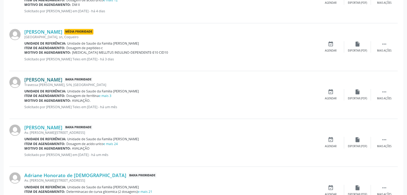
click at [32, 78] on link "[PERSON_NAME]" at bounding box center [43, 80] width 38 height 6
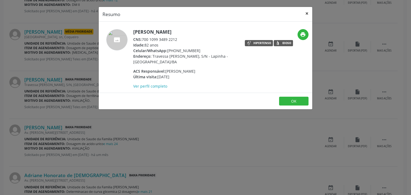
click at [310, 9] on button "×" at bounding box center [306, 13] width 11 height 13
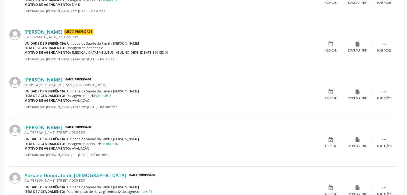
click at [105, 94] on link "e mais 3" at bounding box center [105, 96] width 13 height 5
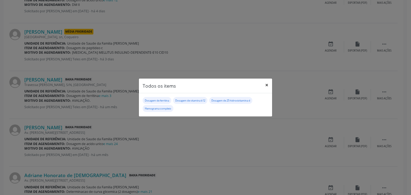
click at [268, 86] on button "×" at bounding box center [266, 85] width 11 height 13
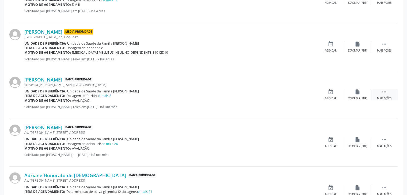
click at [376, 94] on div " Mais ações" at bounding box center [384, 94] width 27 height 11
click at [336, 94] on div "cancel Cancelar" at bounding box center [330, 94] width 27 height 11
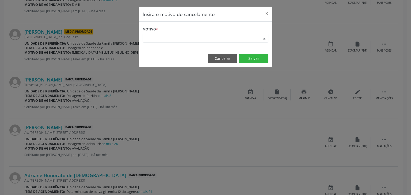
click at [204, 40] on div "Escolha o motivo" at bounding box center [206, 38] width 126 height 9
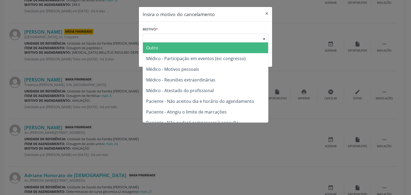
click at [184, 51] on span "Outro" at bounding box center [205, 48] width 125 height 11
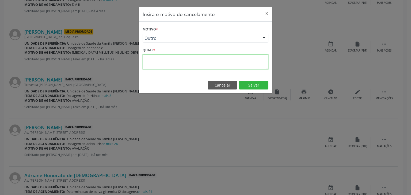
click at [181, 55] on textarea at bounding box center [206, 62] width 126 height 15
paste textarea "EXAME REALIZADO"
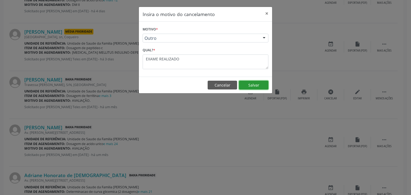
click at [257, 84] on button "Salvar" at bounding box center [253, 85] width 29 height 9
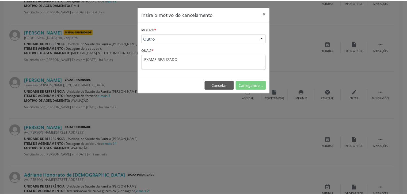
scroll to position [28, 0]
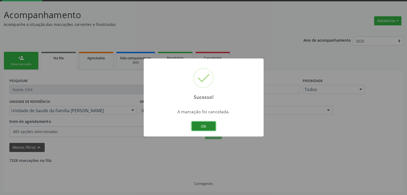
click at [196, 123] on button "OK" at bounding box center [203, 126] width 24 height 9
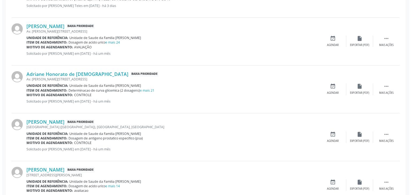
scroll to position [322, 0]
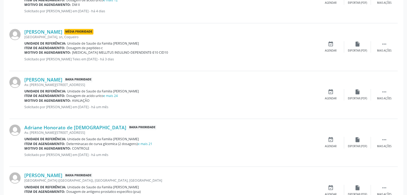
click at [116, 98] on div "Motivo de agendamento: AVALIAÇÃO" at bounding box center [170, 100] width 293 height 5
click at [114, 94] on link "e mais 24" at bounding box center [110, 96] width 14 height 5
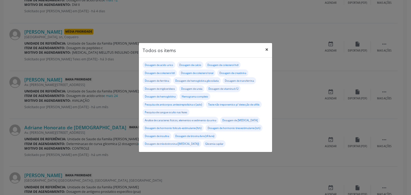
click at [270, 48] on button "×" at bounding box center [266, 49] width 11 height 13
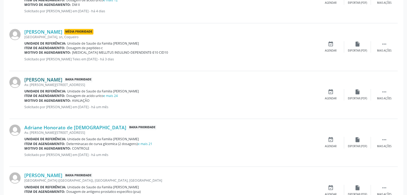
click at [39, 77] on link "[PERSON_NAME]" at bounding box center [43, 80] width 38 height 6
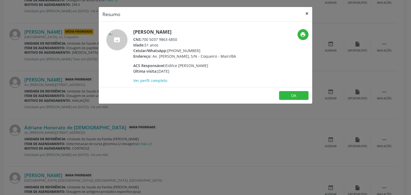
click at [305, 10] on button "×" at bounding box center [306, 13] width 11 height 13
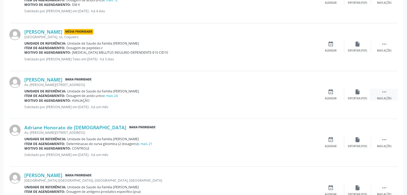
click at [387, 99] on div "Mais ações" at bounding box center [384, 99] width 14 height 4
click at [387, 99] on div "Menos ações" at bounding box center [383, 99] width 17 height 4
click at [383, 97] on div "Mais ações" at bounding box center [384, 99] width 14 height 4
click at [337, 98] on div "cancel Cancelar" at bounding box center [330, 94] width 27 height 11
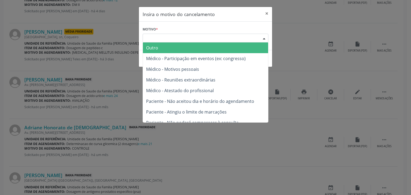
click at [188, 36] on div "Escolha o motivo" at bounding box center [206, 38] width 126 height 9
click at [166, 48] on span "Outro" at bounding box center [205, 48] width 125 height 11
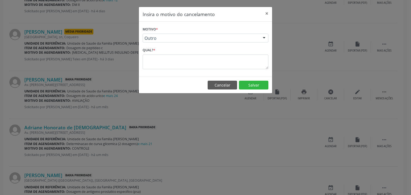
click at [154, 71] on div "Motivo * Outro Outro Médico - Participação em eventos (ex: congresso) Médico - …" at bounding box center [205, 49] width 133 height 55
click at [156, 61] on textarea at bounding box center [206, 62] width 126 height 15
paste textarea "EXAME REALIZADO"
click at [260, 82] on button "Salvar" at bounding box center [253, 85] width 29 height 9
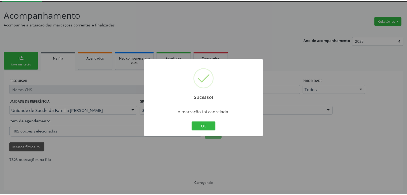
scroll to position [28, 0]
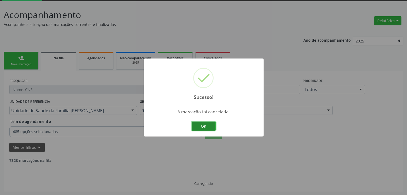
click at [204, 129] on button "OK" at bounding box center [203, 126] width 24 height 9
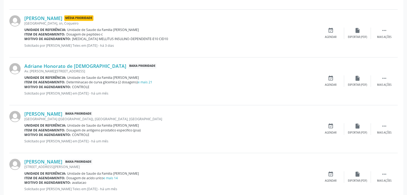
scroll to position [349, 0]
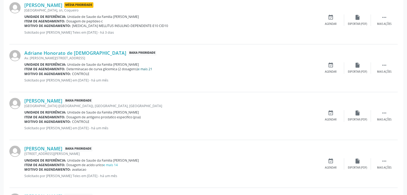
click at [146, 68] on link "e mais 21" at bounding box center [145, 69] width 14 height 5
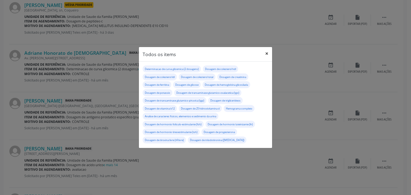
click at [267, 53] on button "×" at bounding box center [266, 53] width 11 height 13
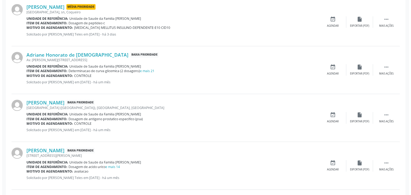
scroll to position [294, 0]
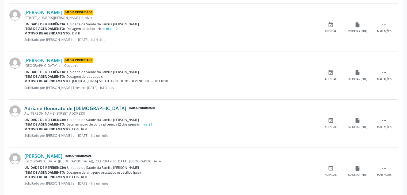
click at [46, 106] on link "Adriane Honorato de [DEMOGRAPHIC_DATA]" at bounding box center [75, 108] width 102 height 6
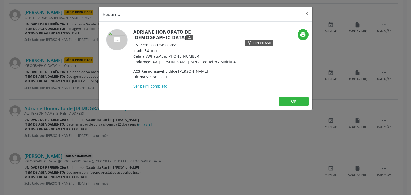
click at [306, 13] on button "×" at bounding box center [306, 13] width 11 height 13
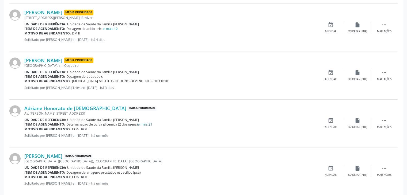
click at [143, 124] on link "e mais 21" at bounding box center [145, 124] width 14 height 5
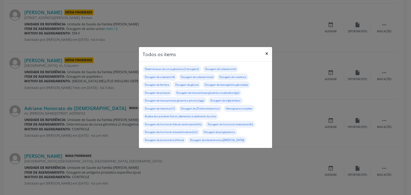
click at [268, 52] on button "×" at bounding box center [266, 53] width 11 height 13
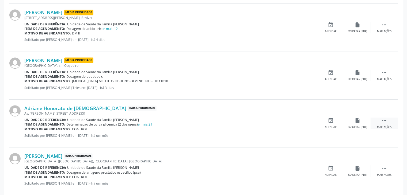
click at [384, 118] on icon "" at bounding box center [384, 121] width 6 height 6
click at [325, 124] on div "cancel Cancelar" at bounding box center [330, 123] width 27 height 11
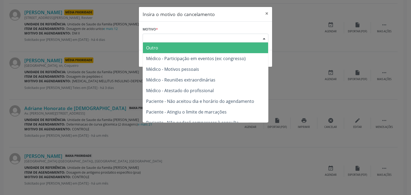
click at [171, 39] on div "Escolha o motivo" at bounding box center [206, 38] width 126 height 9
click at [166, 48] on span "Outro" at bounding box center [205, 48] width 125 height 11
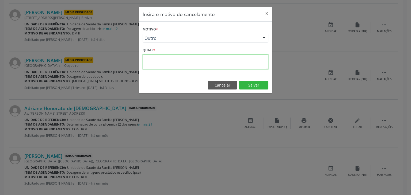
click at [174, 62] on textarea at bounding box center [206, 62] width 126 height 15
paste textarea "EXAME REALIZADO"
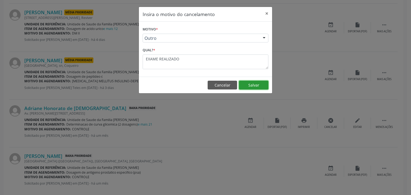
click at [253, 87] on button "Salvar" at bounding box center [253, 85] width 29 height 9
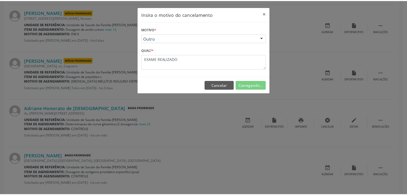
scroll to position [28, 0]
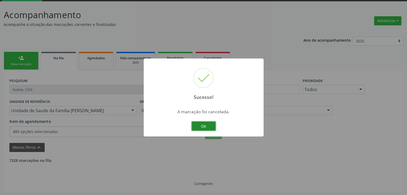
click at [199, 128] on button "OK" at bounding box center [203, 126] width 24 height 9
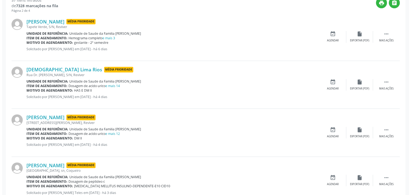
scroll to position [322, 0]
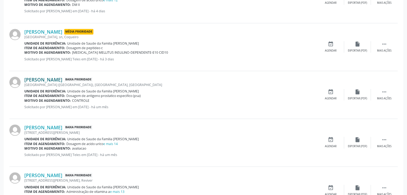
click at [53, 82] on link "[PERSON_NAME]" at bounding box center [43, 80] width 38 height 6
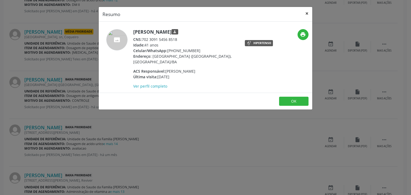
click at [308, 12] on button "×" at bounding box center [306, 13] width 11 height 13
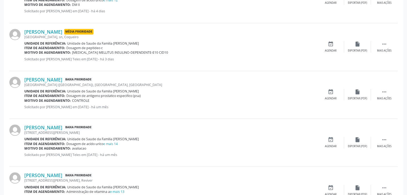
click at [384, 100] on div "[PERSON_NAME] Baixa Prioridade [GEOGRAPHIC_DATA] ([GEOGRAPHIC_DATA]), S/N, Cent…" at bounding box center [203, 95] width 388 height 48
click at [382, 98] on div "Mais ações" at bounding box center [384, 99] width 14 height 4
click at [324, 98] on div "Cancelar" at bounding box center [330, 99] width 13 height 4
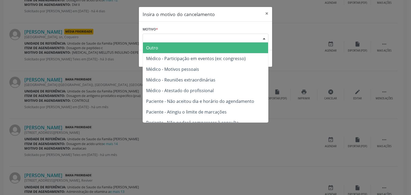
click at [172, 37] on div "Escolha o motivo" at bounding box center [206, 38] width 126 height 9
click at [171, 45] on span "Outro" at bounding box center [205, 48] width 125 height 11
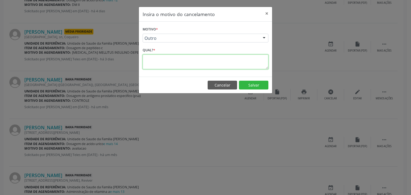
click at [172, 60] on textarea at bounding box center [206, 62] width 126 height 15
paste textarea "EXAME REALIZADO"
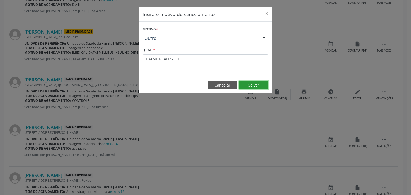
click at [261, 87] on button "Salvar" at bounding box center [253, 85] width 29 height 9
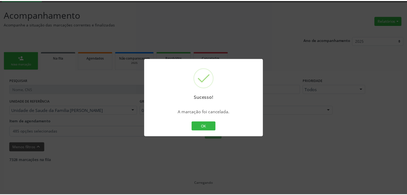
scroll to position [28, 0]
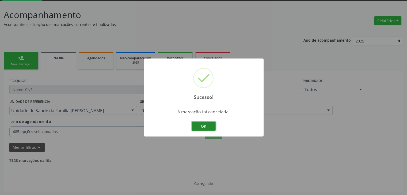
click at [206, 122] on button "OK" at bounding box center [203, 126] width 24 height 9
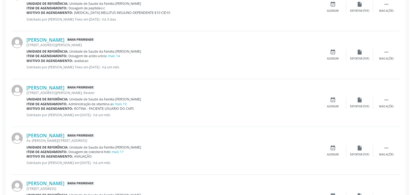
scroll to position [322, 0]
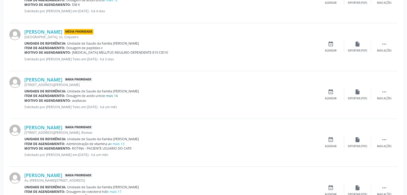
click at [115, 94] on link "e mais 14" at bounding box center [110, 96] width 14 height 5
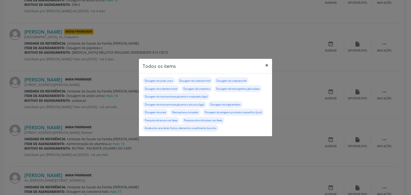
click at [266, 67] on button "×" at bounding box center [266, 65] width 11 height 13
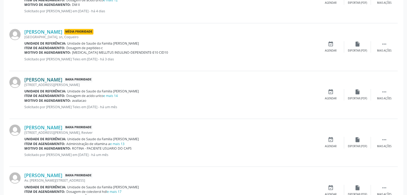
click at [52, 80] on link "[PERSON_NAME]" at bounding box center [43, 80] width 38 height 6
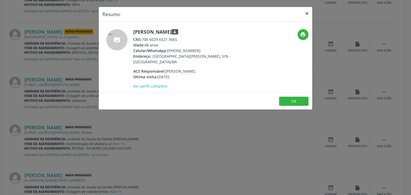
click at [304, 12] on button "×" at bounding box center [306, 13] width 11 height 13
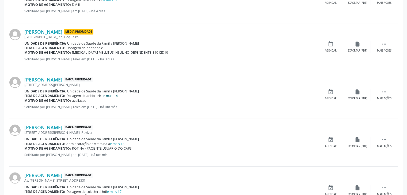
click at [107, 96] on link "e mais 14" at bounding box center [110, 96] width 14 height 5
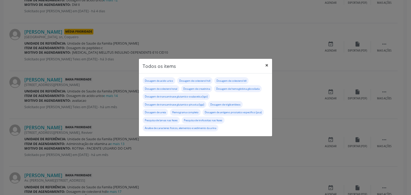
click at [268, 65] on button "×" at bounding box center [266, 65] width 11 height 13
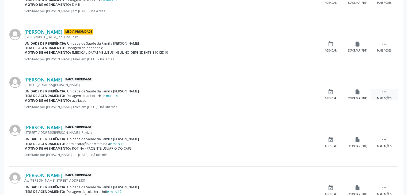
click at [387, 97] on div "Mais ações" at bounding box center [384, 99] width 14 height 4
click at [335, 98] on div "Cancelar" at bounding box center [330, 99] width 13 height 4
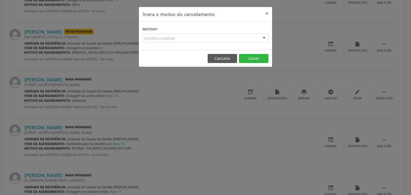
click at [197, 44] on div "Motivo * Escolha o motivo Outro Médico - Participação em eventos (ex: congresso…" at bounding box center [205, 36] width 133 height 28
click at [193, 39] on div "Escolha o motivo" at bounding box center [206, 38] width 126 height 9
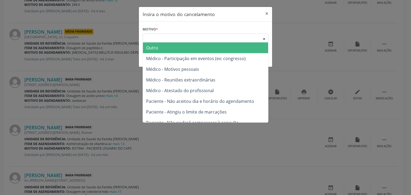
drag, startPoint x: 176, startPoint y: 49, endPoint x: 177, endPoint y: 54, distance: 5.1
click at [176, 49] on span "Outro" at bounding box center [205, 48] width 125 height 11
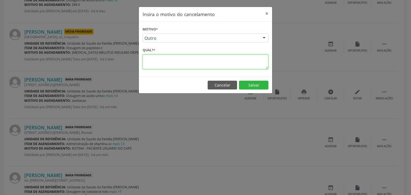
click at [176, 65] on textarea at bounding box center [206, 62] width 126 height 15
paste textarea "EXAME REALIZADO"
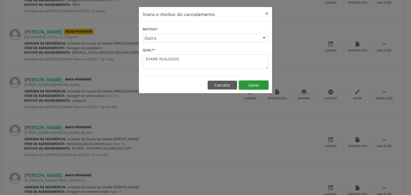
click at [255, 83] on button "Salvar" at bounding box center [253, 85] width 29 height 9
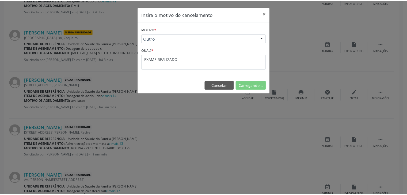
scroll to position [28, 0]
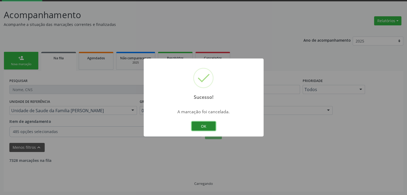
click at [202, 126] on button "OK" at bounding box center [203, 126] width 24 height 9
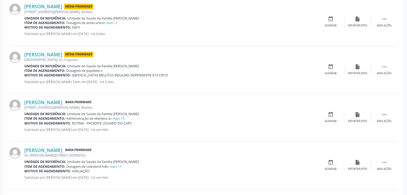
scroll to position [349, 0]
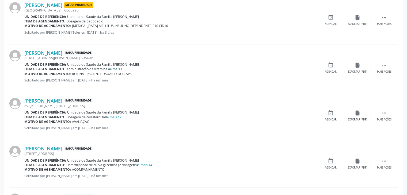
click at [118, 69] on link "e mais 13" at bounding box center [117, 69] width 14 height 5
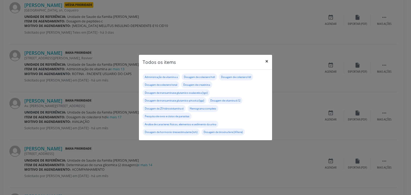
click at [264, 62] on button "×" at bounding box center [266, 61] width 11 height 13
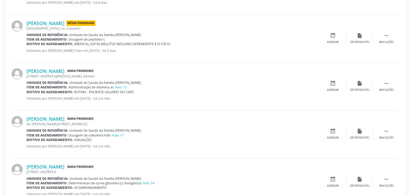
scroll to position [322, 0]
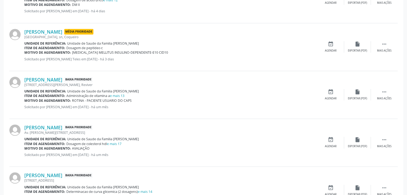
click at [255, 63] on div "[PERSON_NAME] Média Prioridade [GEOGRAPHIC_DATA], sn, [GEOGRAPHIC_DATA] Unidade…" at bounding box center [170, 47] width 293 height 36
click at [121, 95] on link "e mais 13" at bounding box center [117, 96] width 14 height 5
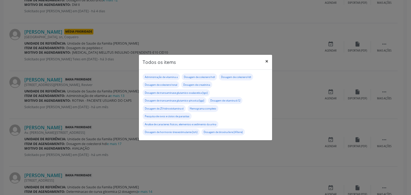
click at [269, 63] on button "×" at bounding box center [266, 61] width 11 height 13
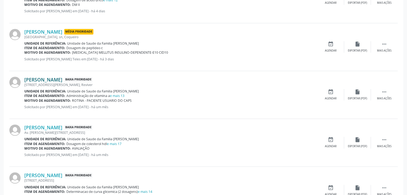
click at [37, 77] on link "[PERSON_NAME]" at bounding box center [43, 80] width 38 height 6
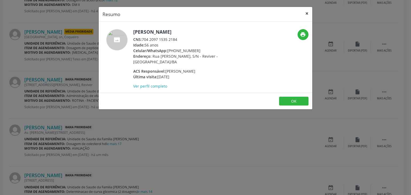
click at [307, 14] on button "×" at bounding box center [306, 13] width 11 height 13
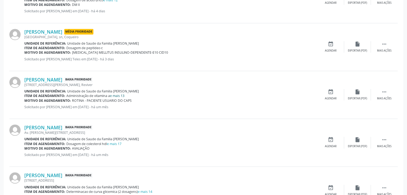
click at [122, 95] on link "e mais 13" at bounding box center [117, 96] width 14 height 5
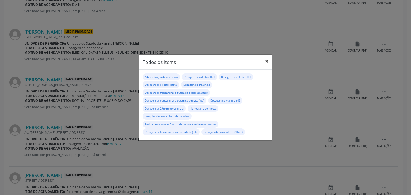
click at [267, 60] on button "×" at bounding box center [266, 61] width 11 height 13
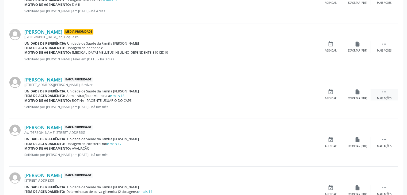
click at [378, 91] on div " Mais ações" at bounding box center [384, 94] width 27 height 11
click at [339, 93] on div "cancel Cancelar" at bounding box center [330, 94] width 27 height 11
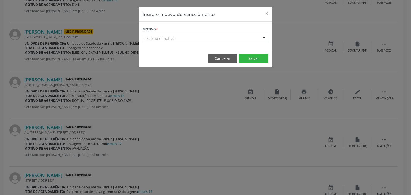
click at [197, 37] on div "Escolha o motivo" at bounding box center [206, 38] width 126 height 9
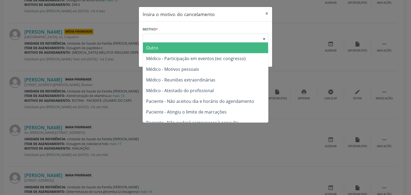
click at [174, 51] on span "Outro" at bounding box center [205, 48] width 125 height 11
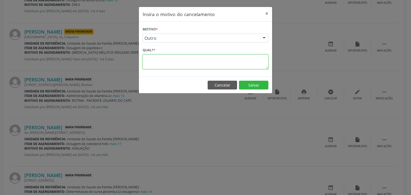
click at [169, 57] on textarea at bounding box center [206, 62] width 126 height 15
paste textarea "EXAME REALIZADO"
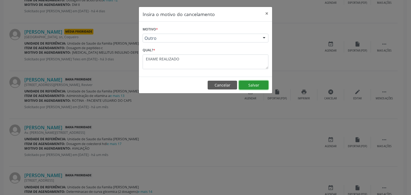
click at [247, 85] on button "Salvar" at bounding box center [253, 85] width 29 height 9
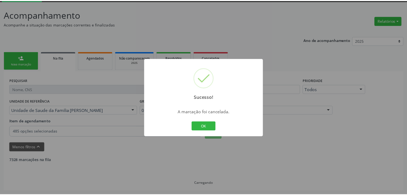
scroll to position [28, 0]
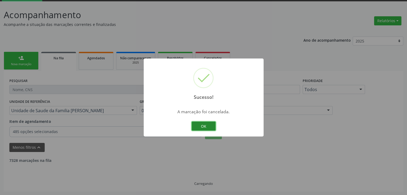
click at [202, 127] on button "OK" at bounding box center [203, 126] width 24 height 9
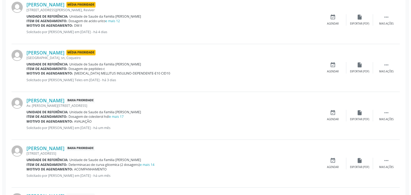
scroll to position [349, 0]
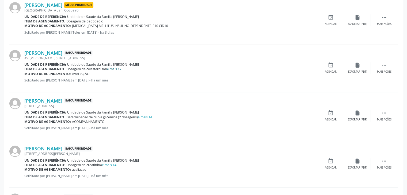
click at [117, 67] on link "e mais 17" at bounding box center [114, 69] width 14 height 5
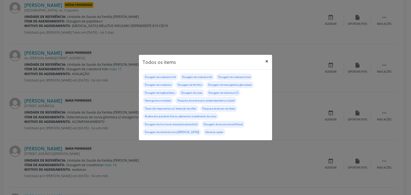
click at [266, 61] on button "×" at bounding box center [266, 61] width 11 height 13
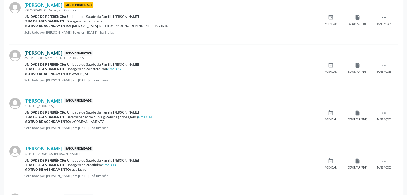
click at [49, 53] on link "[PERSON_NAME]" at bounding box center [43, 53] width 38 height 6
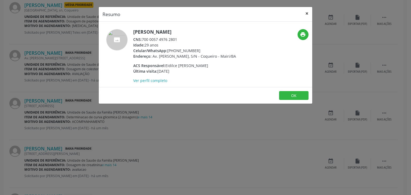
click at [309, 11] on button "×" at bounding box center [306, 13] width 11 height 13
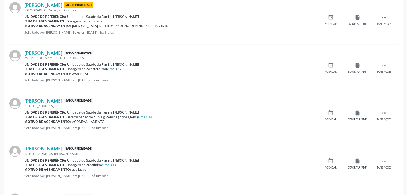
click at [114, 67] on link "e mais 17" at bounding box center [114, 69] width 14 height 5
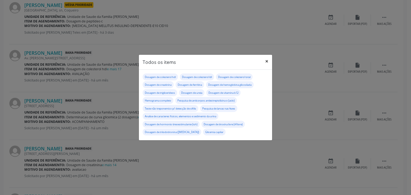
click at [265, 59] on button "×" at bounding box center [266, 61] width 11 height 13
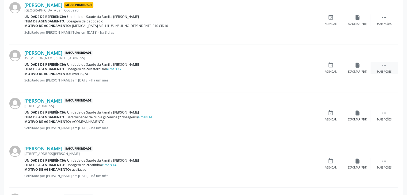
click at [384, 65] on icon "" at bounding box center [384, 65] width 6 height 6
click at [330, 67] on icon "cancel" at bounding box center [331, 65] width 6 height 6
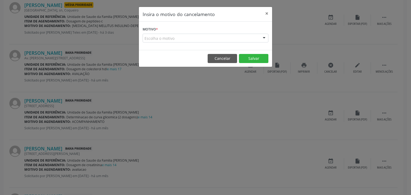
click at [197, 34] on div "Escolha o motivo" at bounding box center [206, 38] width 126 height 9
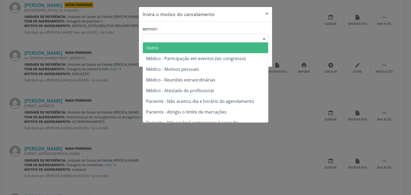
click at [178, 48] on span "Outro" at bounding box center [205, 48] width 125 height 11
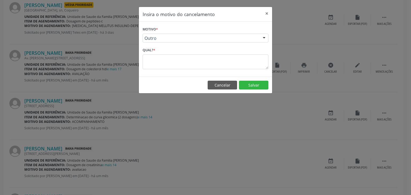
click at [178, 54] on div "Qual? *" at bounding box center [206, 57] width 126 height 23
click at [173, 63] on textarea at bounding box center [206, 62] width 126 height 15
paste textarea "EXAME REALIZADO"
click at [265, 83] on button "Salvar" at bounding box center [253, 85] width 29 height 9
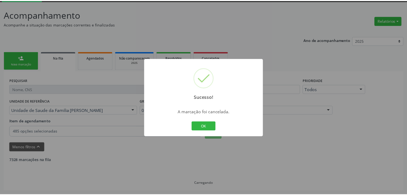
scroll to position [28, 0]
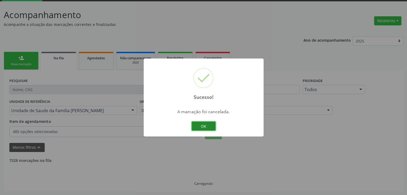
click at [203, 126] on button "OK" at bounding box center [203, 126] width 24 height 9
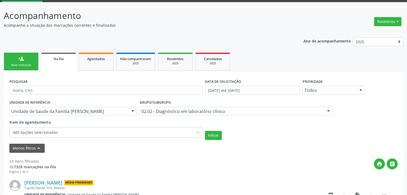
scroll to position [0, 0]
